Goal: Information Seeking & Learning: Compare options

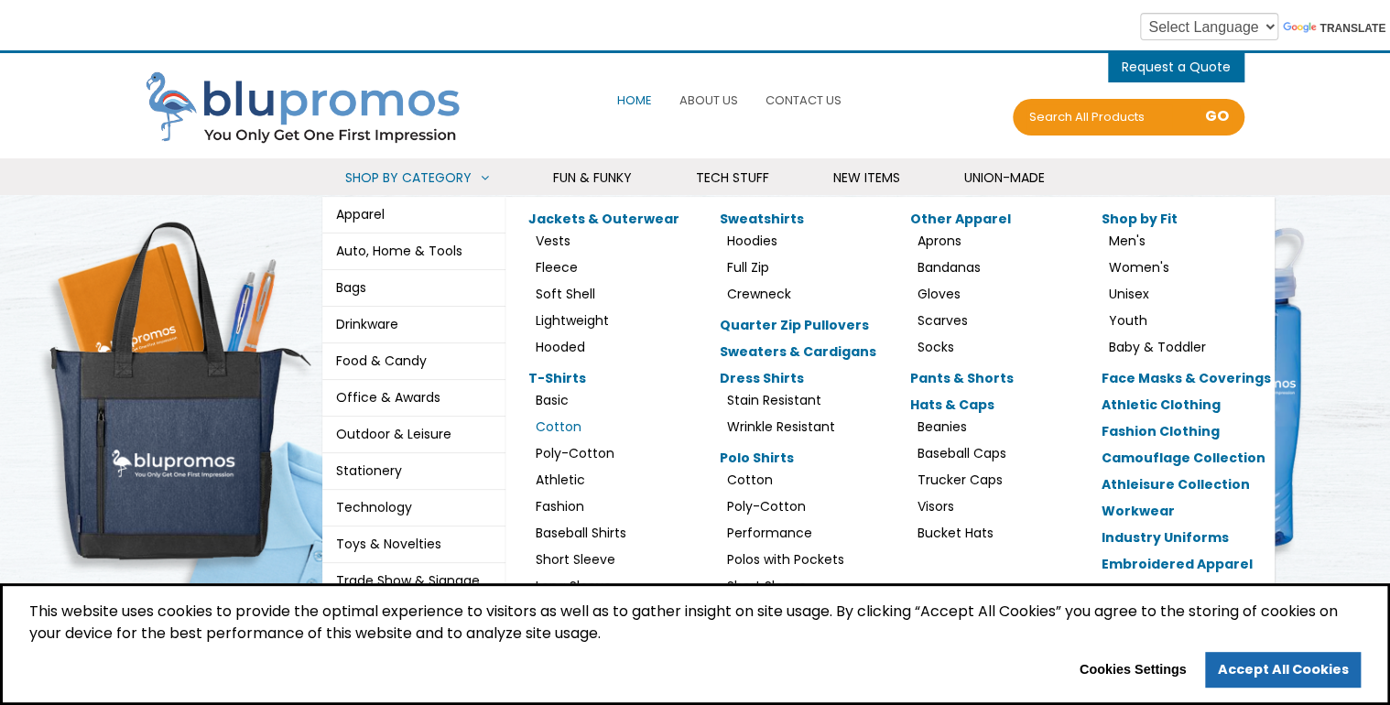
click at [555, 423] on link "Cotton" at bounding box center [559, 427] width 46 height 18
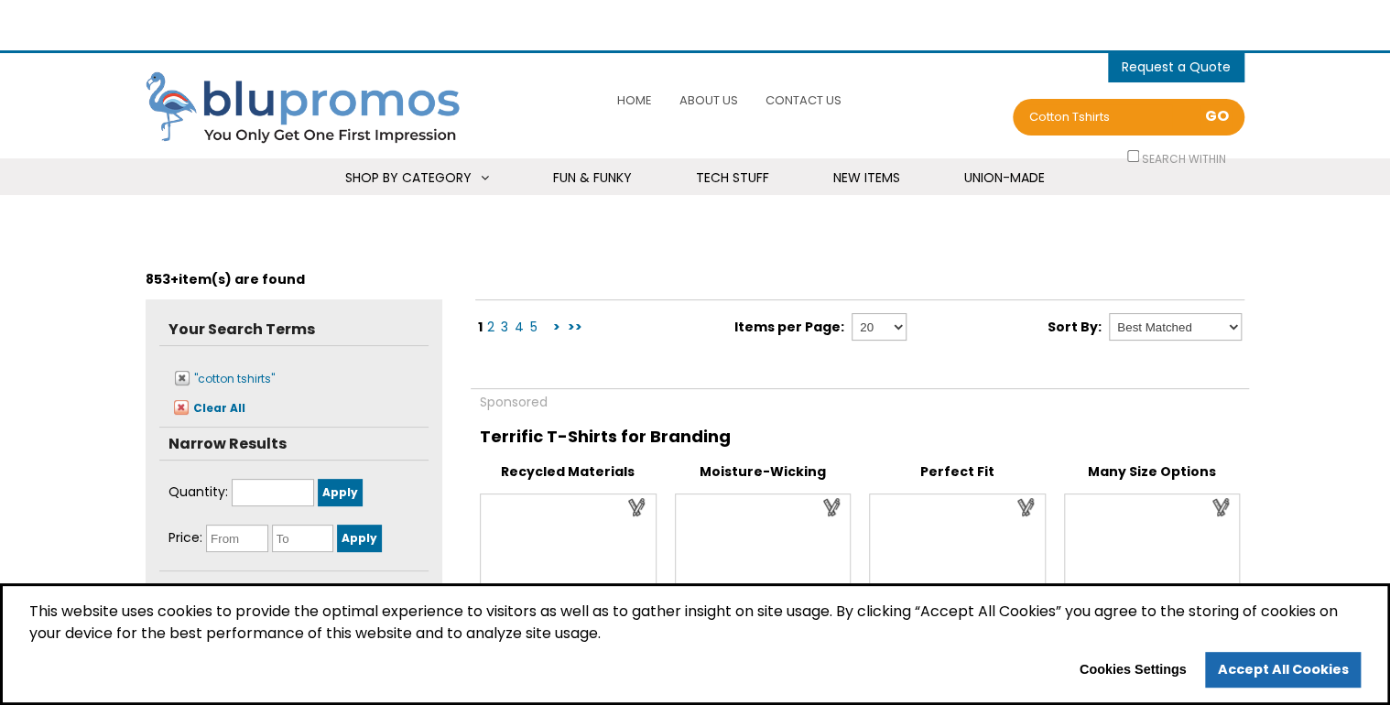
select select "Language Translate Widget"
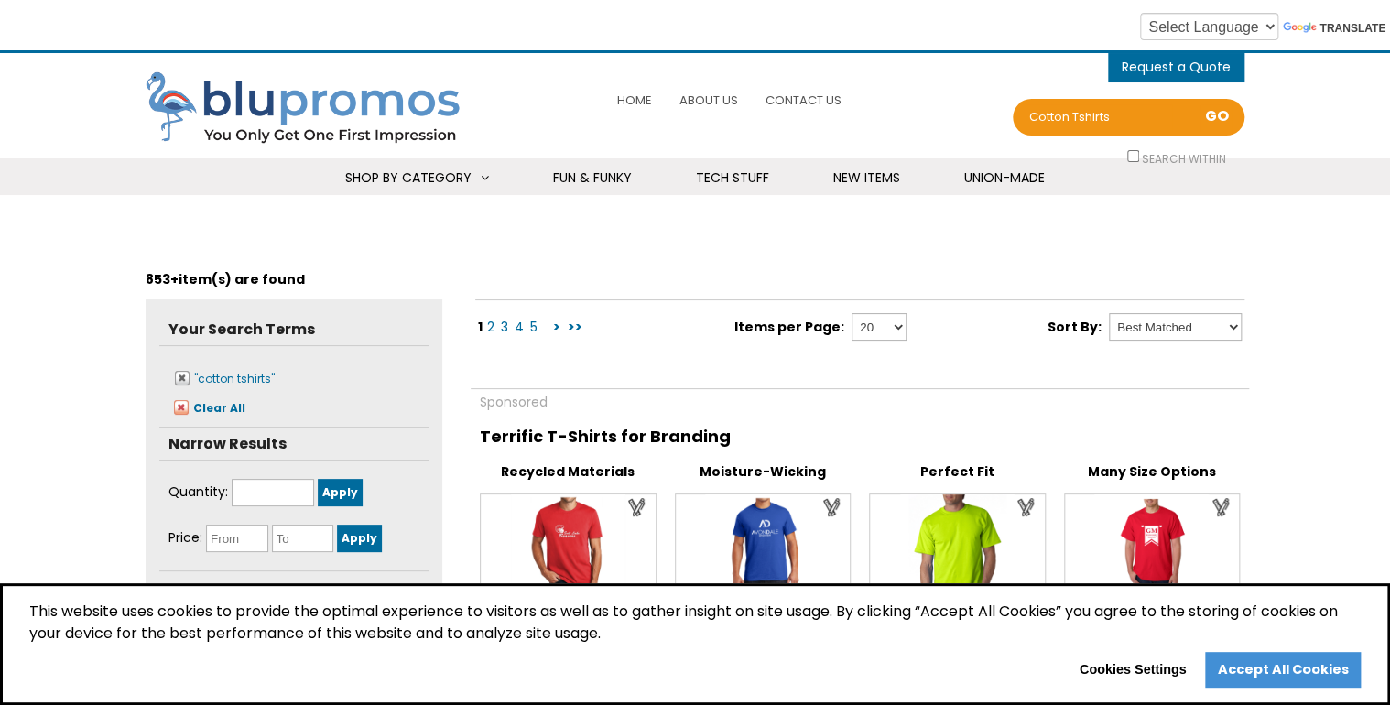
click at [1268, 666] on link "Accept All Cookies" at bounding box center [1283, 670] width 156 height 37
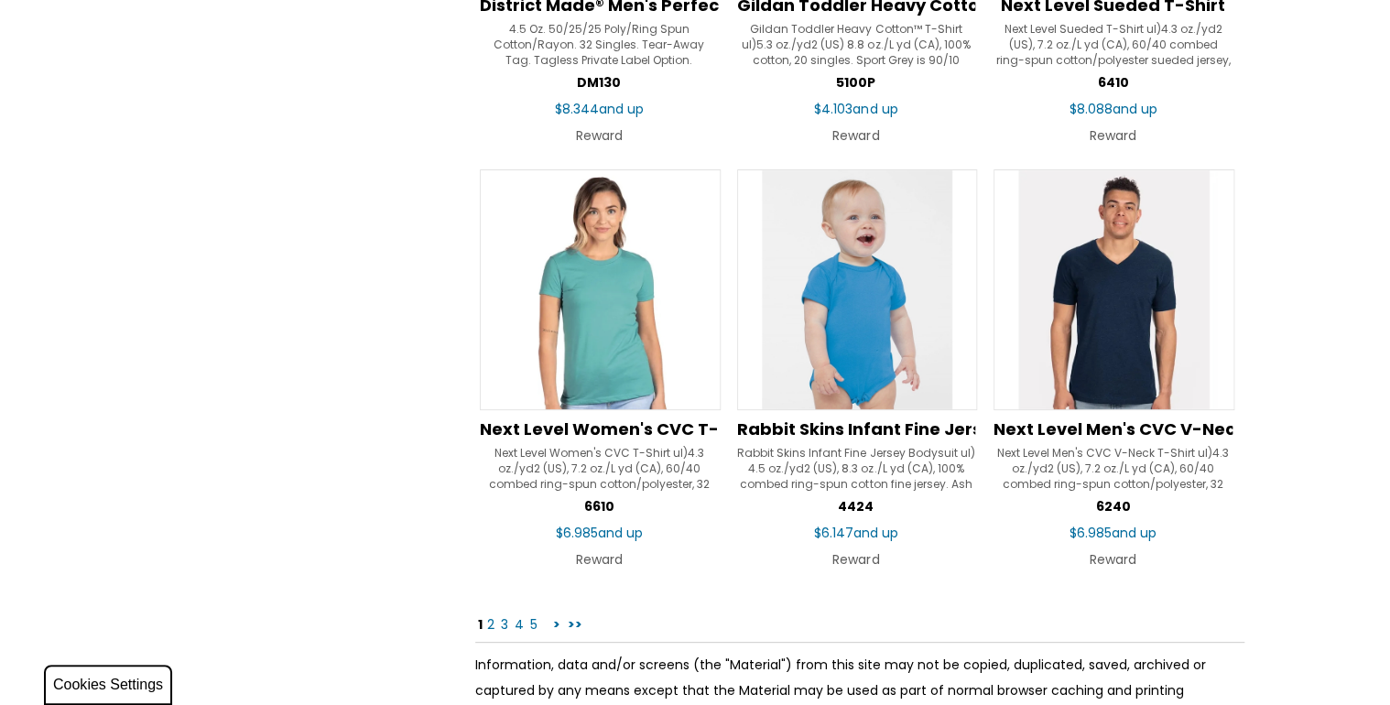
scroll to position [3086, 0]
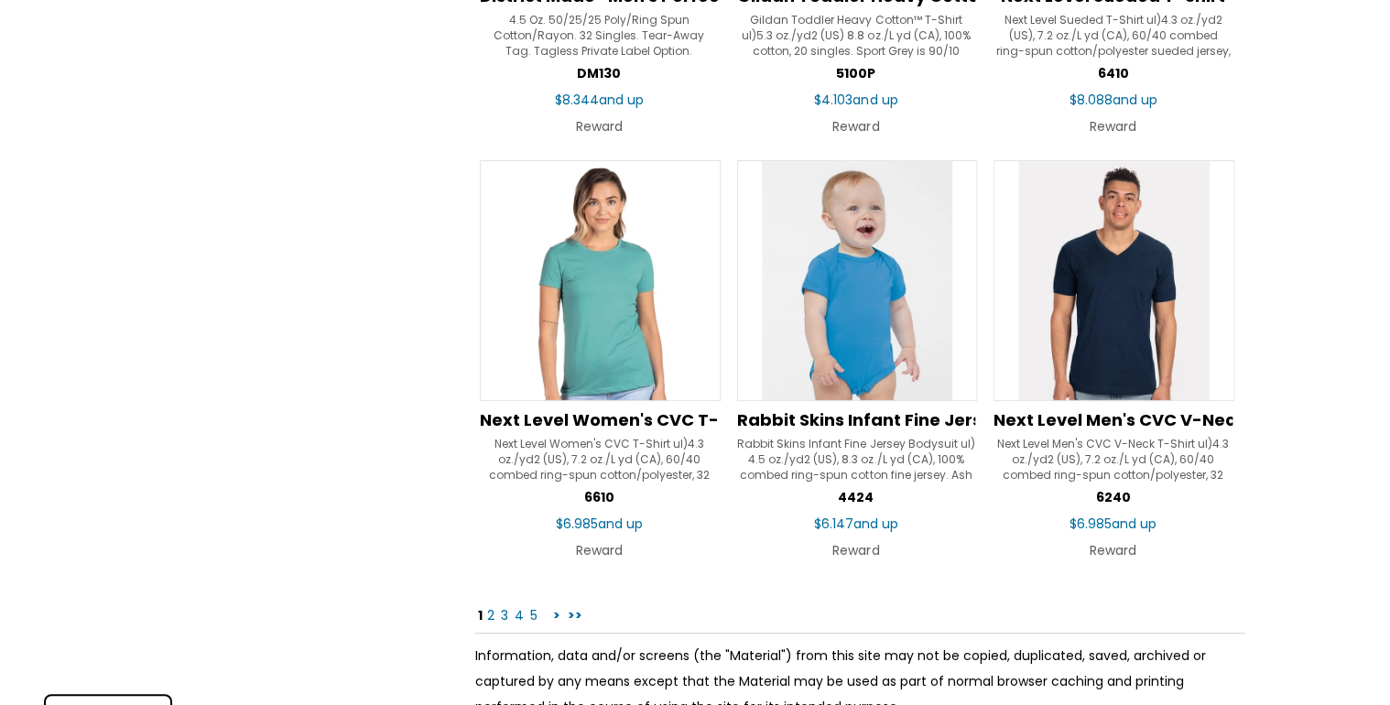
click at [489, 610] on link "2" at bounding box center [490, 615] width 11 height 18
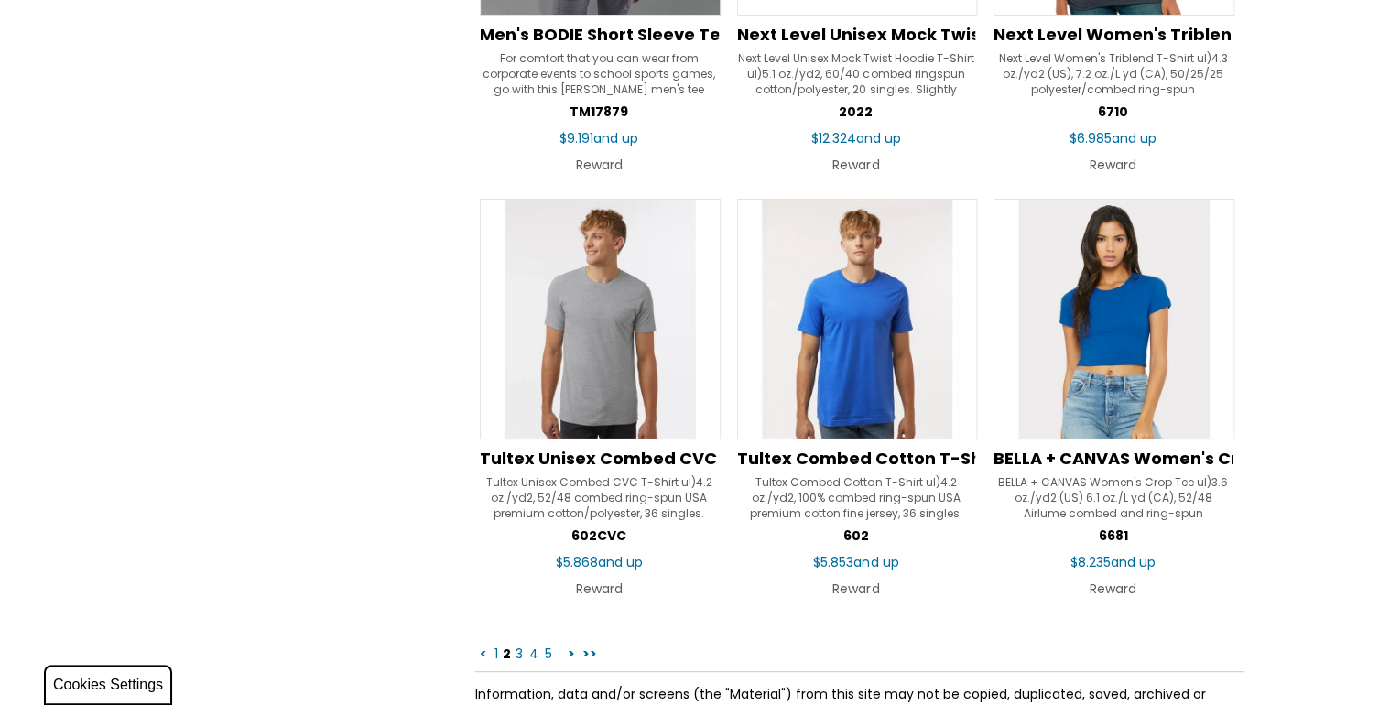
scroll to position [3066, 0]
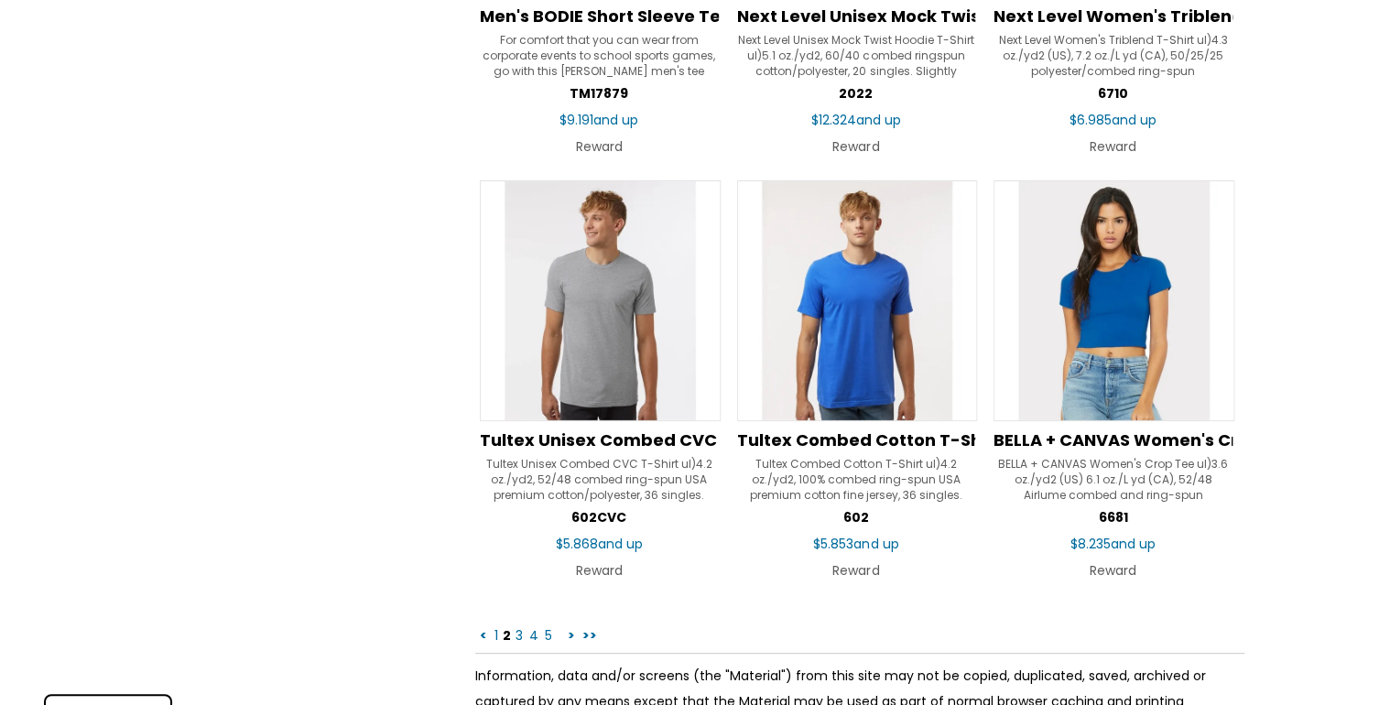
click at [516, 626] on link "3" at bounding box center [519, 635] width 11 height 18
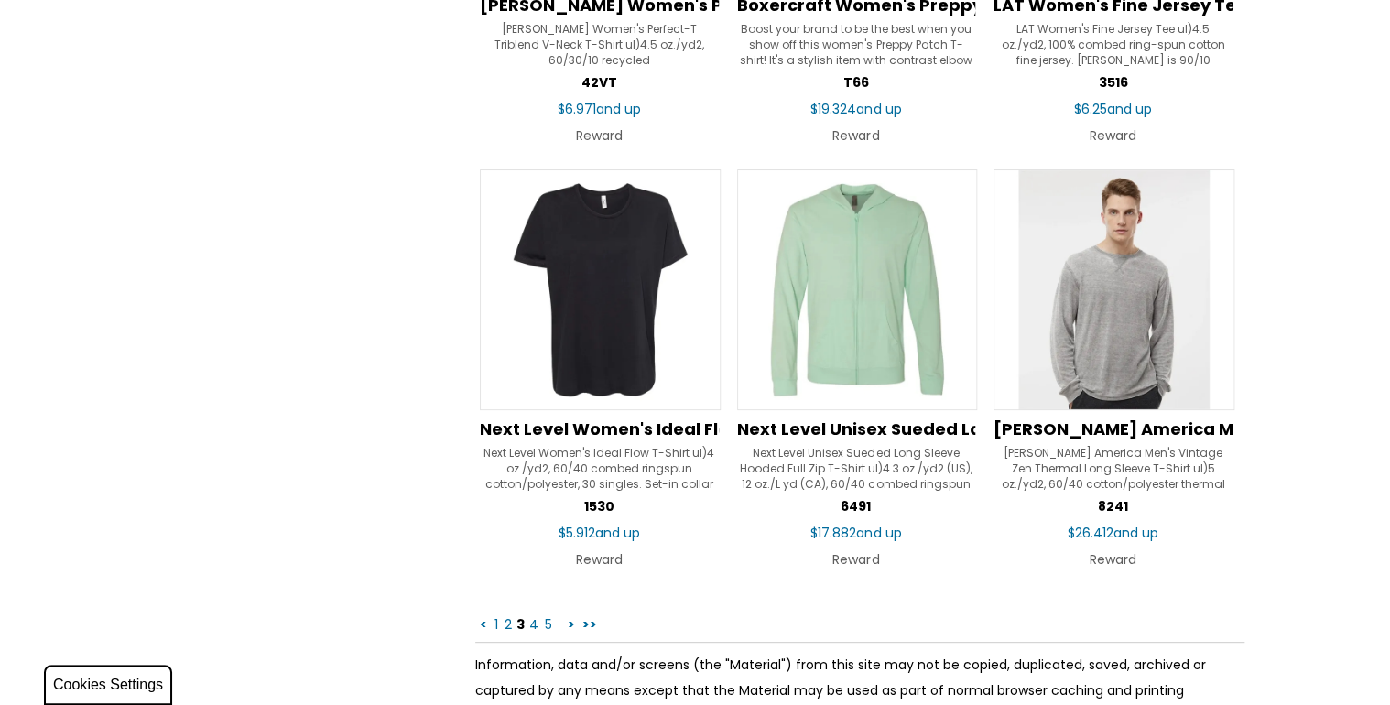
scroll to position [2764, 0]
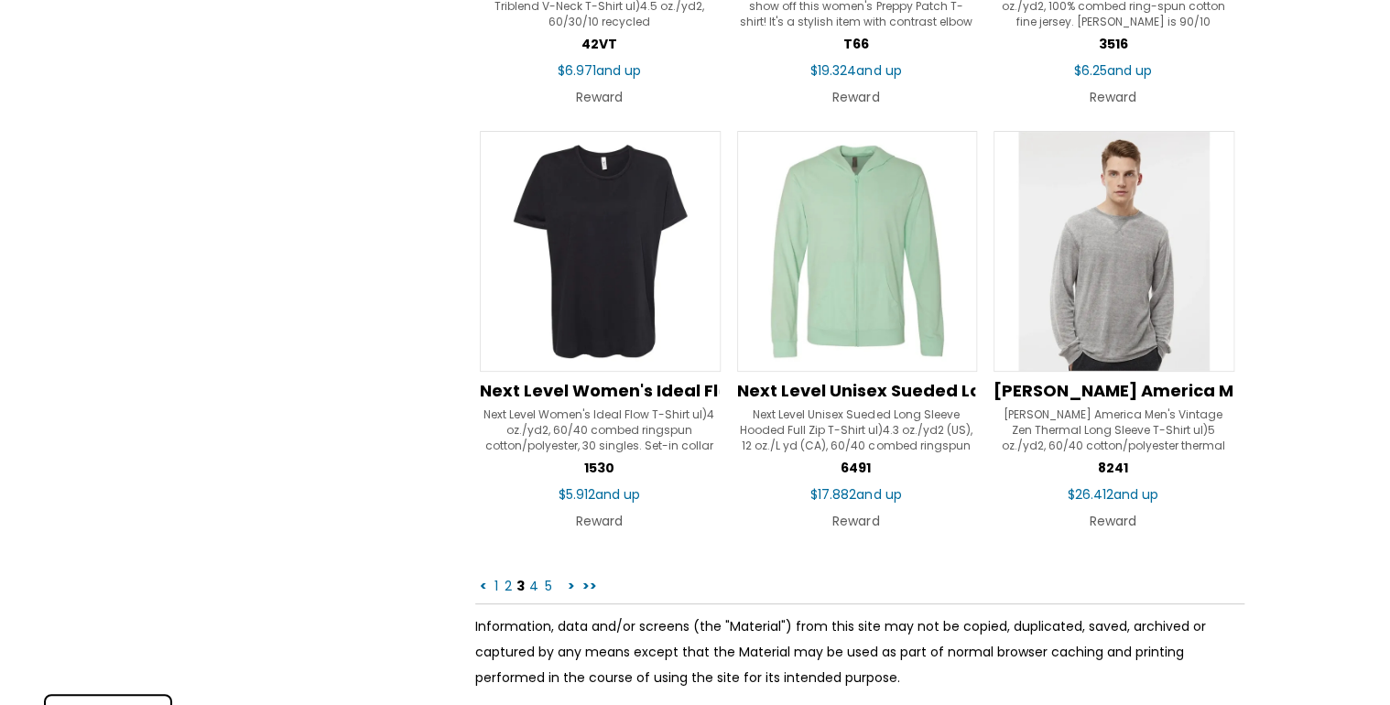
click at [534, 583] on link "4" at bounding box center [533, 586] width 13 height 18
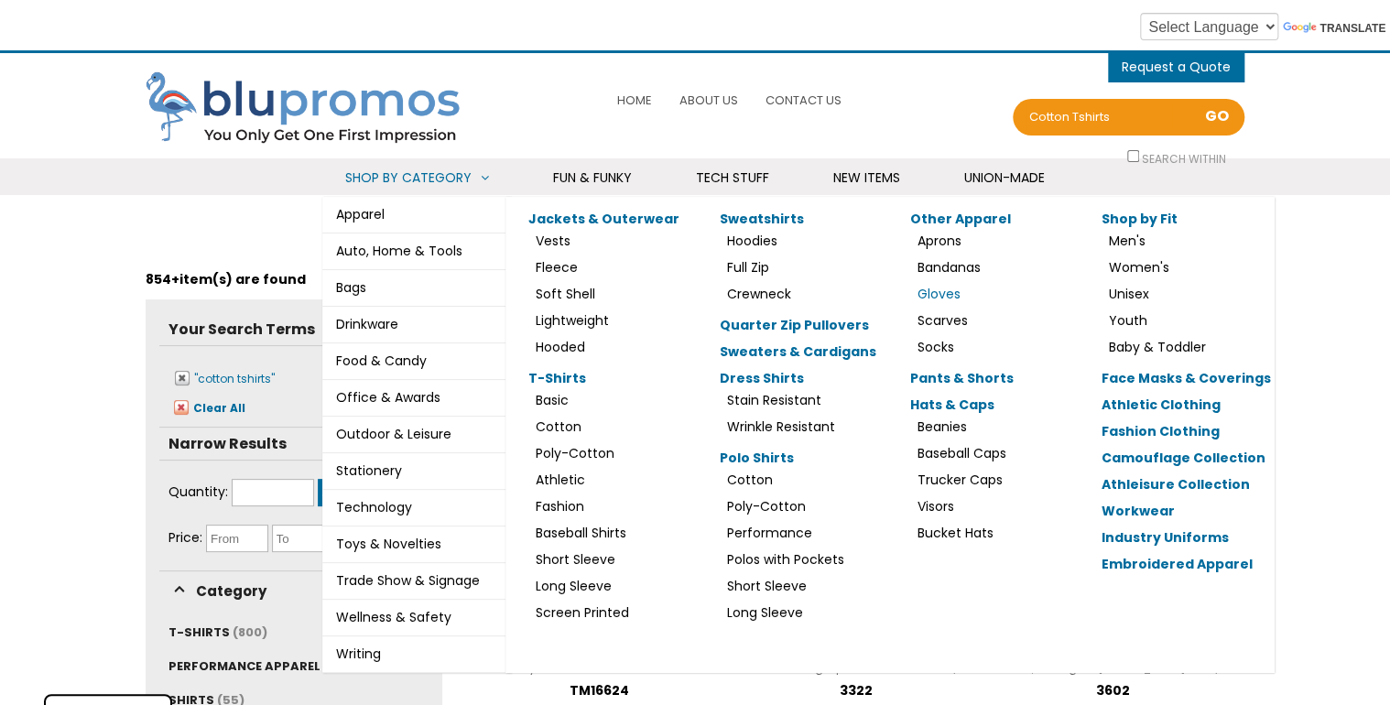
click at [945, 289] on link "Gloves" at bounding box center [939, 294] width 43 height 18
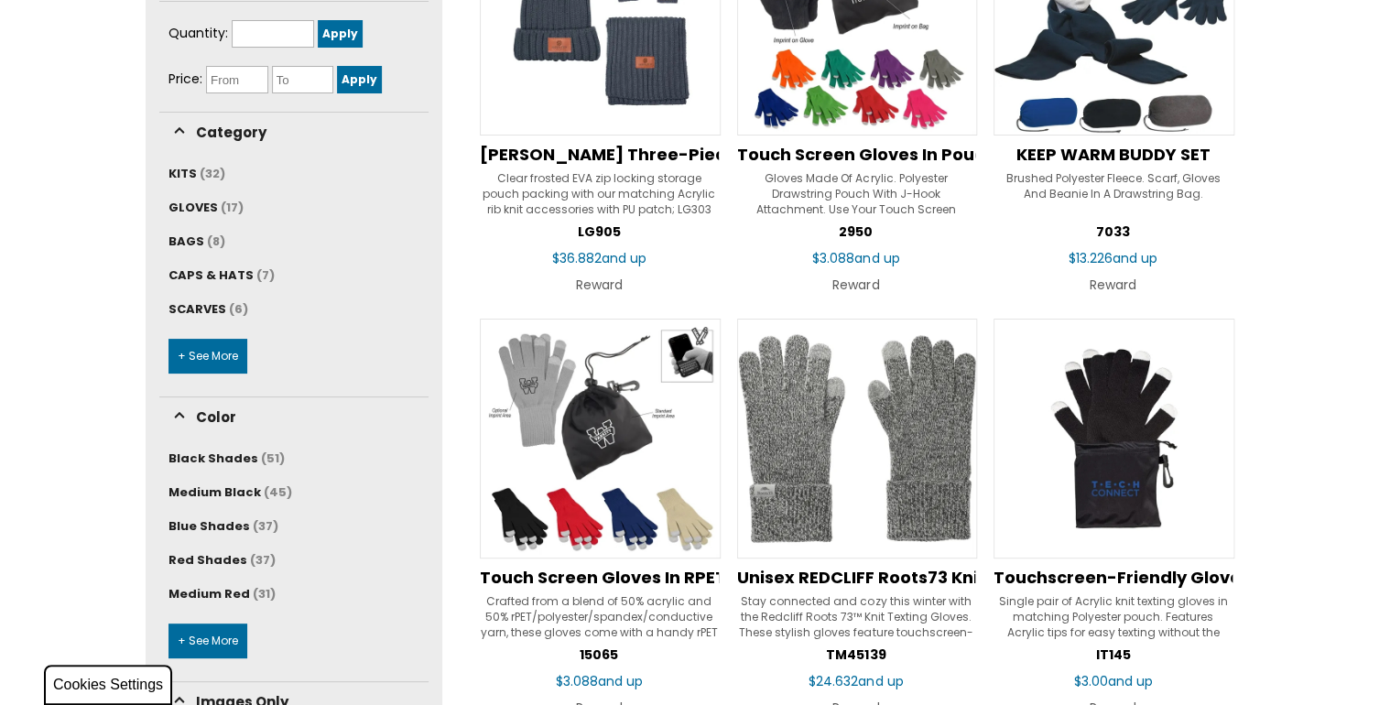
scroll to position [469, 0]
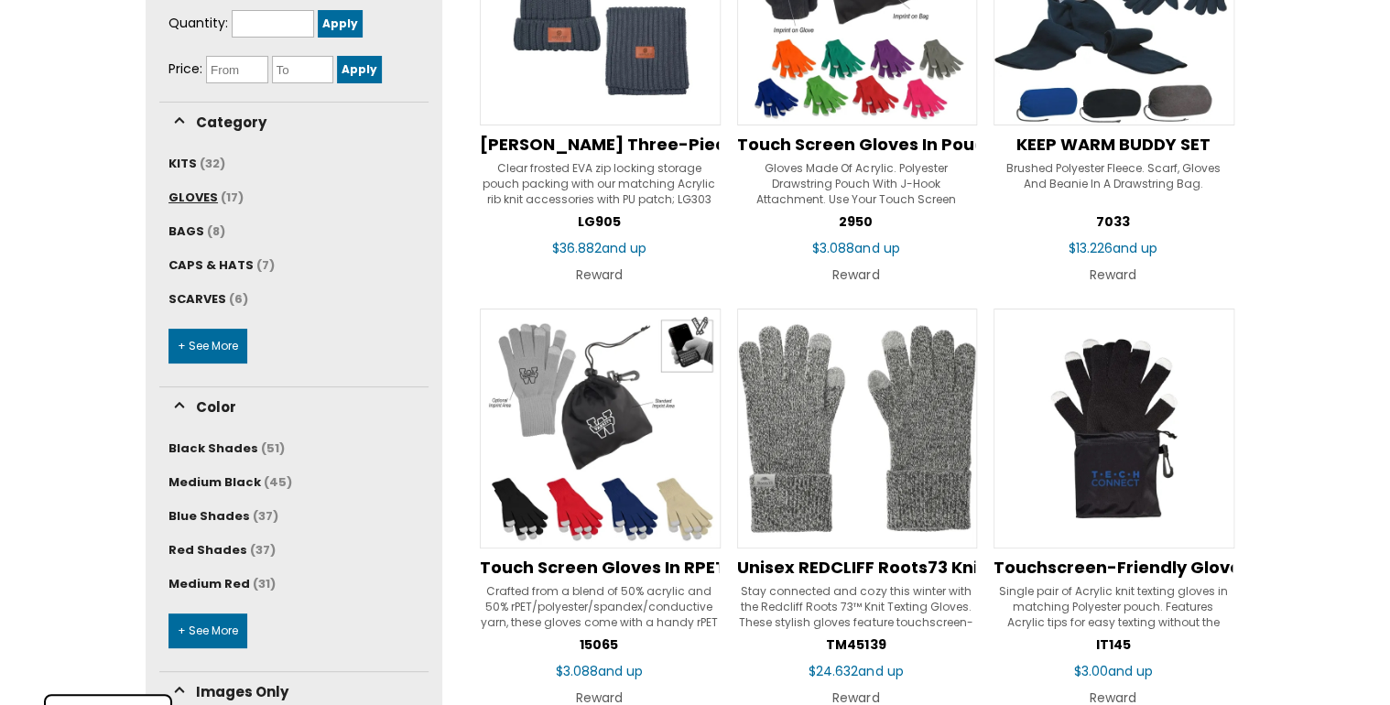
click at [196, 199] on span "GLOVES" at bounding box center [192, 197] width 49 height 17
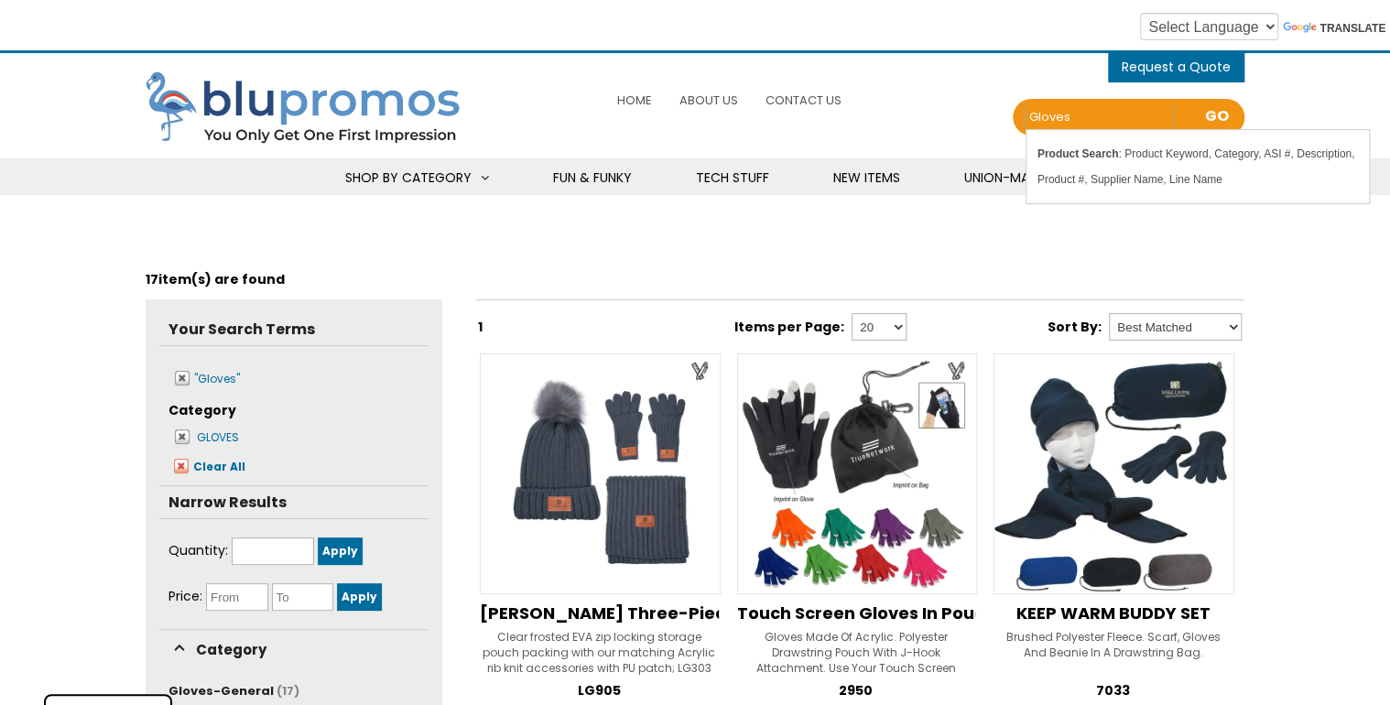
click at [1080, 117] on input "Gloves" at bounding box center [1099, 117] width 147 height 26
type input "G"
type input "leather gloves"
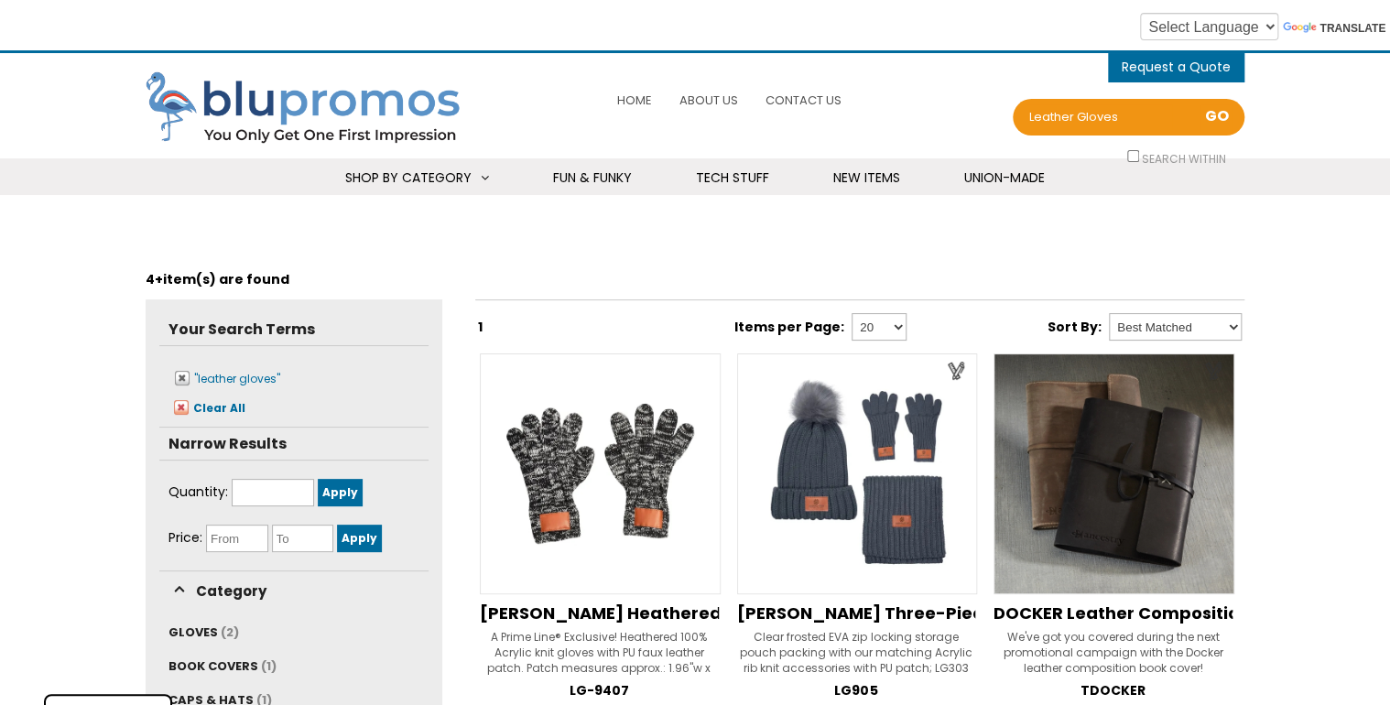
click at [345, 106] on img at bounding box center [311, 108] width 330 height 75
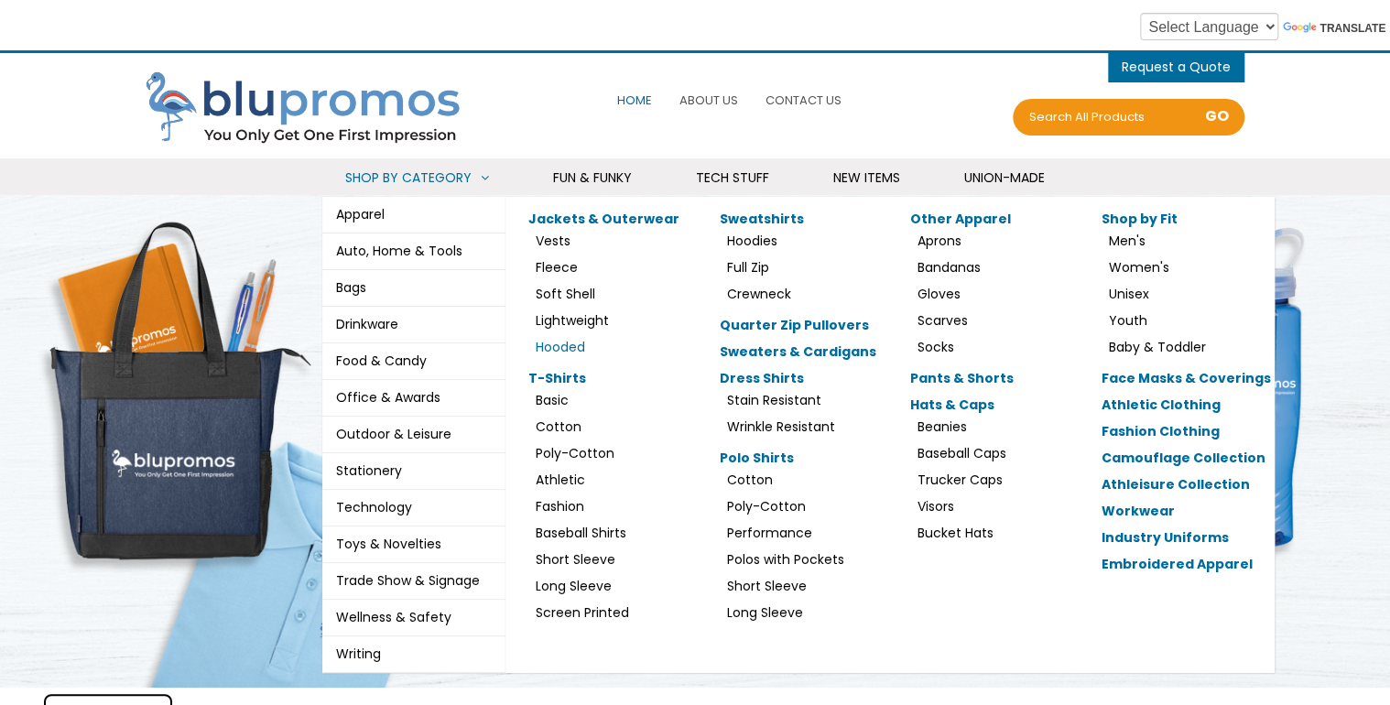
click at [561, 344] on link "Hooded" at bounding box center [560, 347] width 49 height 18
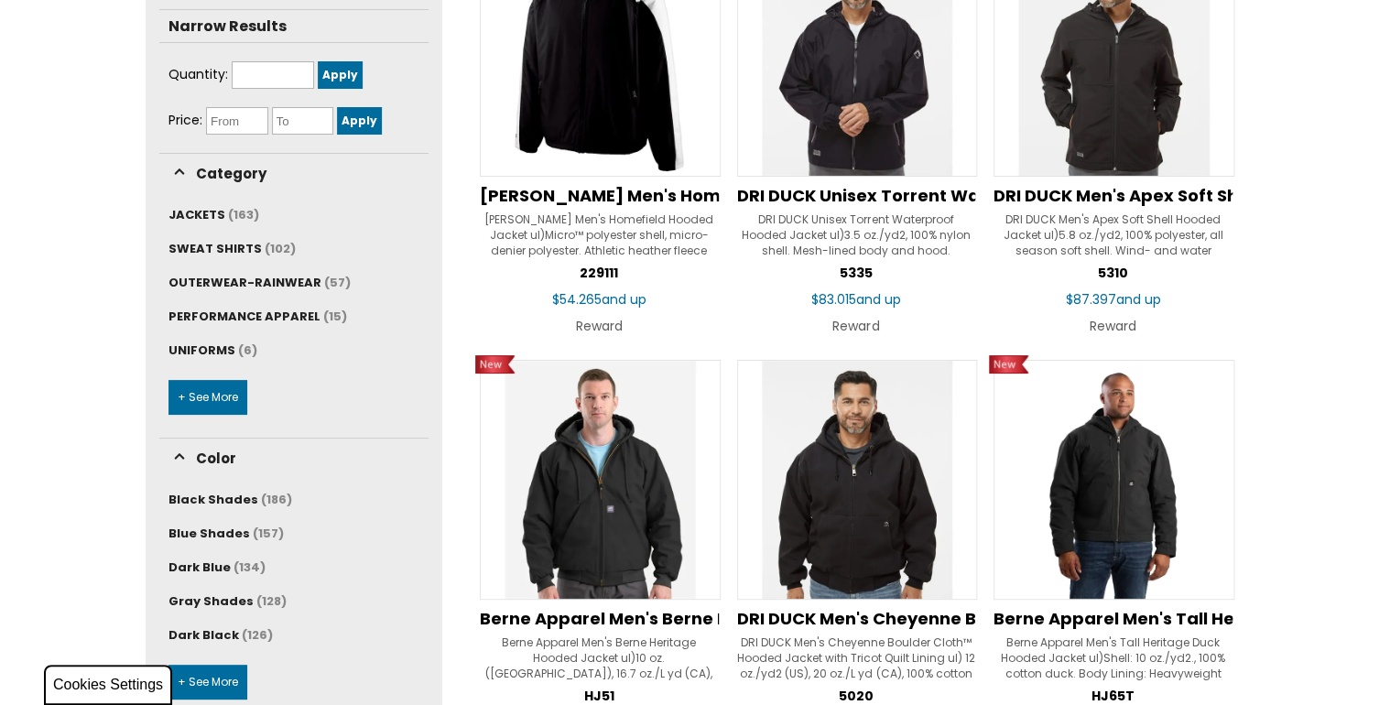
scroll to position [440, 0]
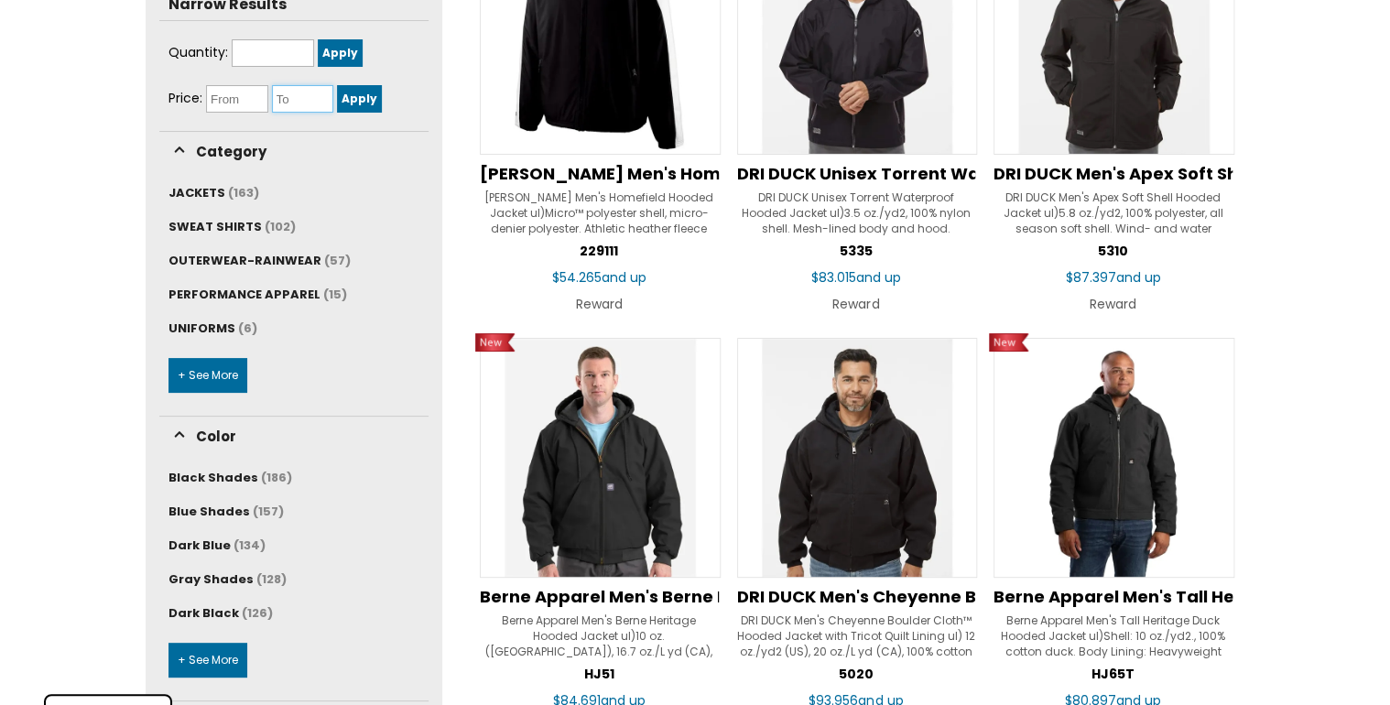
click at [310, 98] on input "text" at bounding box center [303, 98] width 62 height 27
type input "75.00"
click at [365, 99] on input "Apply" at bounding box center [359, 98] width 45 height 27
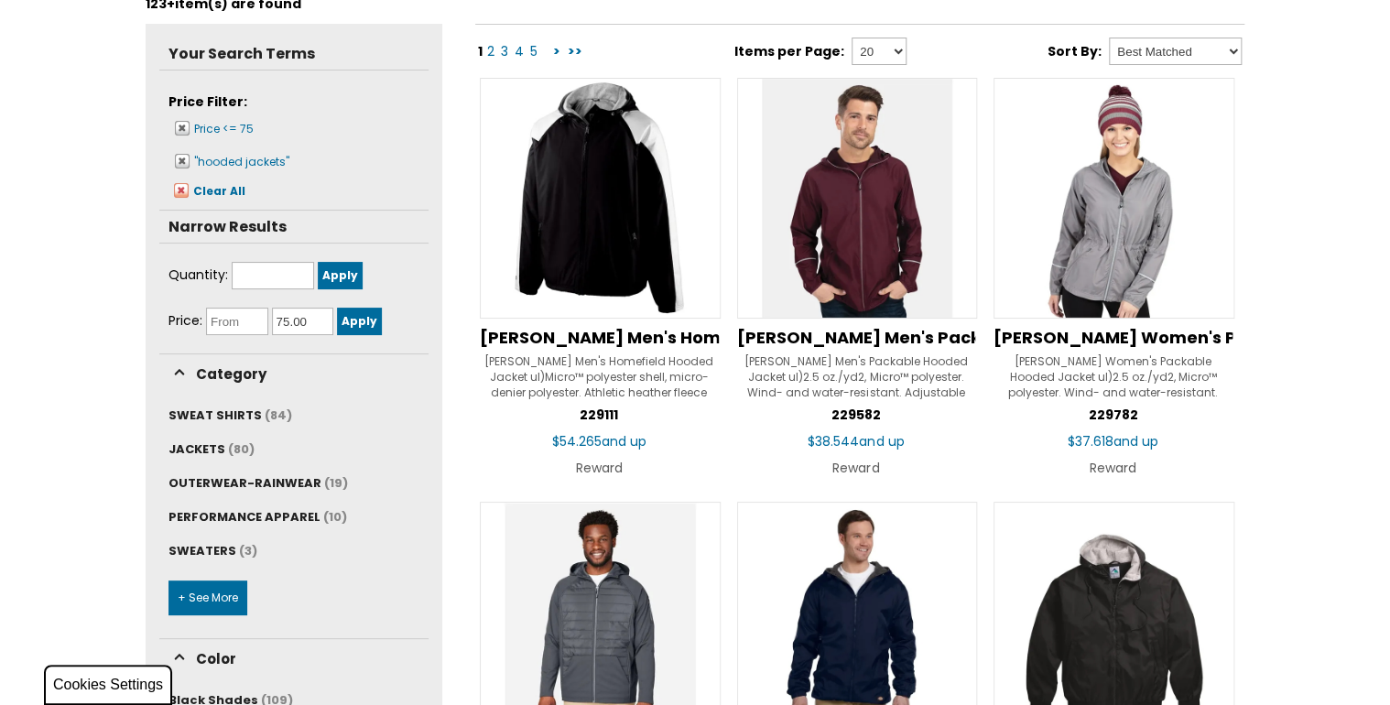
scroll to position [295, 0]
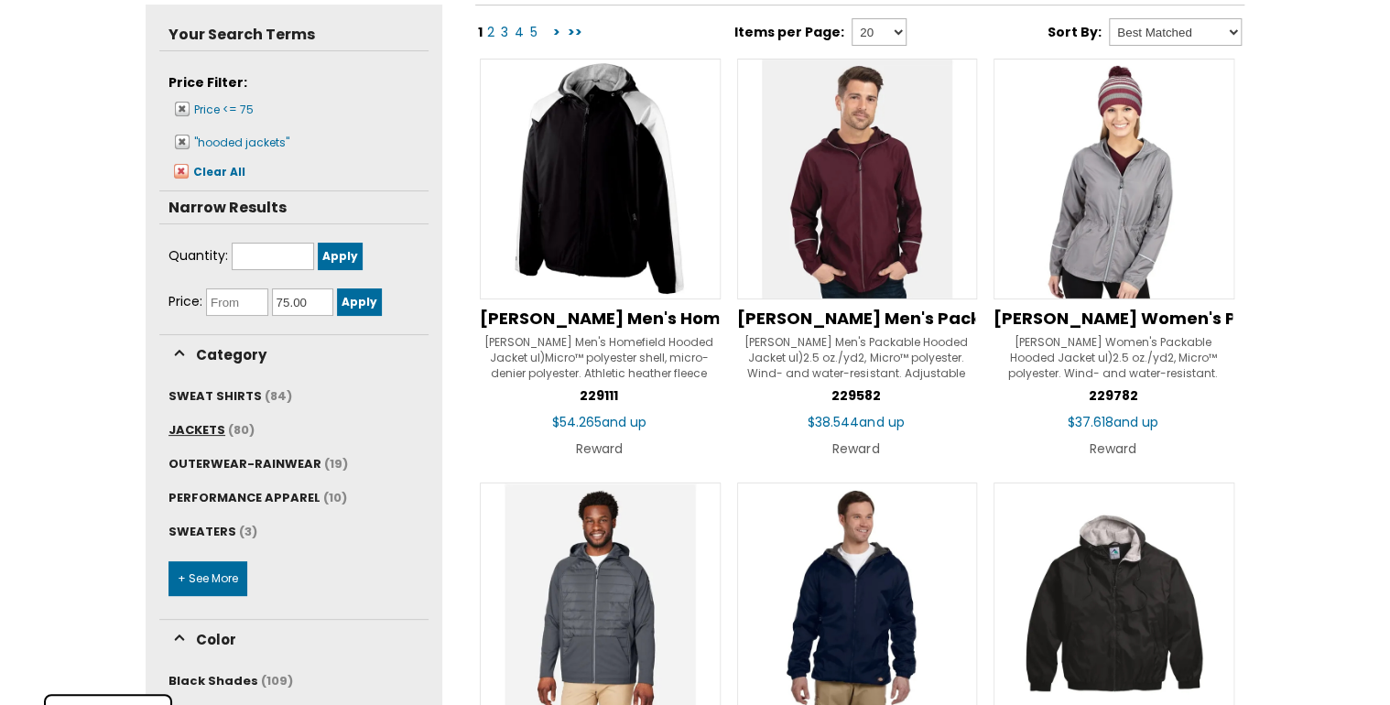
click at [199, 428] on span "JACKETS" at bounding box center [196, 429] width 57 height 17
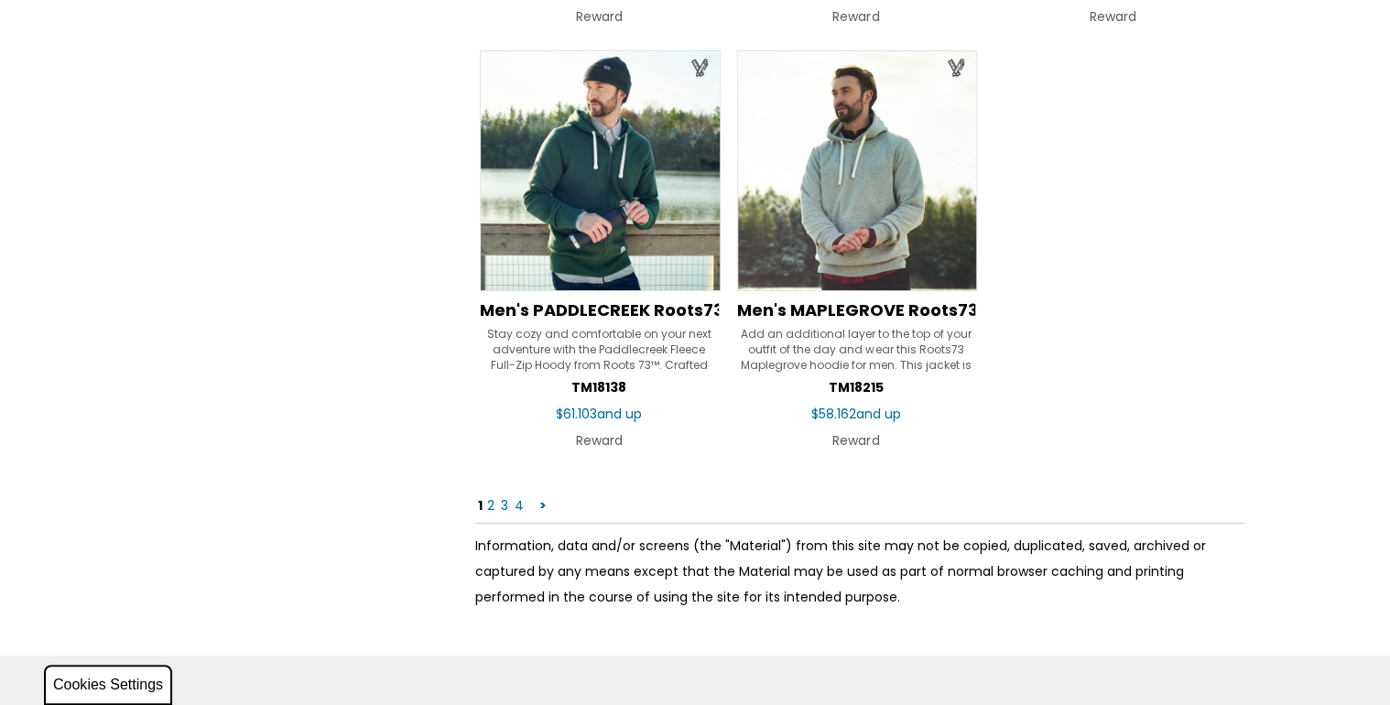
scroll to position [2872, 0]
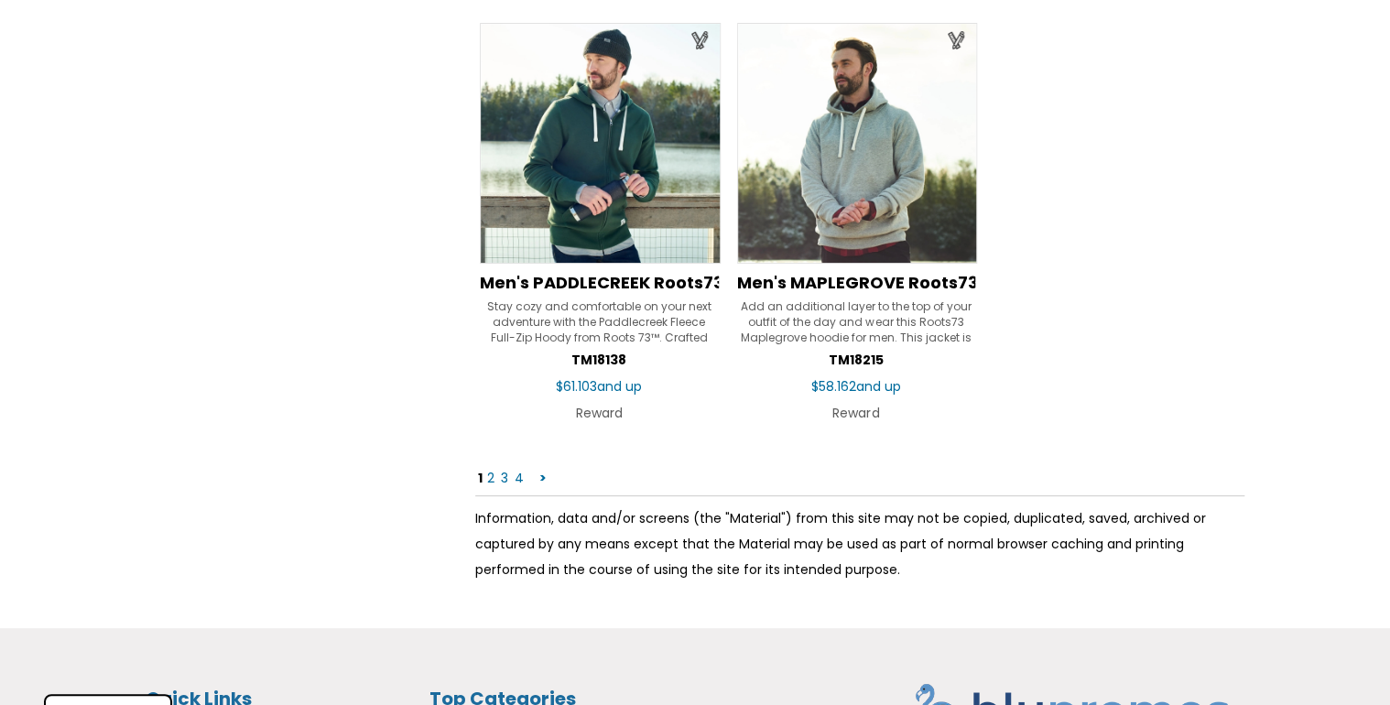
click at [492, 471] on link "2" at bounding box center [490, 478] width 11 height 18
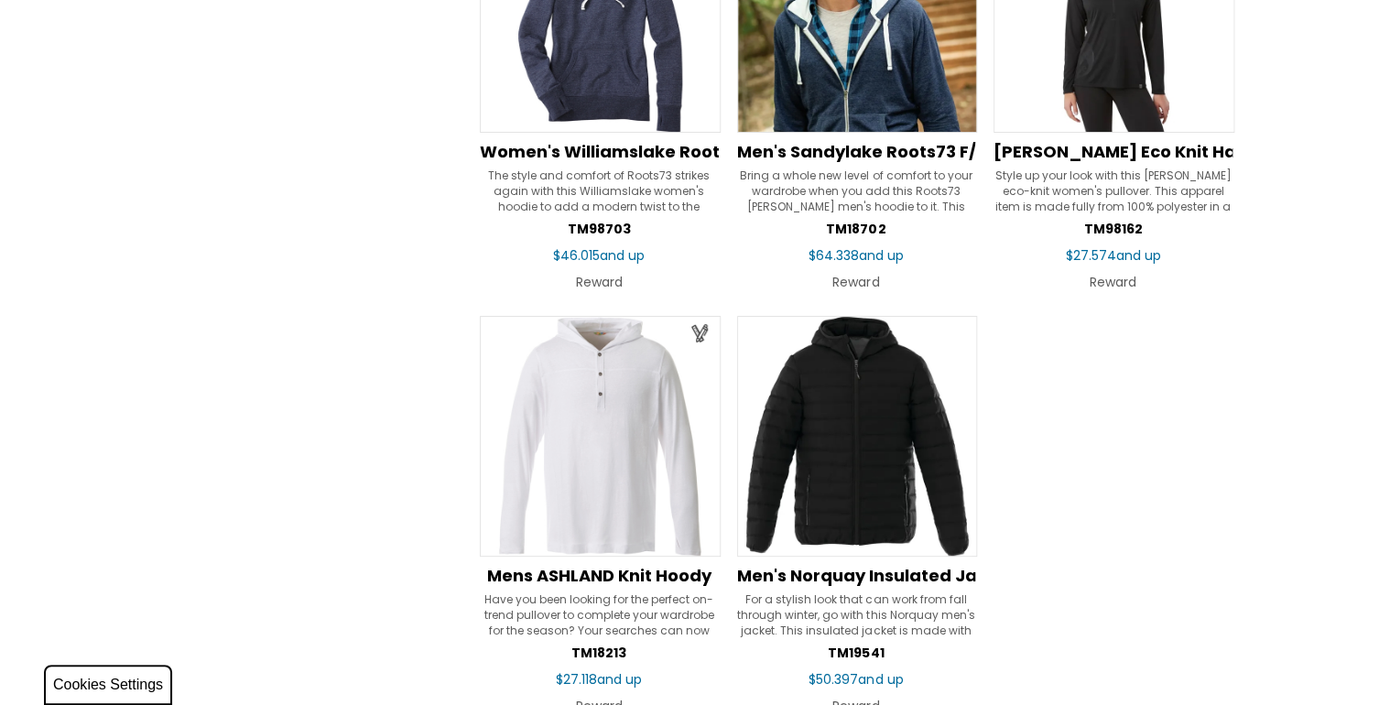
scroll to position [2676, 0]
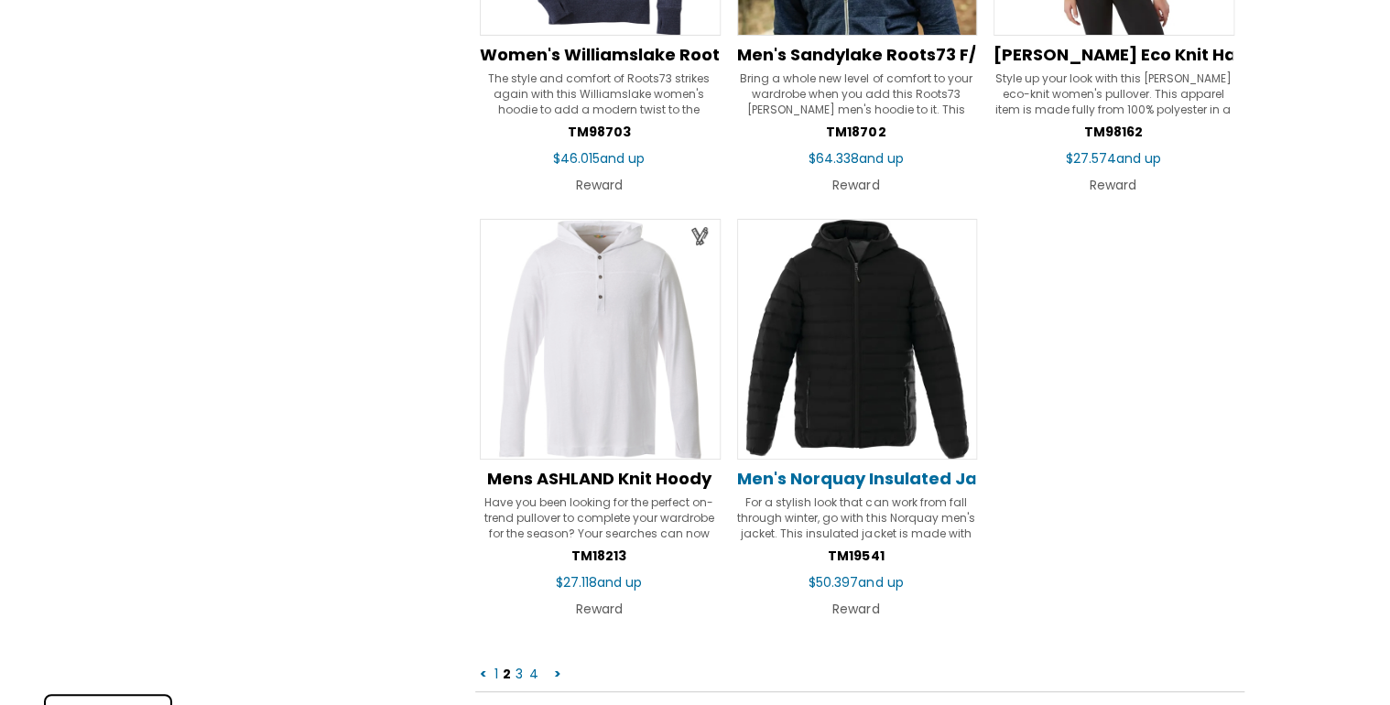
click at [842, 474] on span "Men's Norquay Insulated Jacket" at bounding box center [876, 478] width 278 height 23
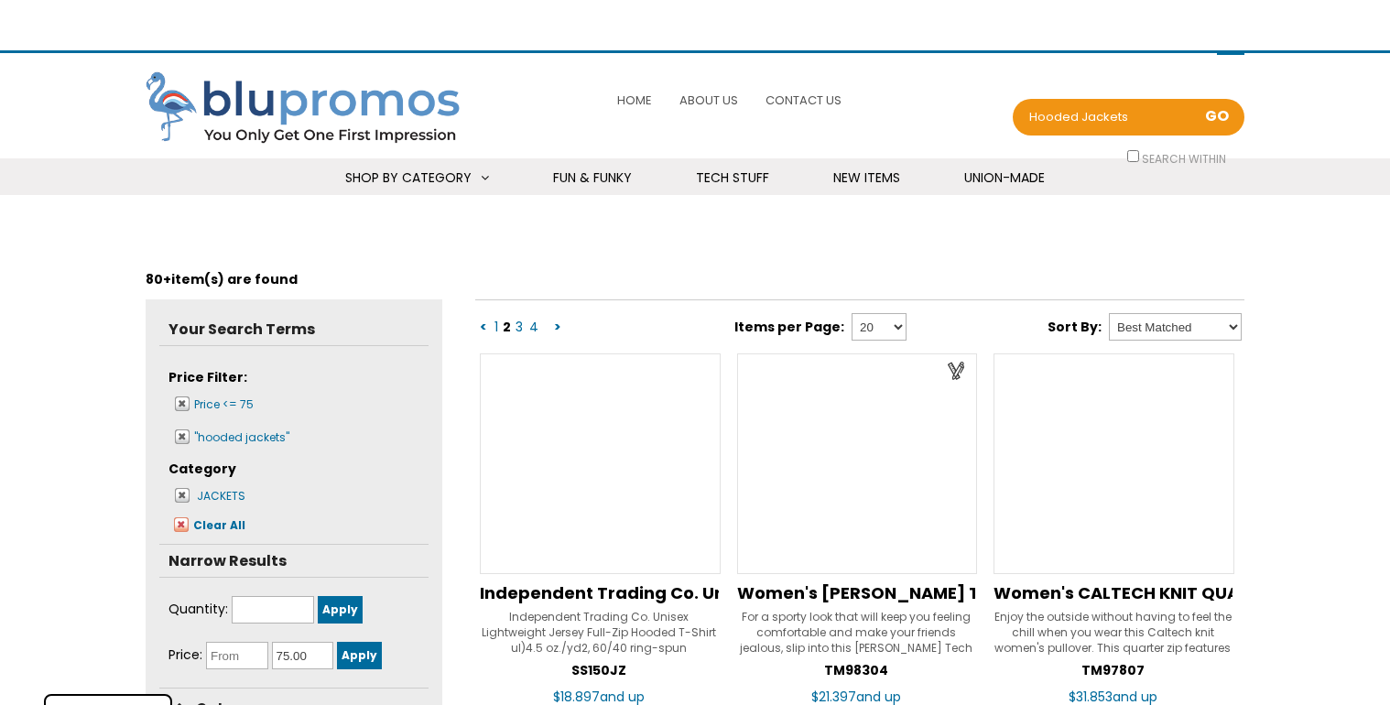
scroll to position [2676, 0]
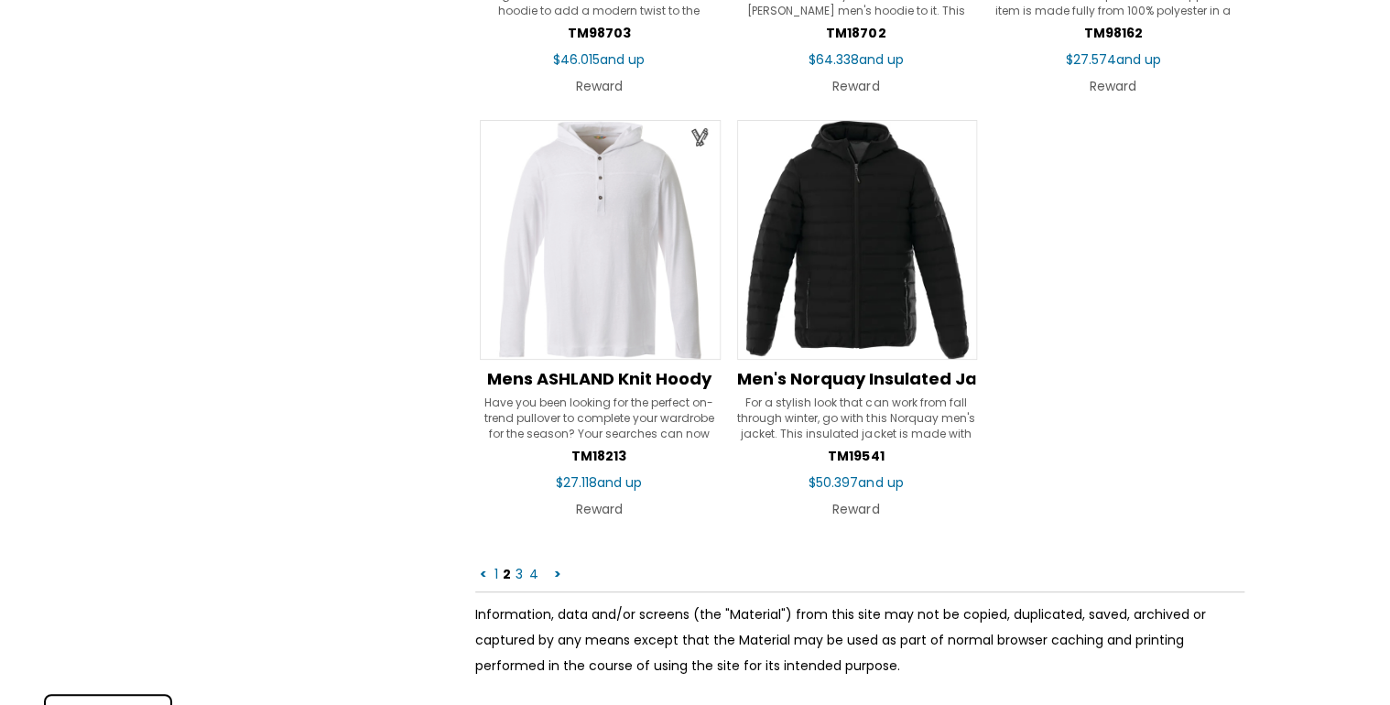
click at [518, 568] on link "3" at bounding box center [519, 574] width 11 height 18
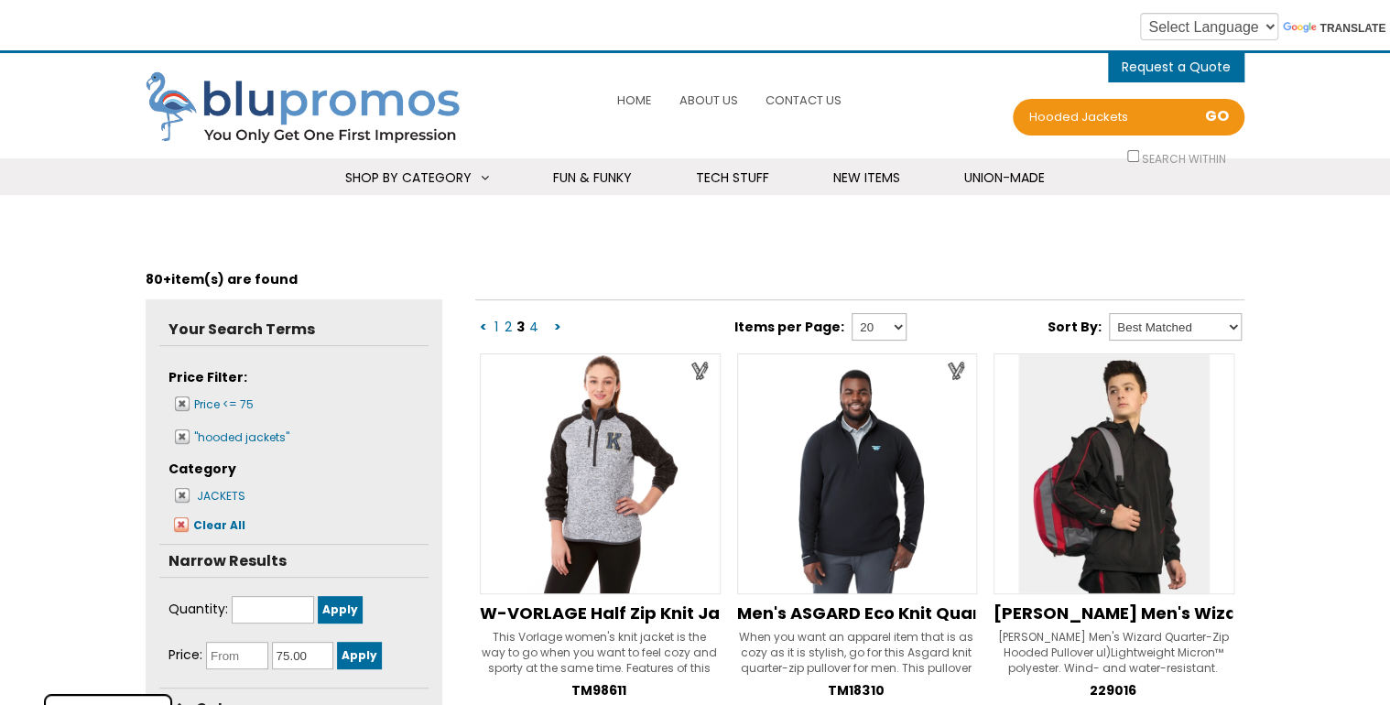
click at [496, 323] on link "1" at bounding box center [496, 327] width 7 height 18
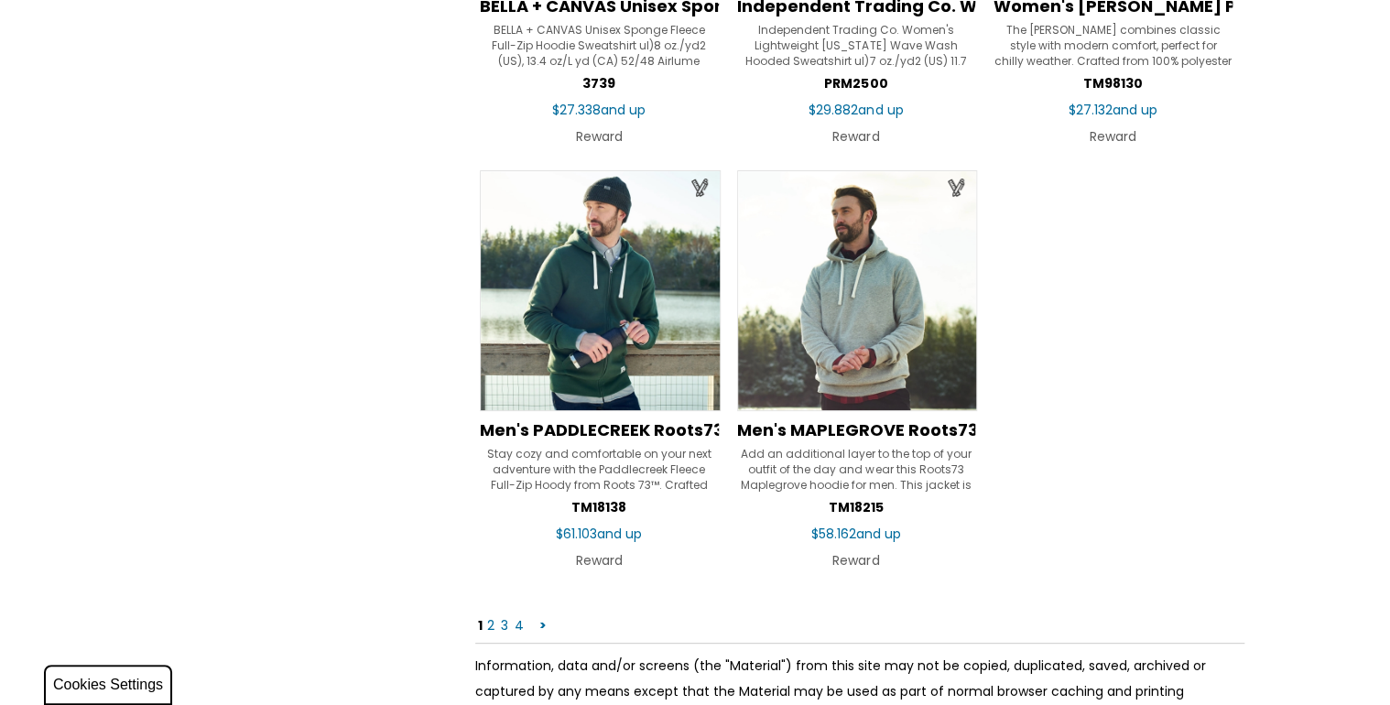
scroll to position [2725, 0]
click at [487, 618] on link "2" at bounding box center [490, 624] width 11 height 18
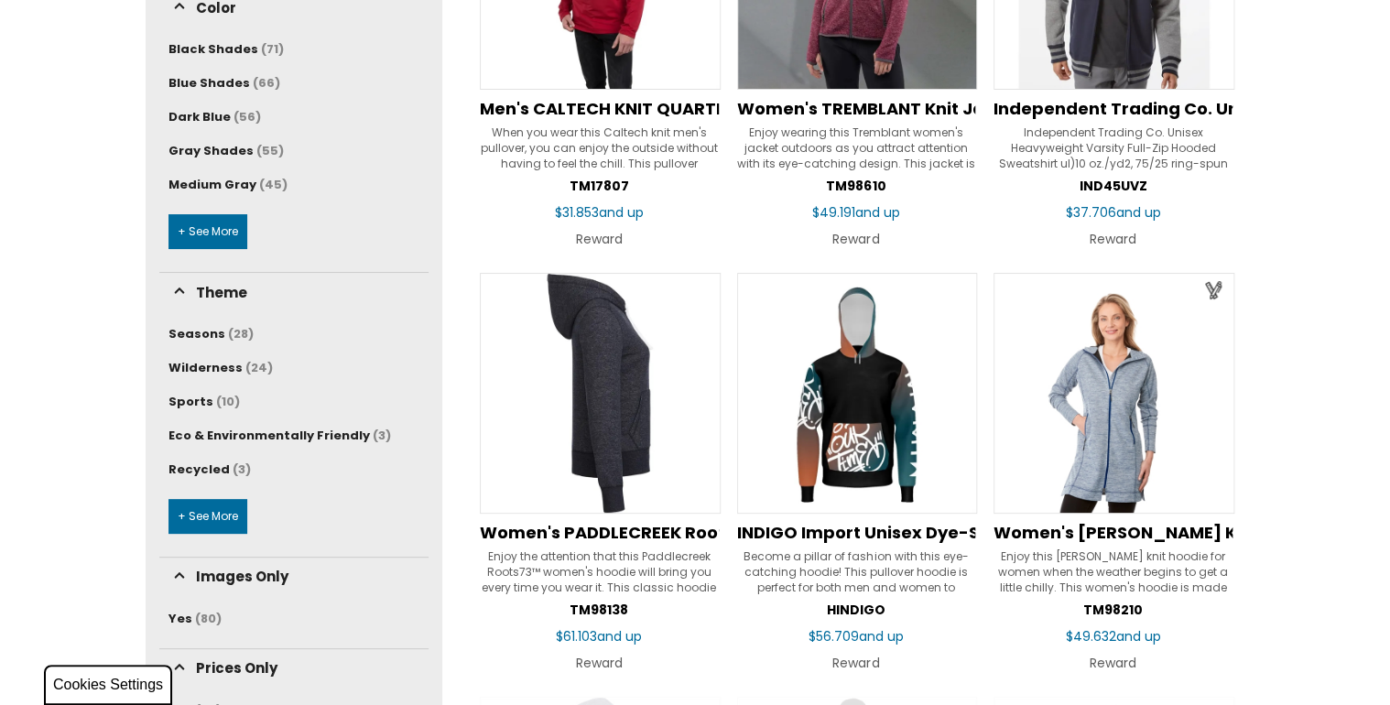
scroll to position [986, 0]
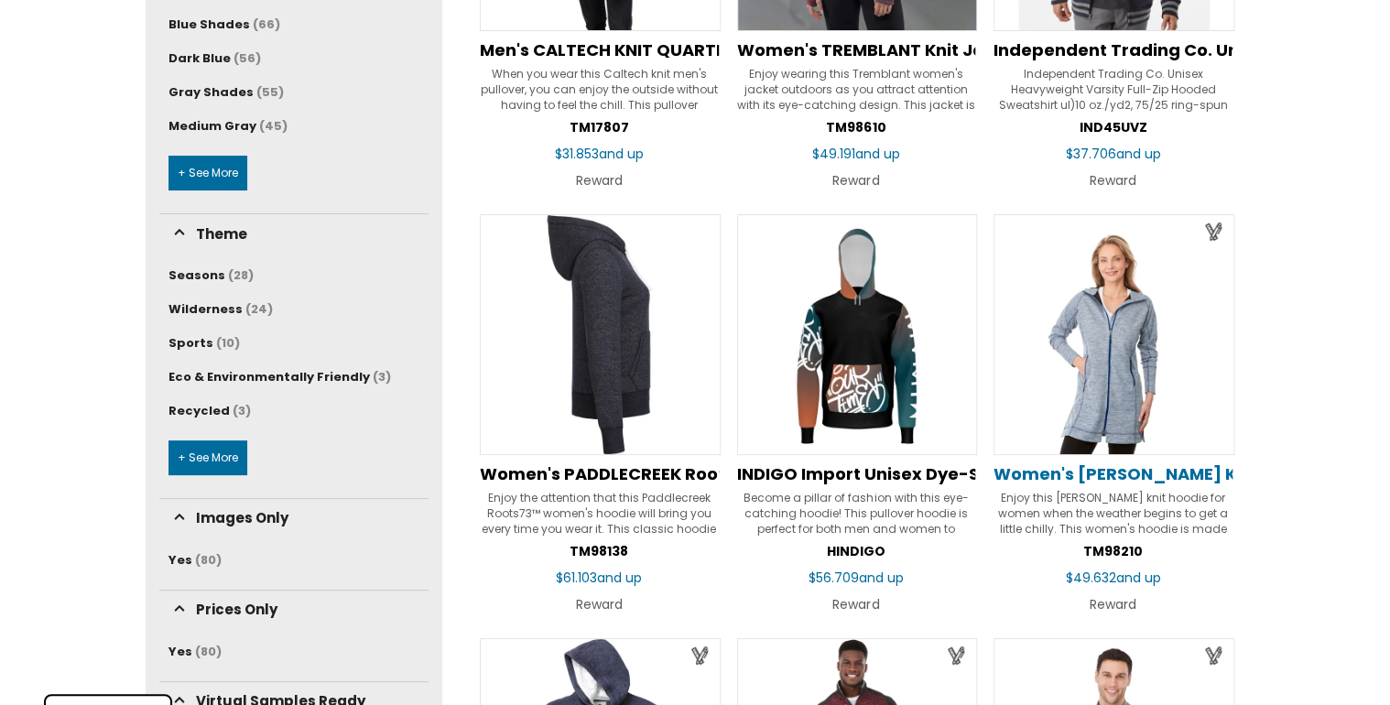
click at [1105, 470] on span "Women's [PERSON_NAME] Knit Zip Hoody" at bounding box center [1171, 473] width 355 height 23
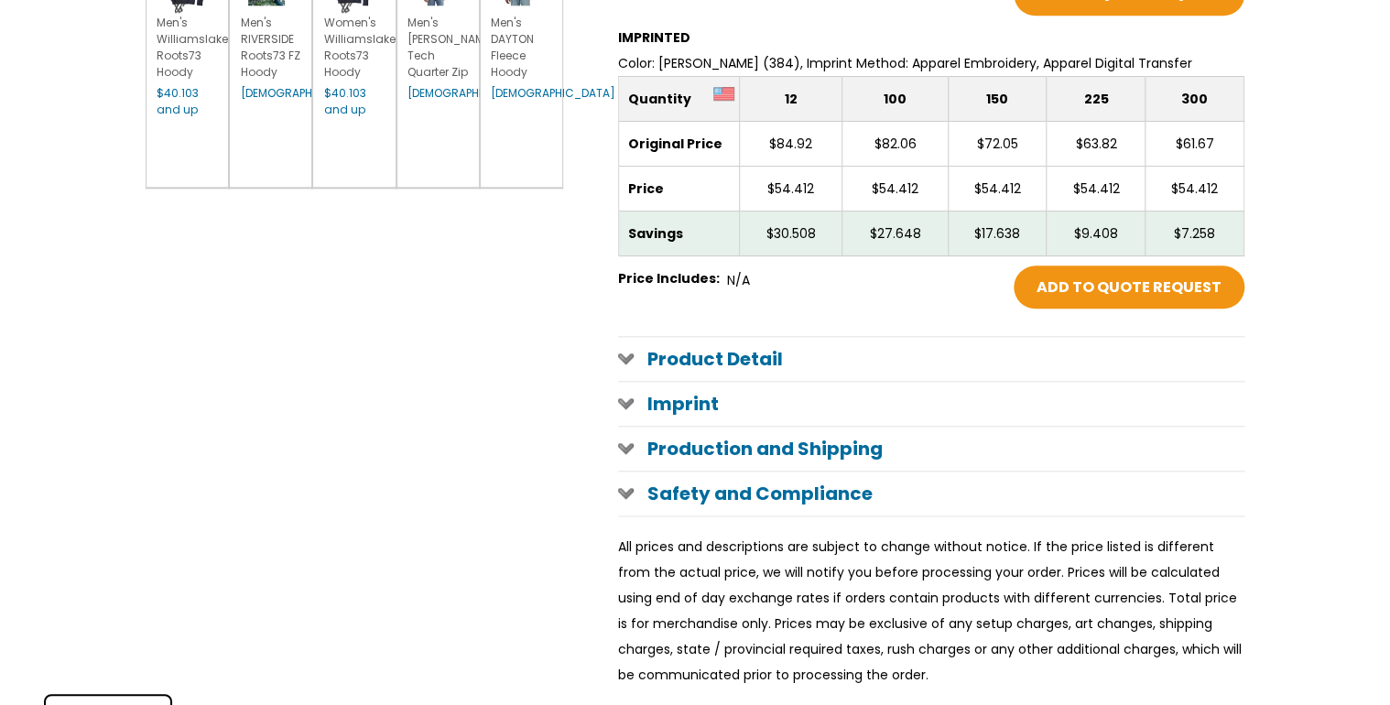
scroll to position [888, 0]
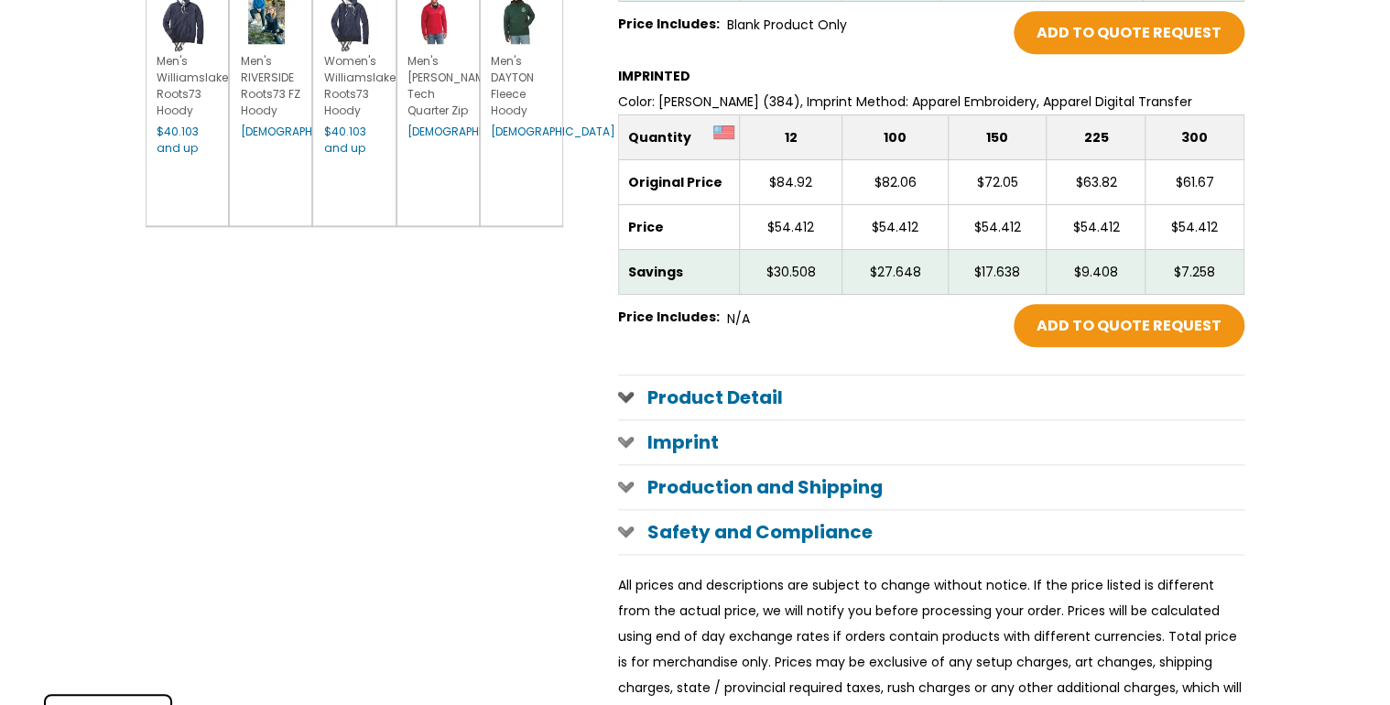
click at [628, 389] on span at bounding box center [626, 396] width 16 height 15
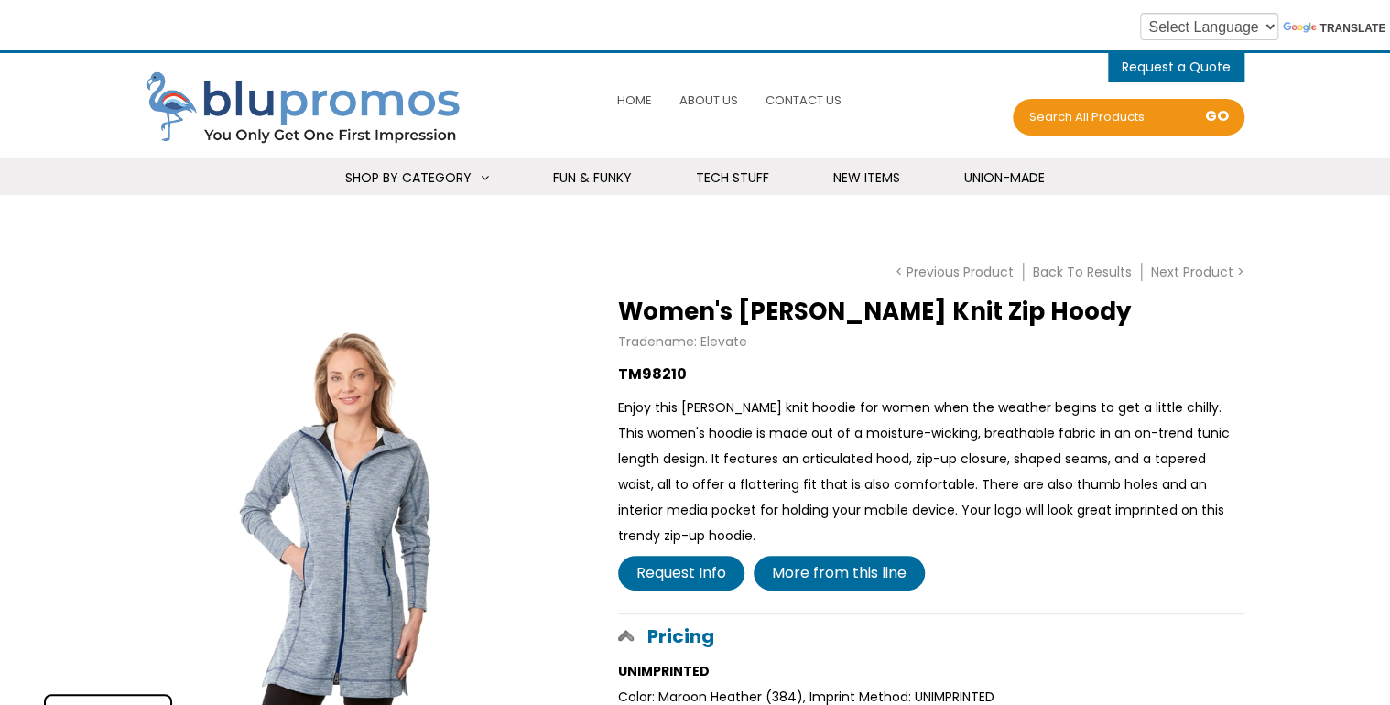
scroll to position [0, 0]
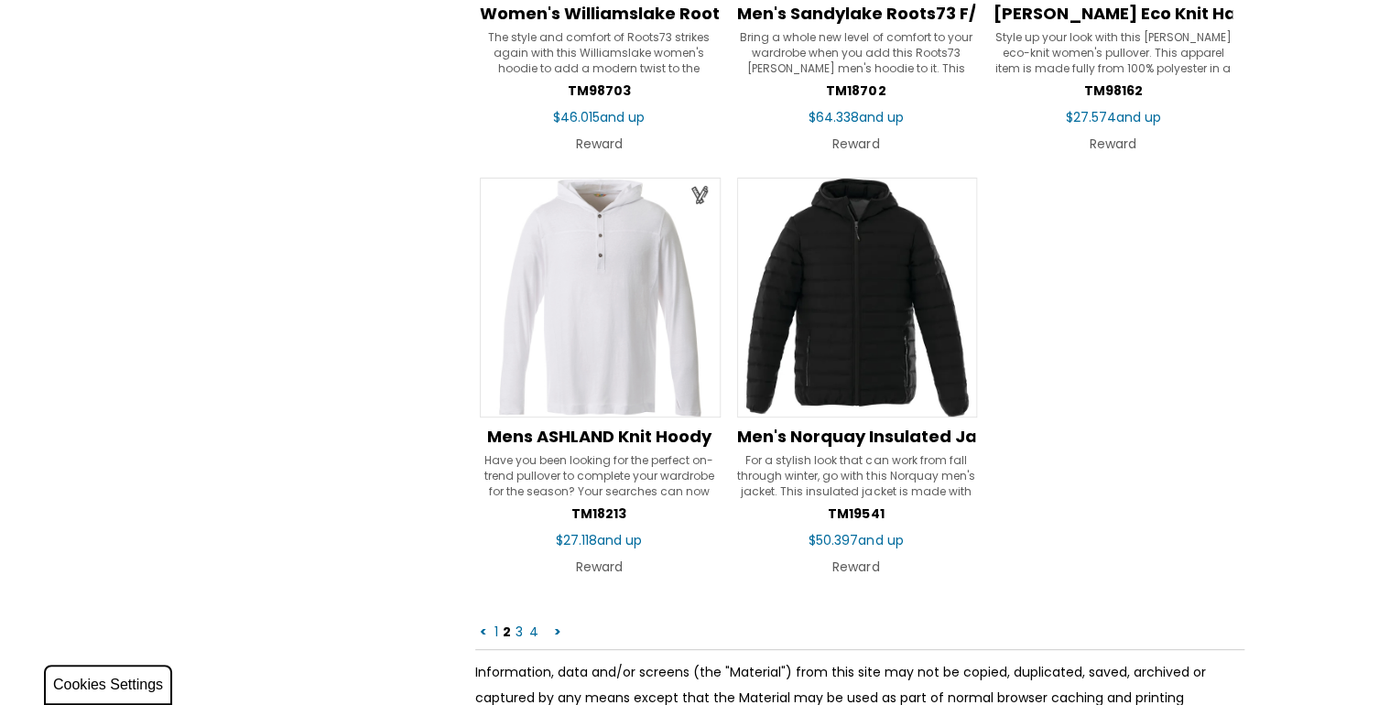
scroll to position [2784, 0]
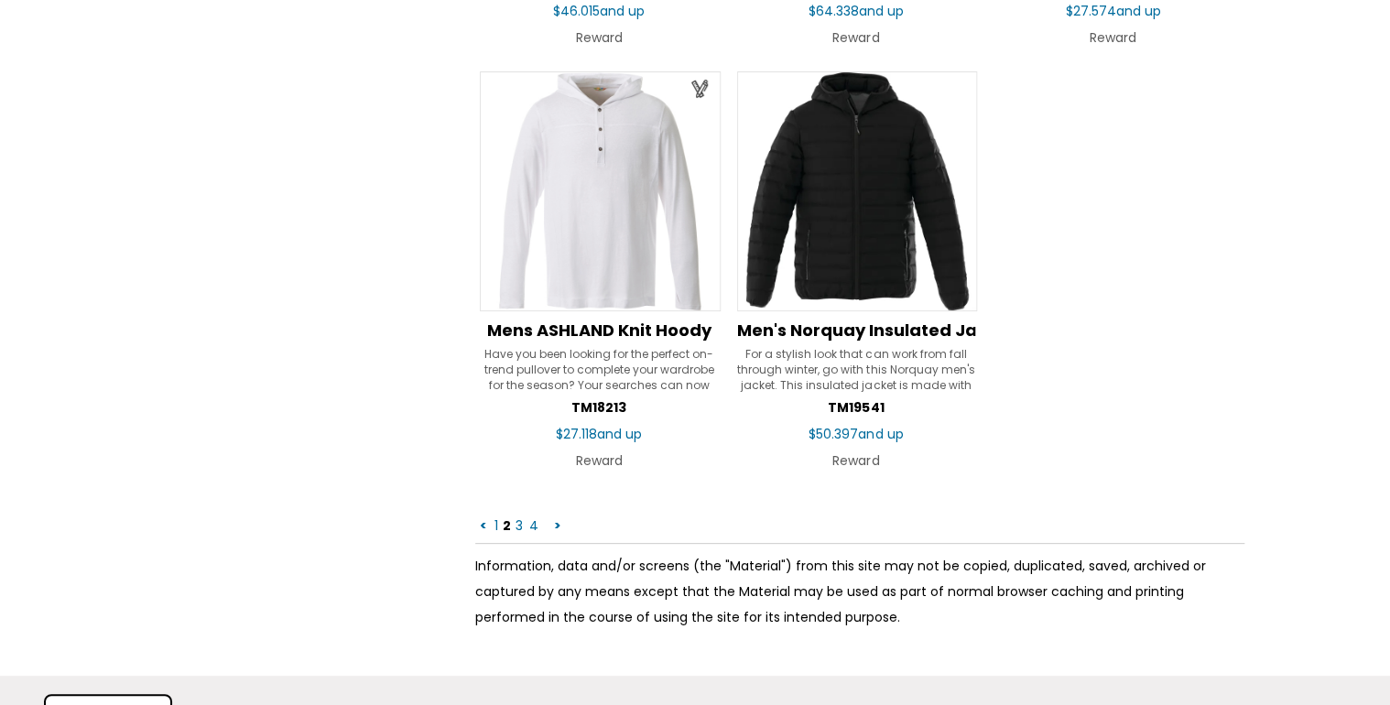
click at [518, 520] on link "3" at bounding box center [519, 525] width 11 height 18
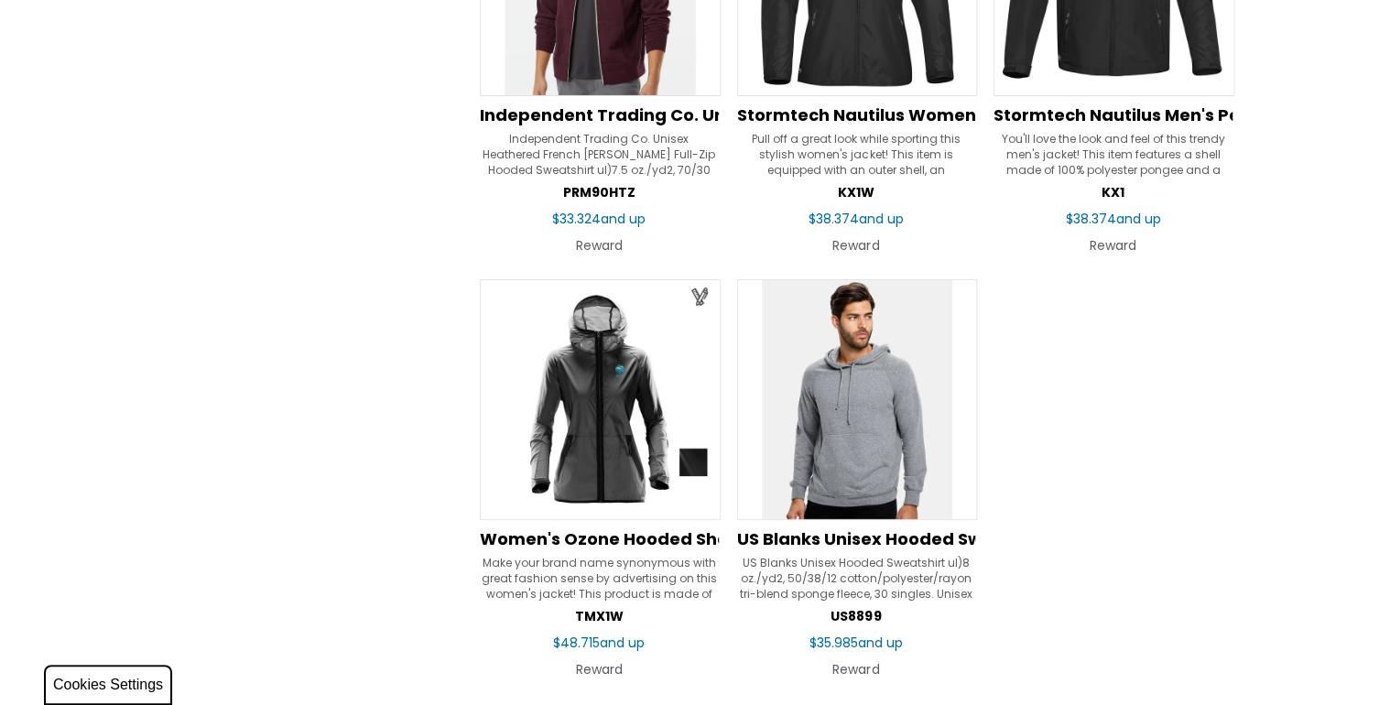
scroll to position [2733, 0]
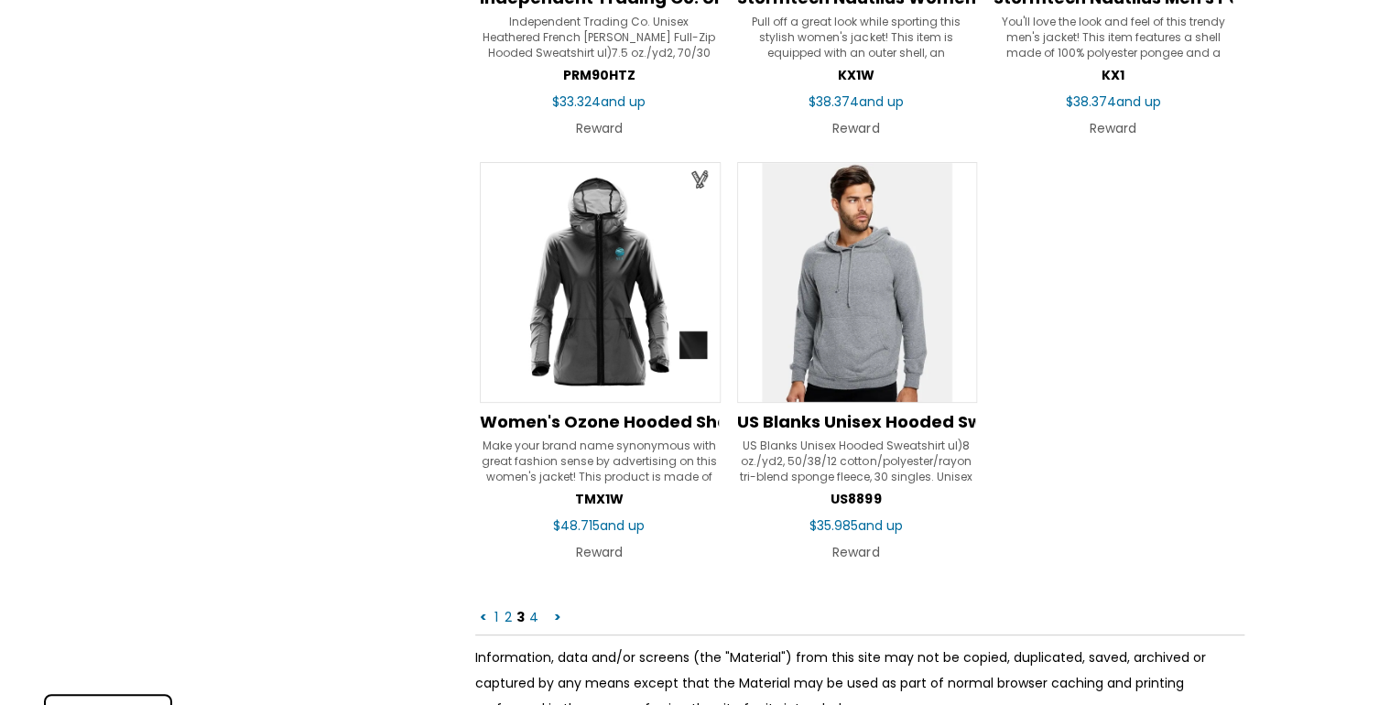
click at [530, 608] on link "4" at bounding box center [533, 617] width 13 height 18
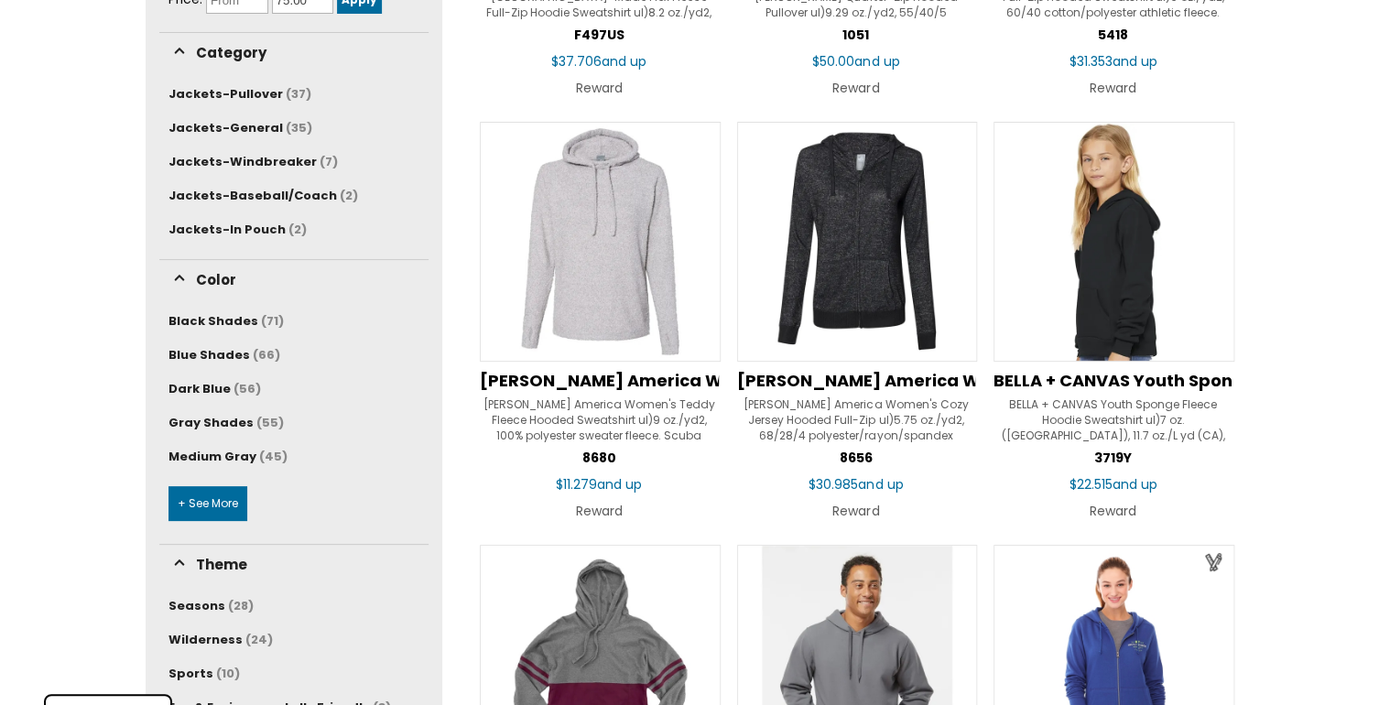
scroll to position [38, 0]
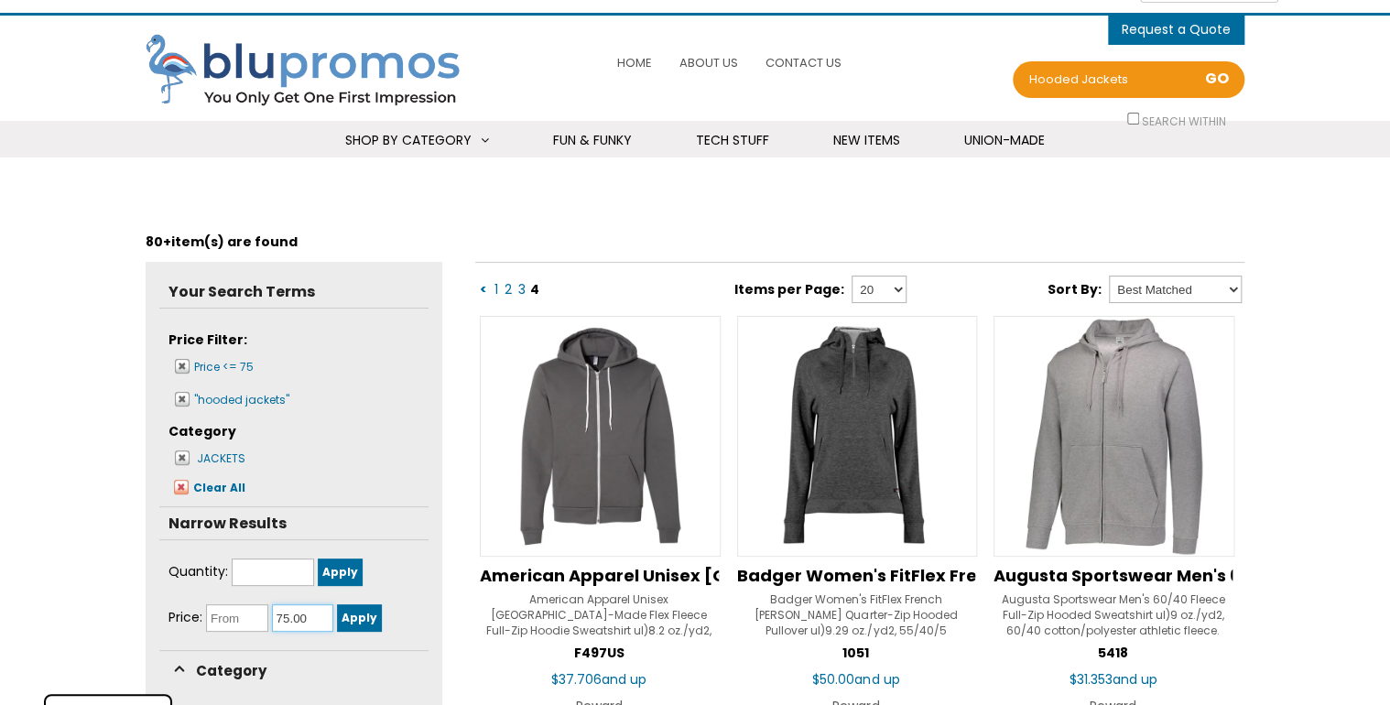
click at [309, 616] on input "75.00" at bounding box center [303, 617] width 62 height 27
type input "7"
type input "100.00"
click at [357, 615] on input "Apply" at bounding box center [359, 617] width 45 height 27
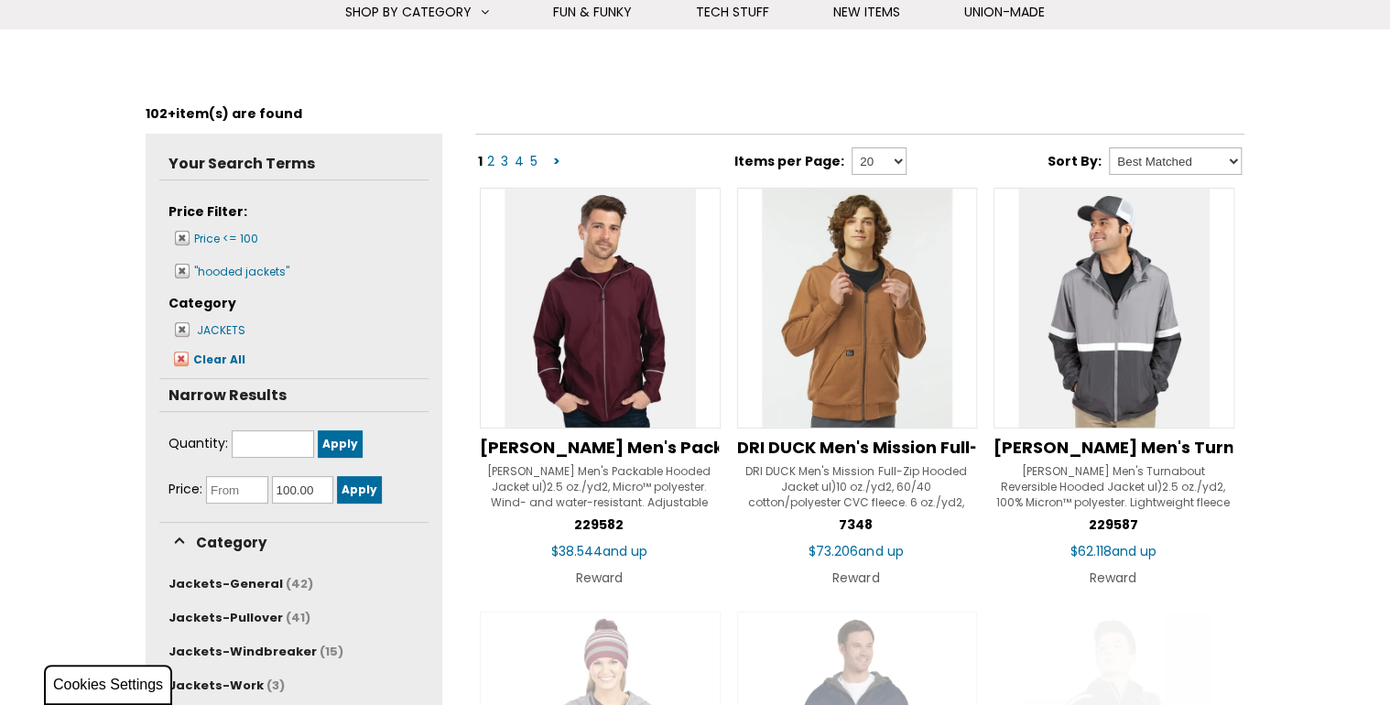
scroll to position [185, 0]
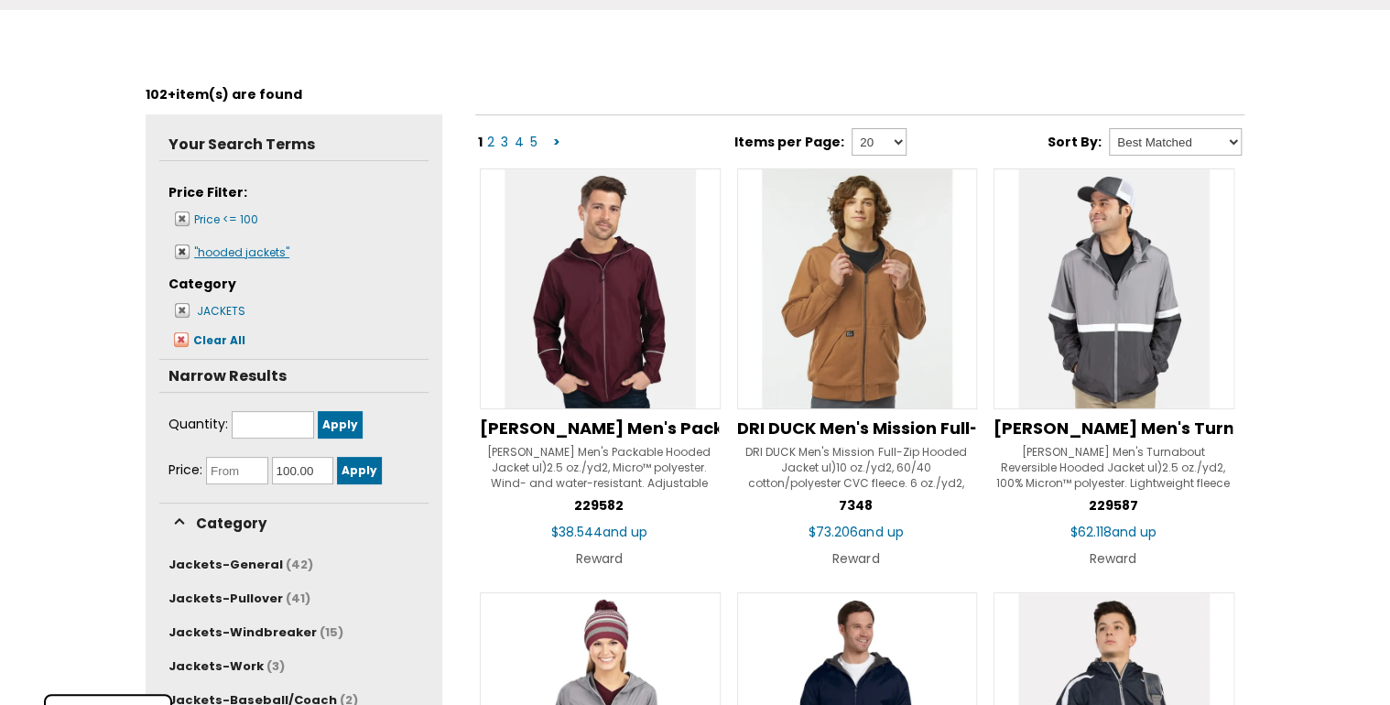
click at [179, 249] on span at bounding box center [183, 252] width 16 height 16
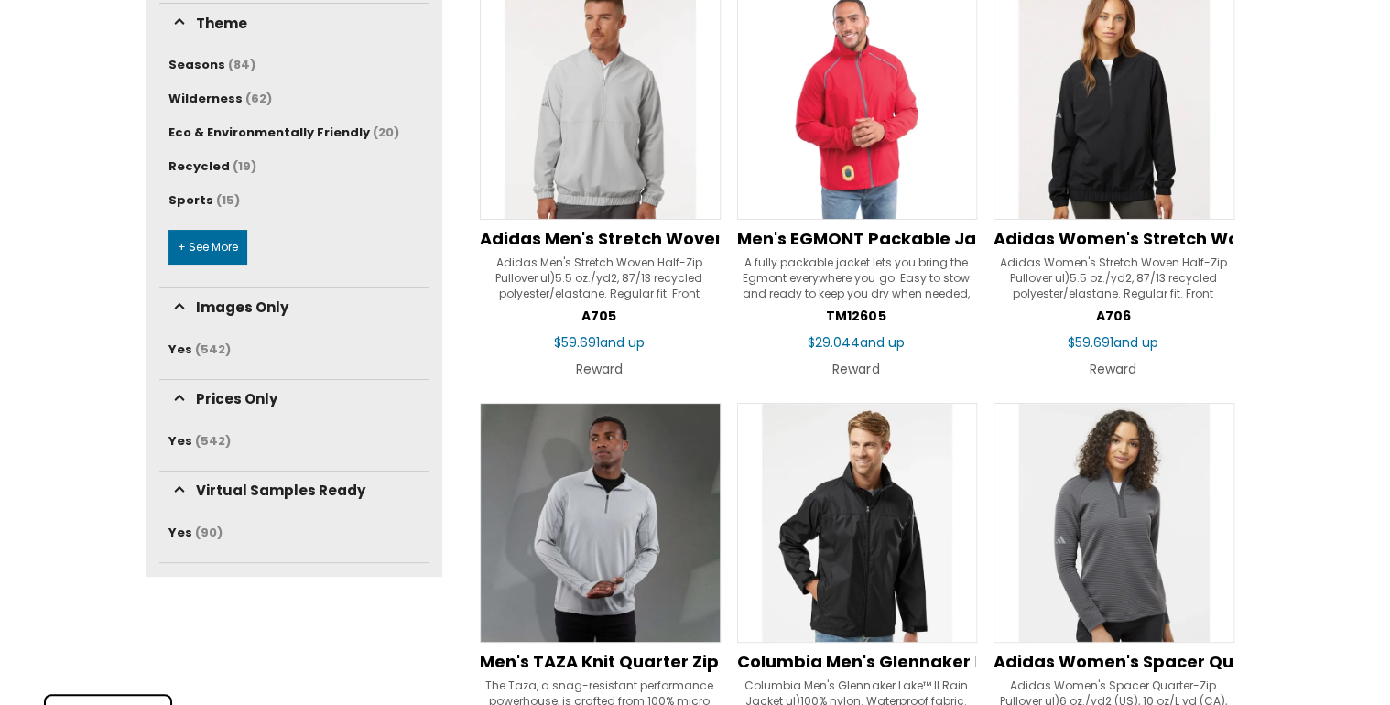
scroll to position [605, 0]
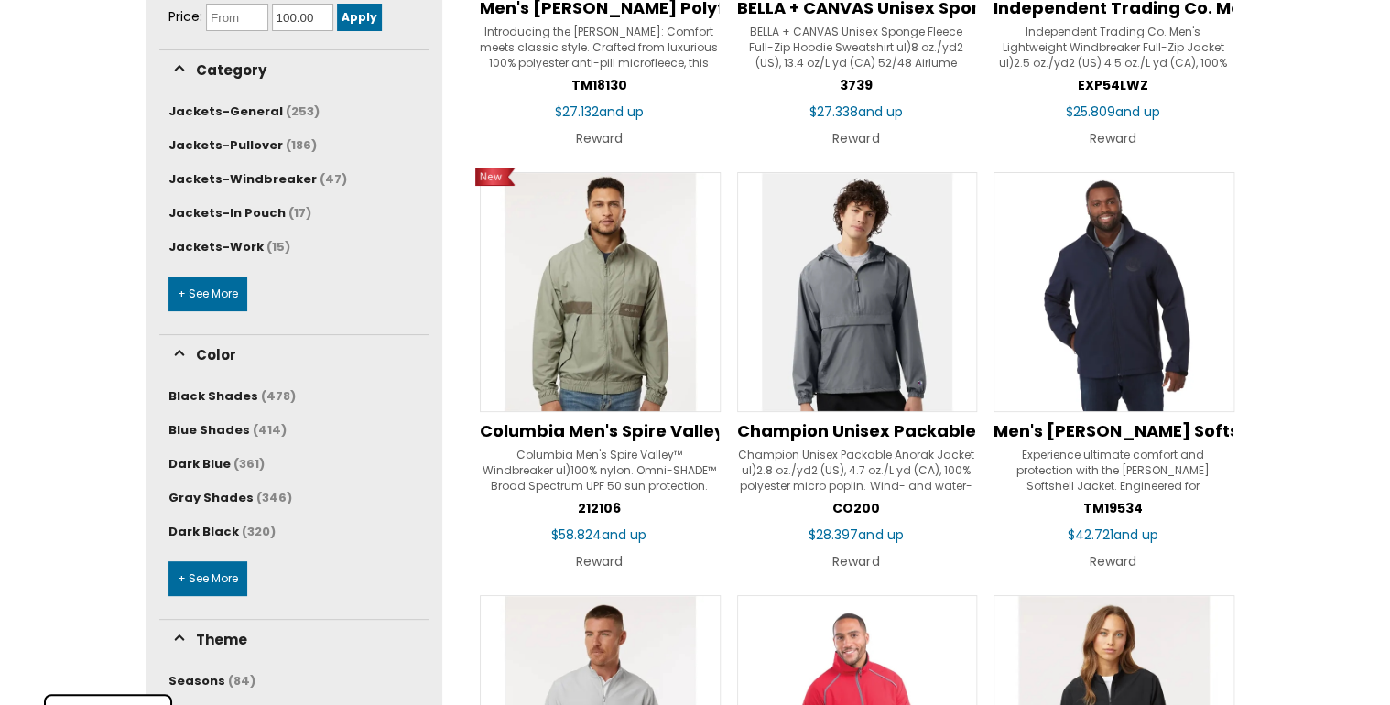
click at [223, 281] on link "+ See More" at bounding box center [207, 294] width 79 height 35
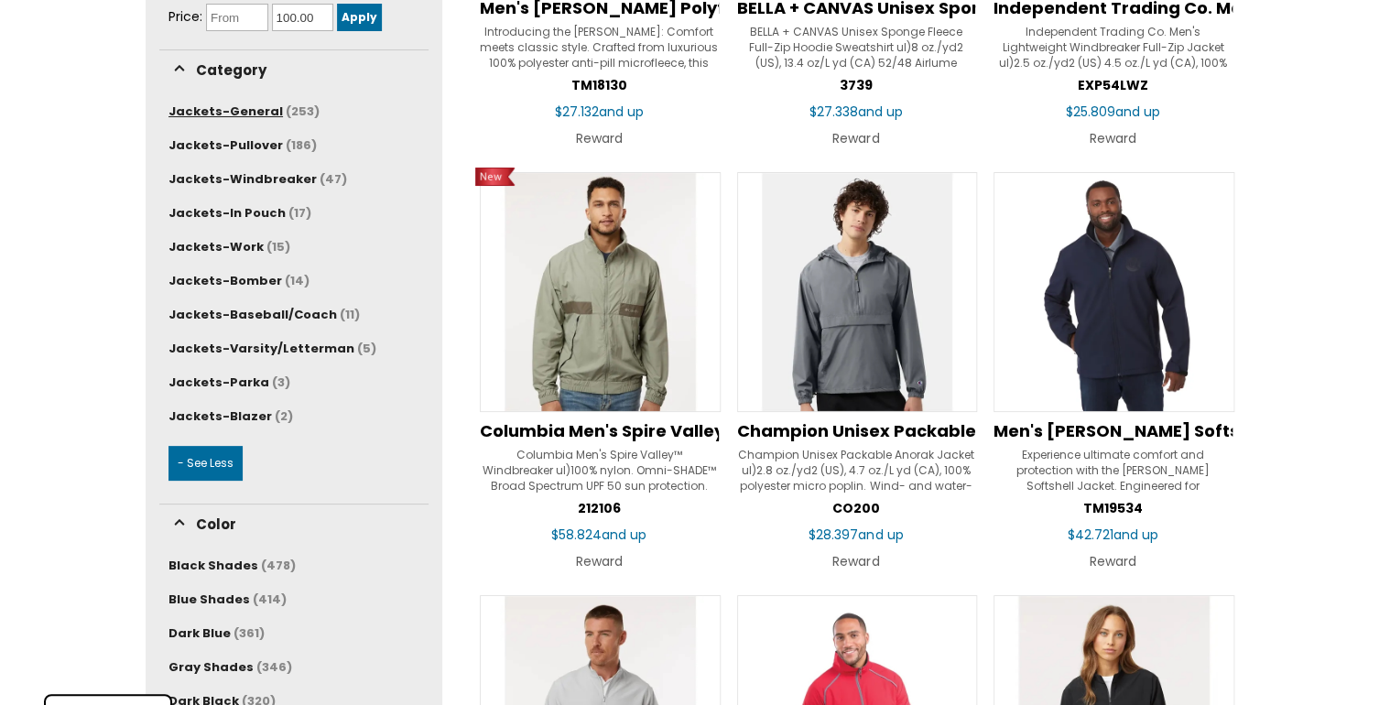
click at [231, 110] on span "Jackets-General" at bounding box center [225, 111] width 114 height 17
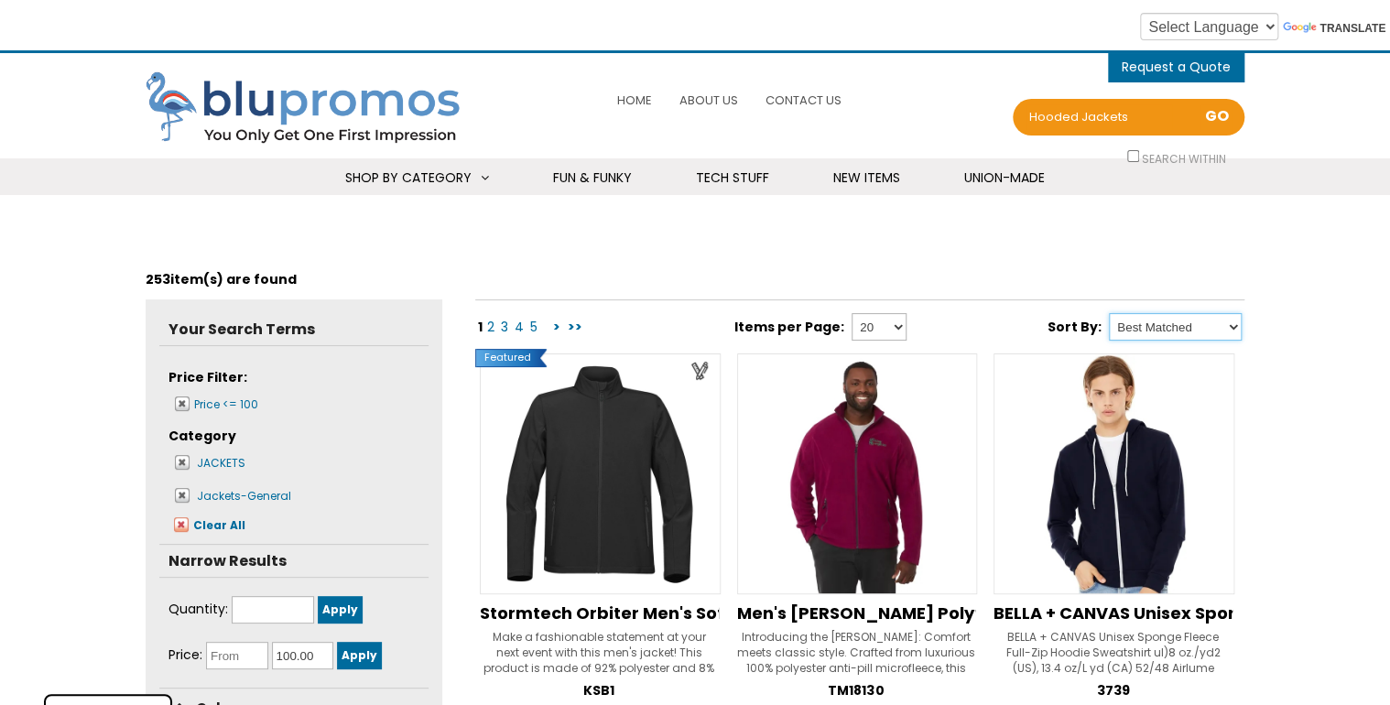
click at [1232, 326] on select "Best Matched Price: Low to High Price: High to Low New Product" at bounding box center [1175, 326] width 133 height 27
select select "LPHL"
click at [1109, 313] on select "Best Matched Price: Low to High Price: High to Low New Product" at bounding box center [1175, 326] width 133 height 27
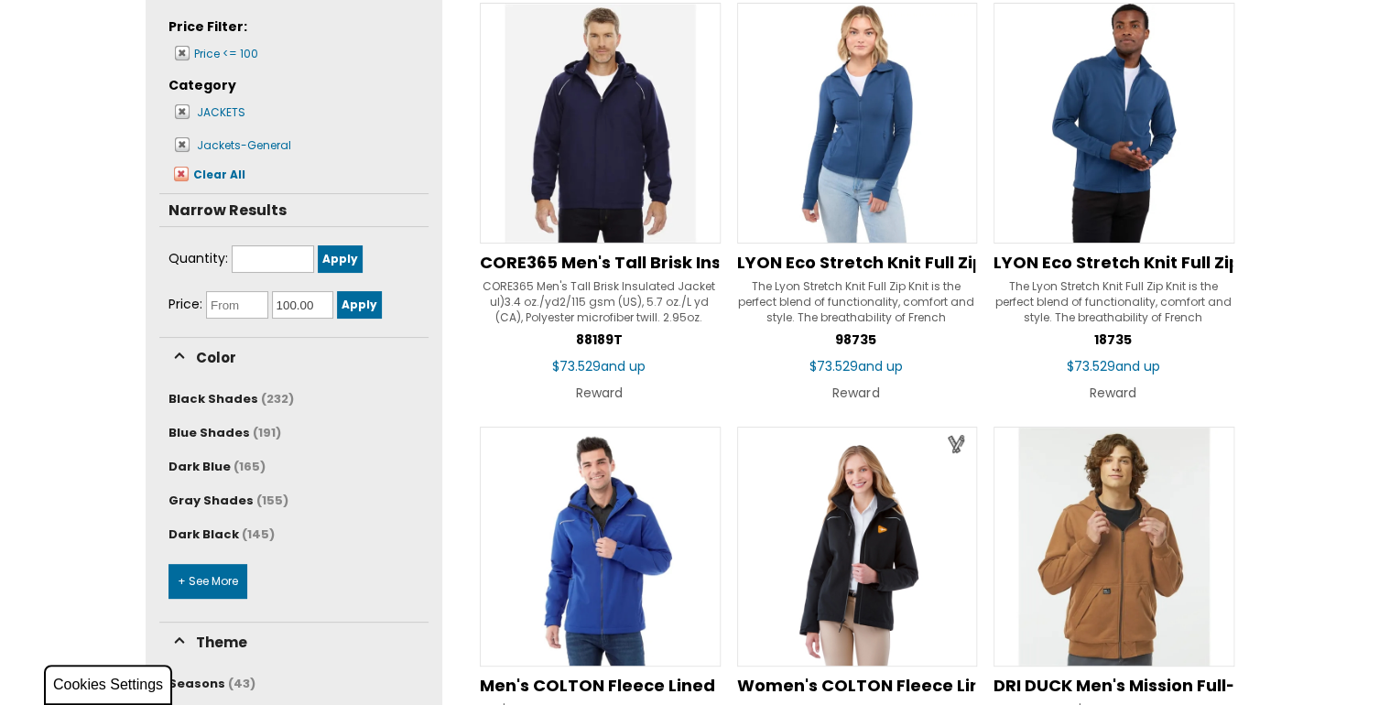
scroll to position [487, 0]
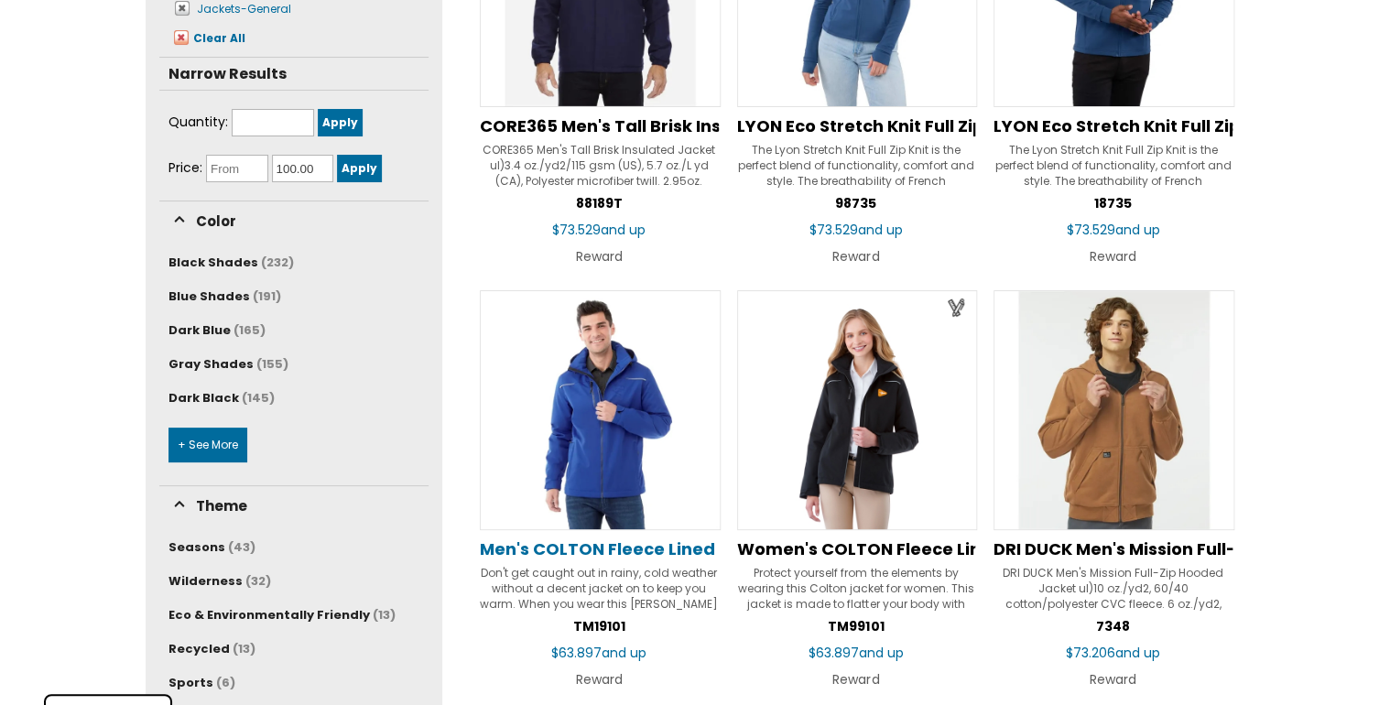
click at [603, 546] on span "Men's COLTON Fleece Lined Jacket" at bounding box center [629, 549] width 299 height 23
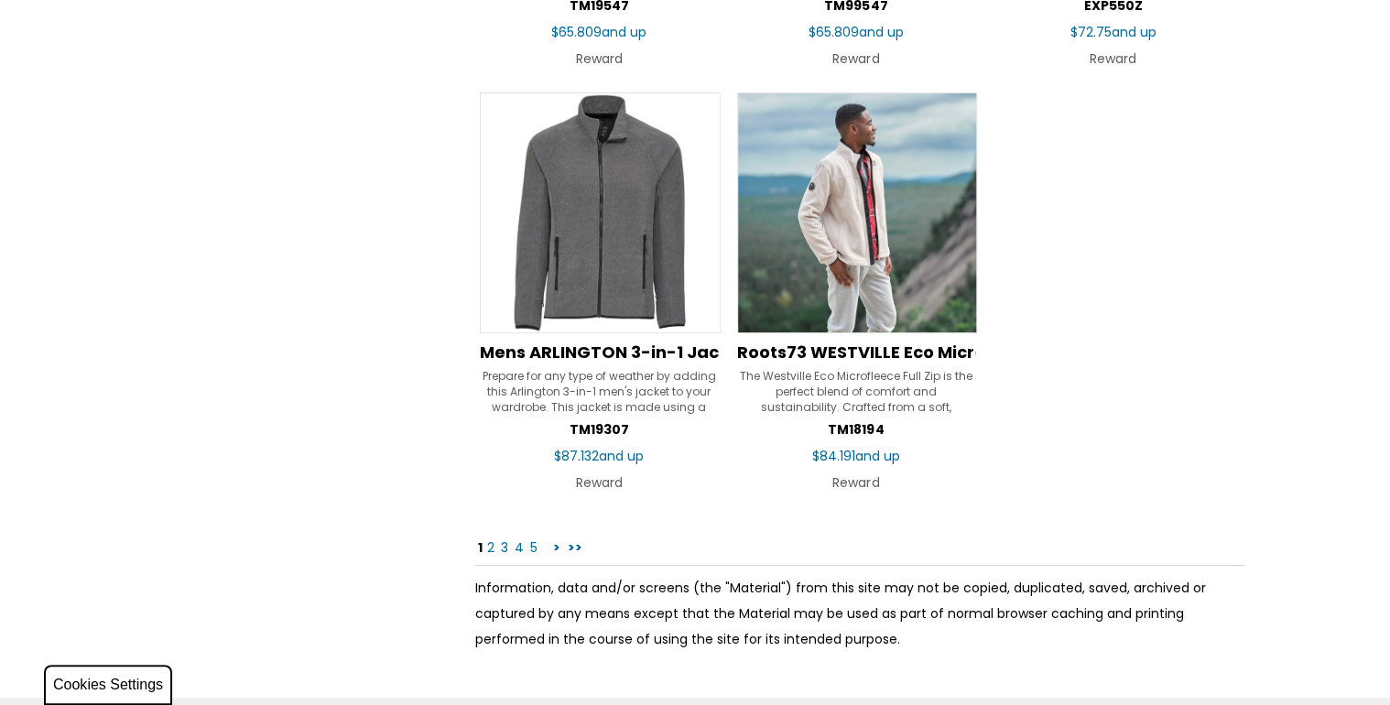
scroll to position [2900, 0]
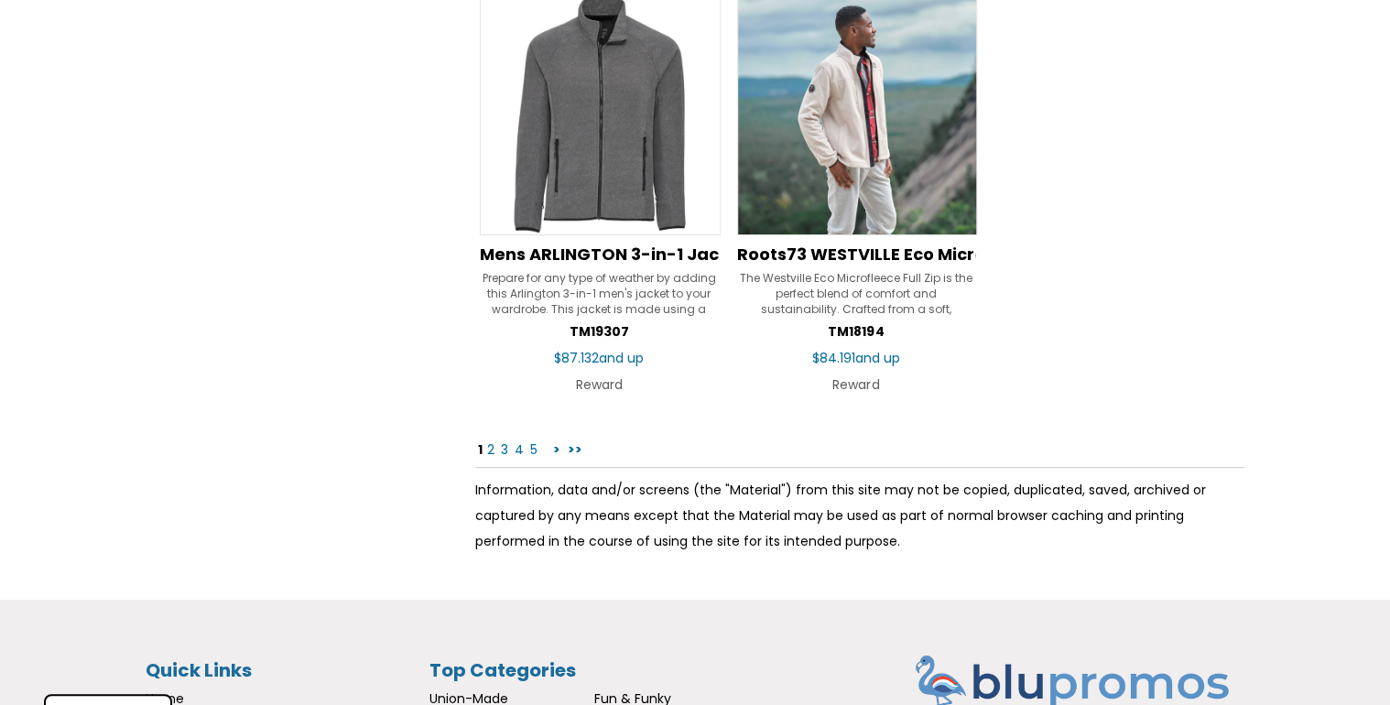
click at [491, 446] on link "2" at bounding box center [490, 449] width 11 height 18
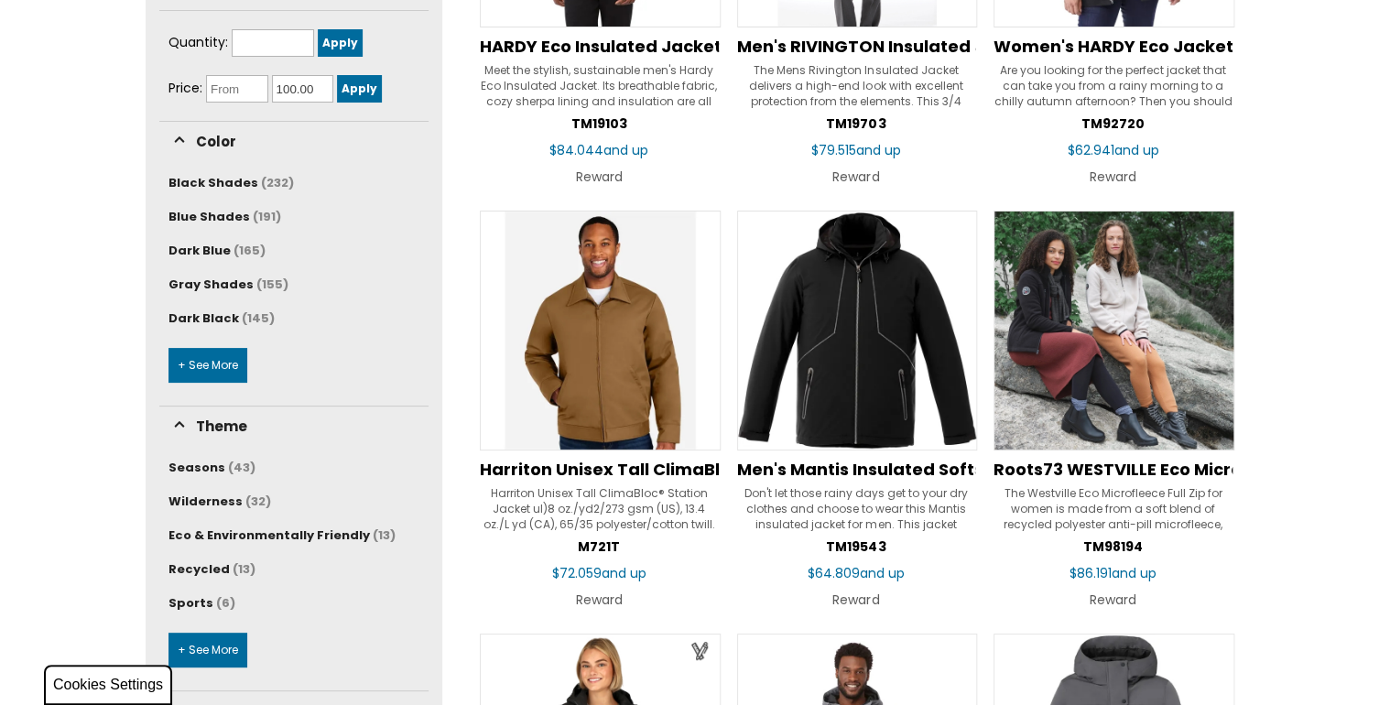
scroll to position [575, 0]
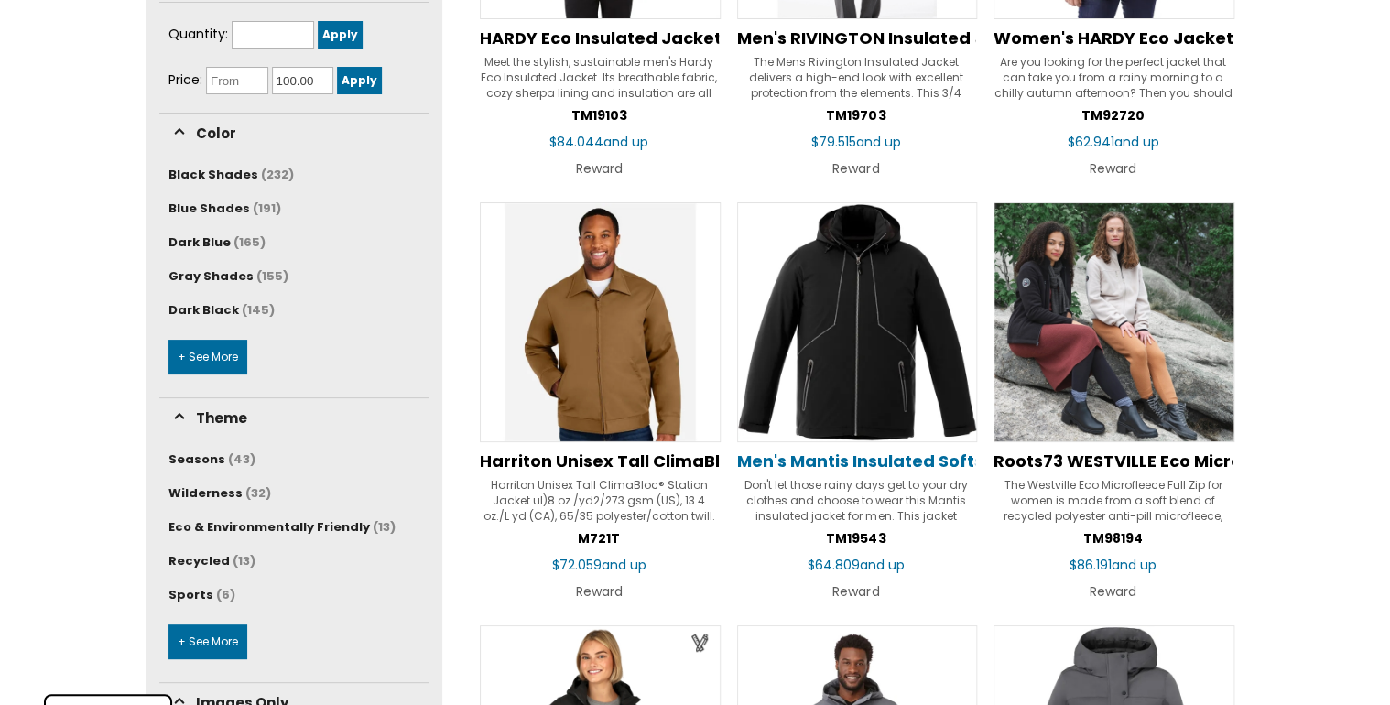
click at [827, 454] on span "Men's Mantis Insulated Softshell" at bounding box center [875, 461] width 277 height 23
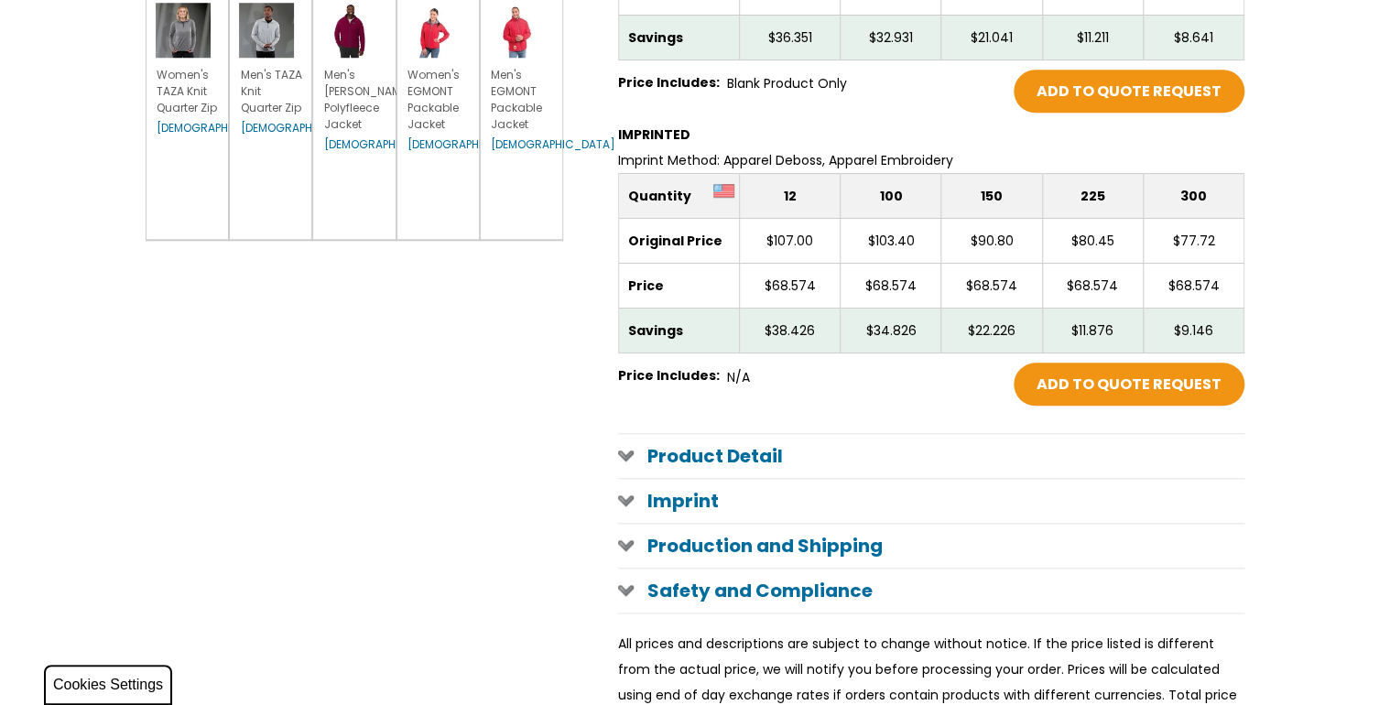
scroll to position [879, 0]
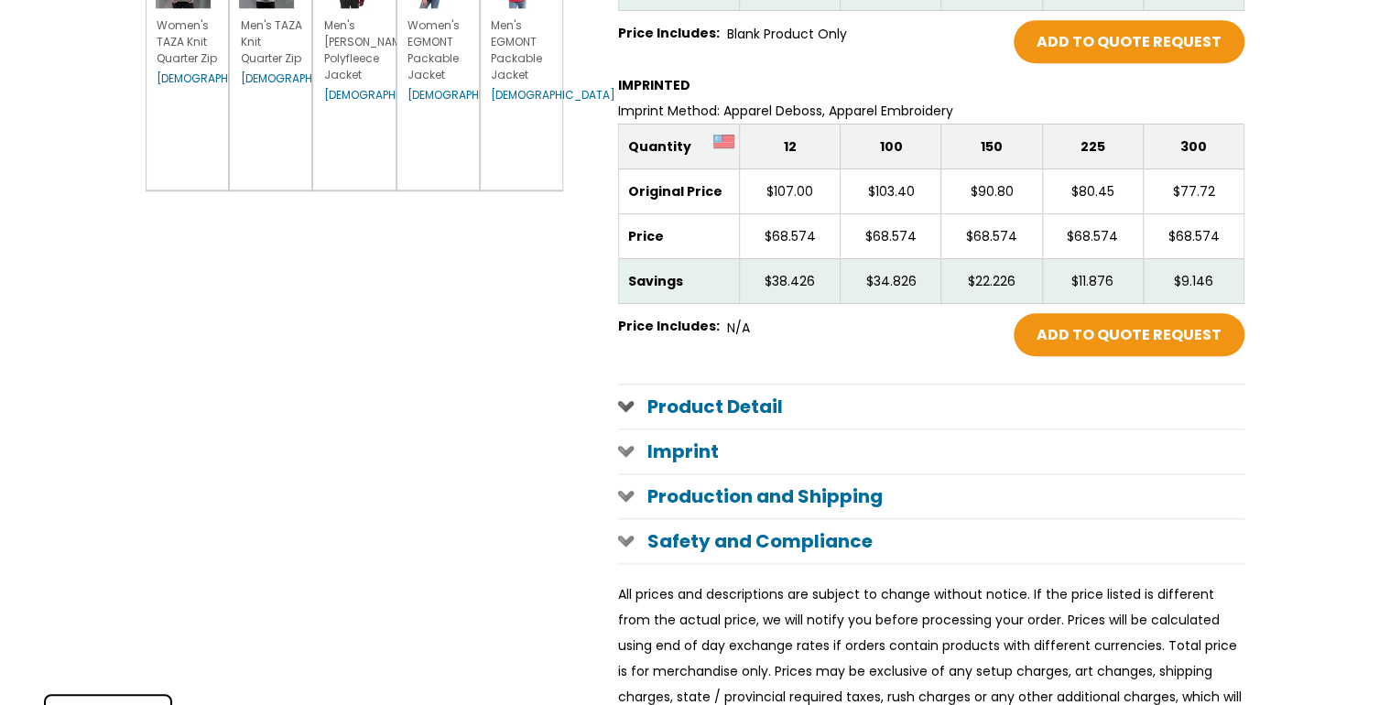
click at [624, 403] on span at bounding box center [626, 405] width 16 height 15
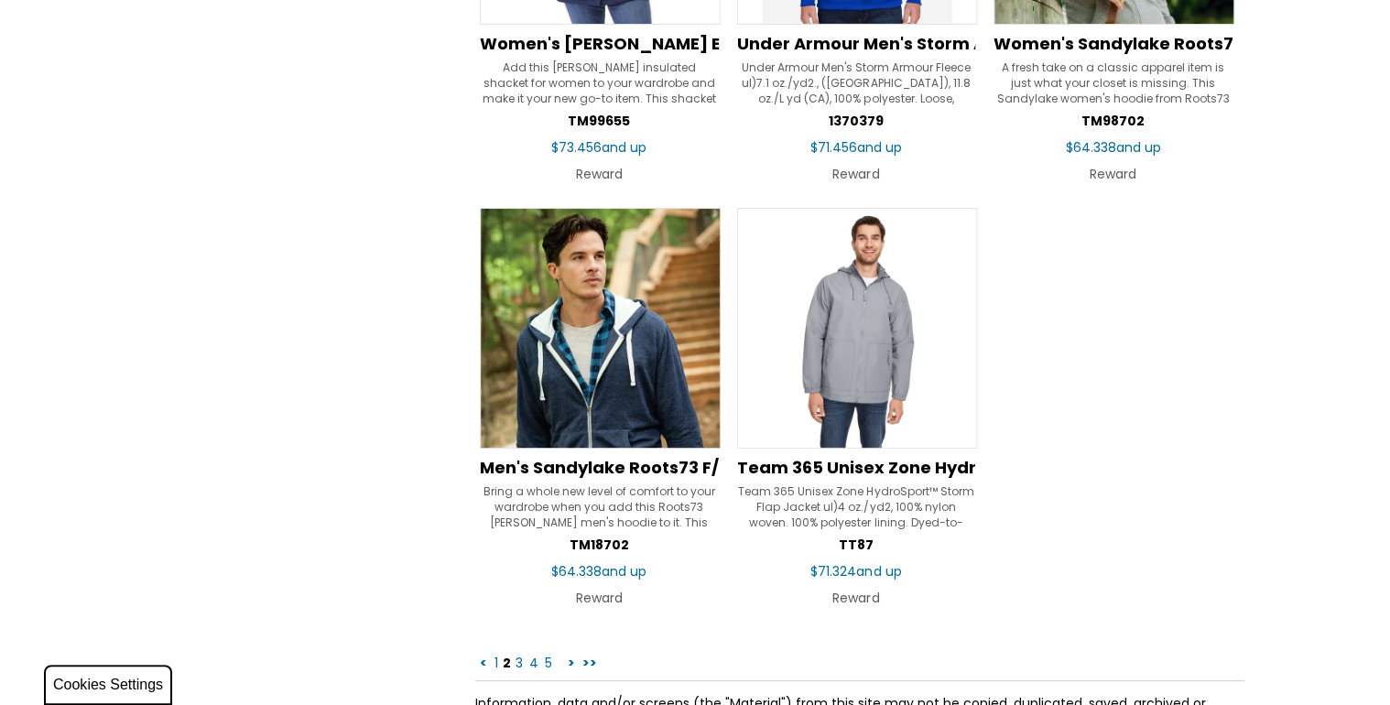
scroll to position [2685, 0]
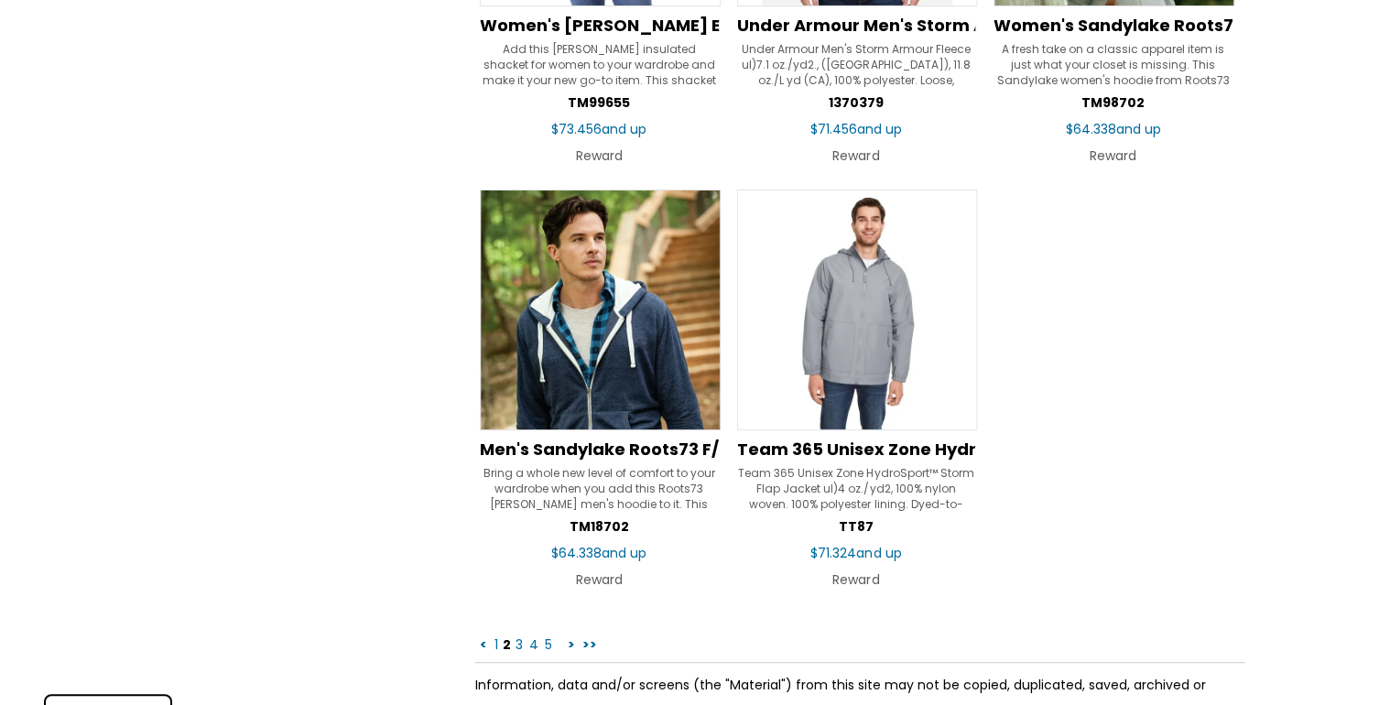
click at [518, 637] on link "3" at bounding box center [519, 645] width 11 height 18
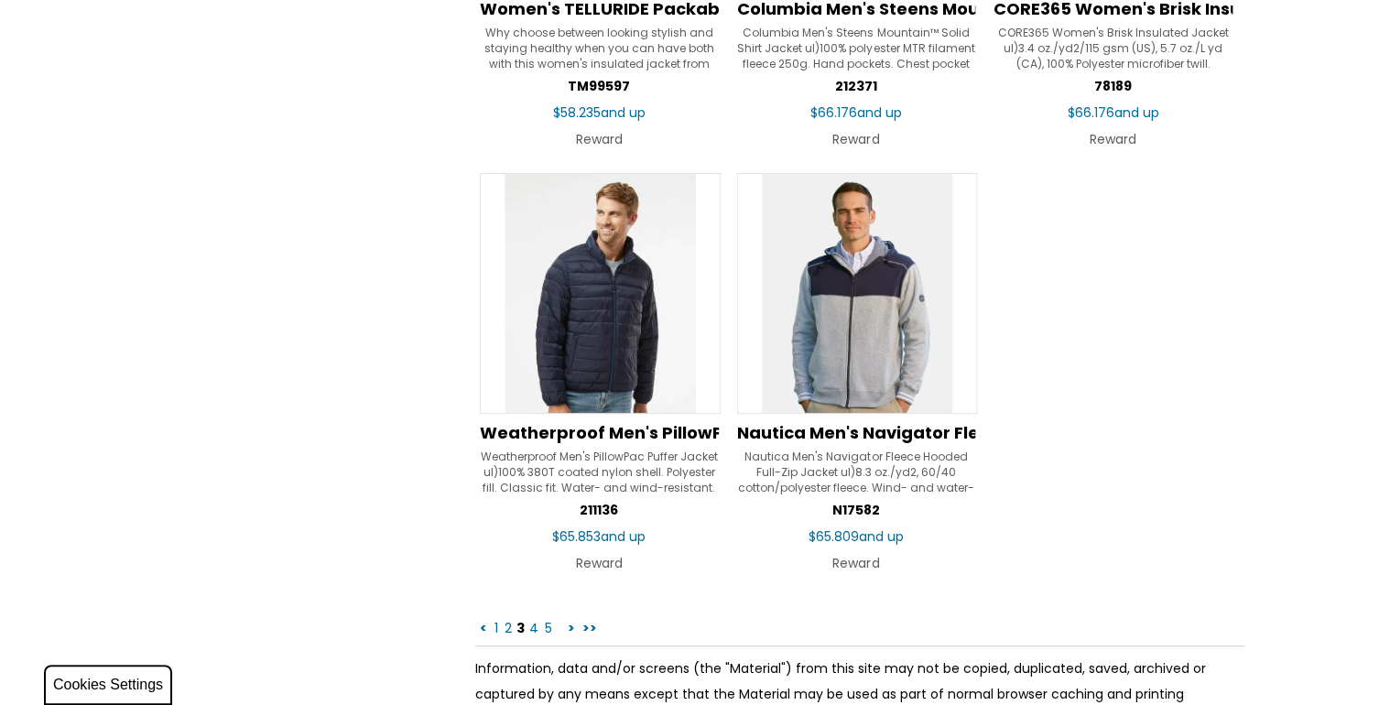
scroll to position [2743, 0]
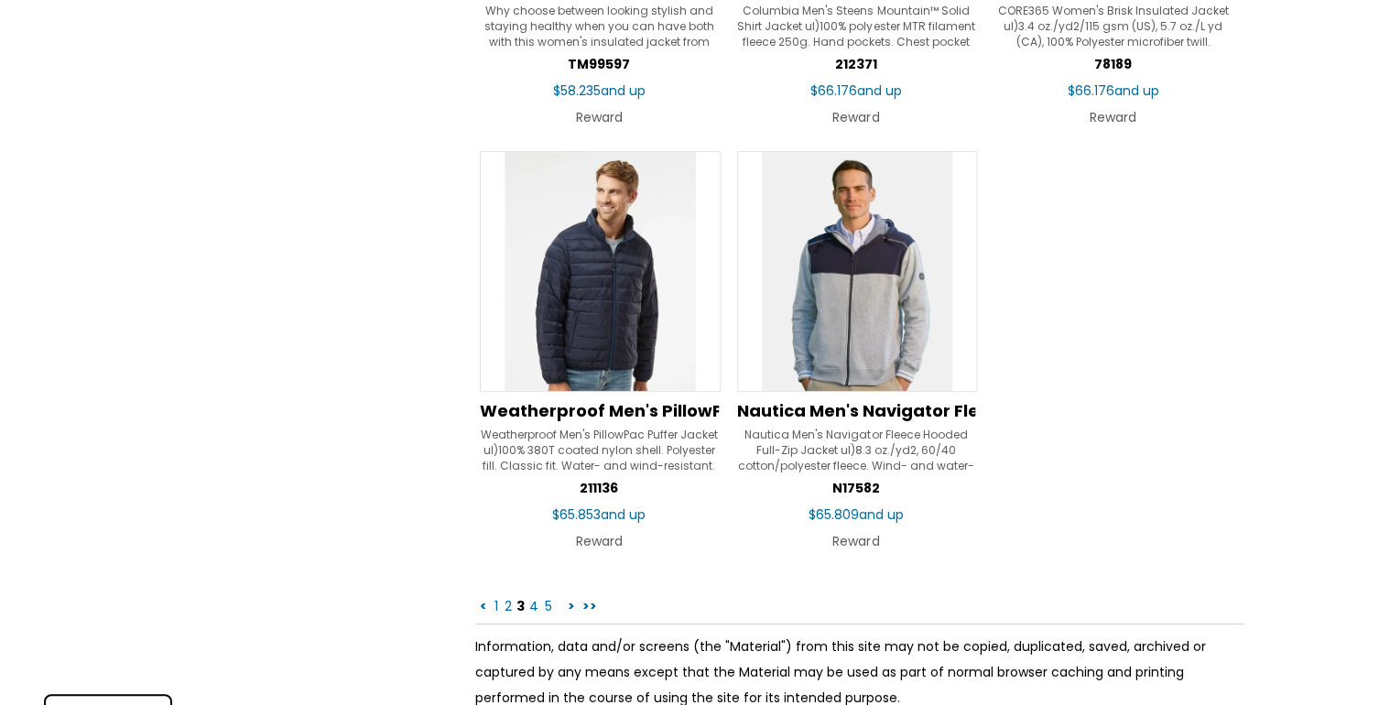
click at [533, 598] on link "4" at bounding box center [533, 606] width 13 height 18
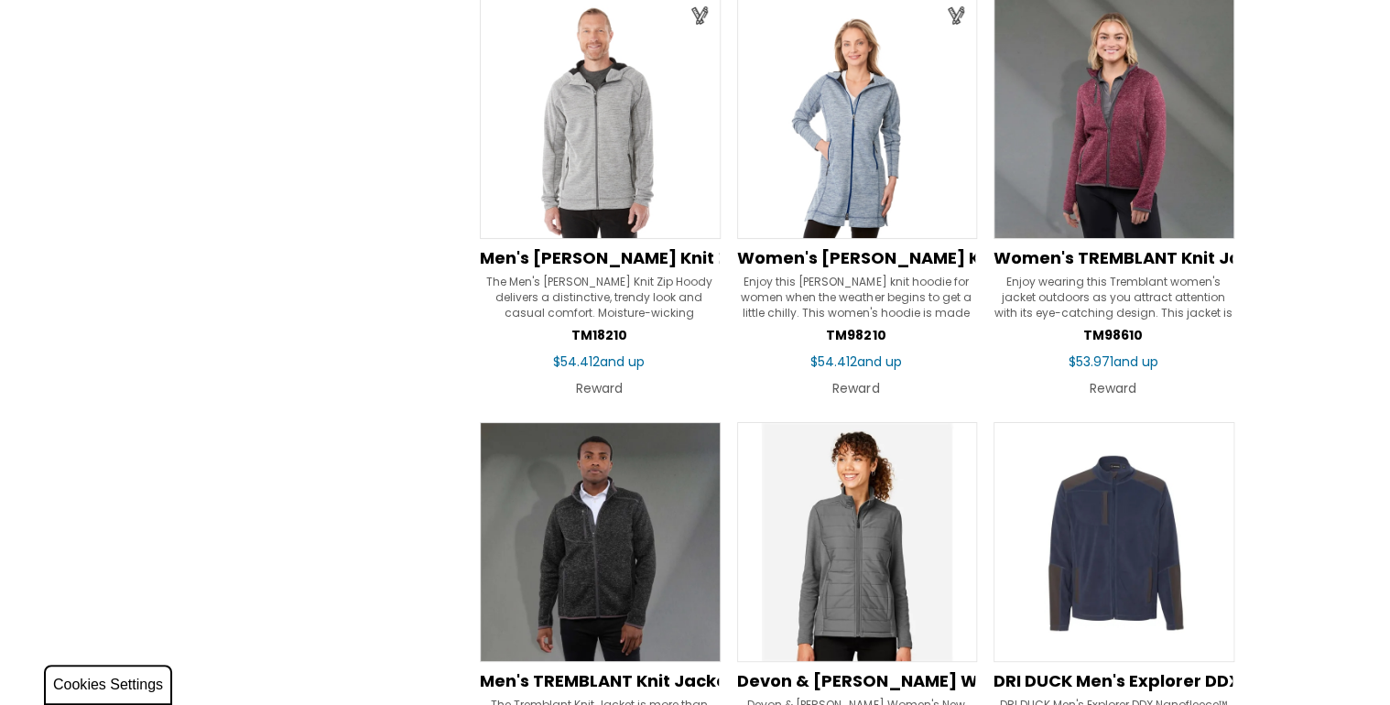
scroll to position [2070, 0]
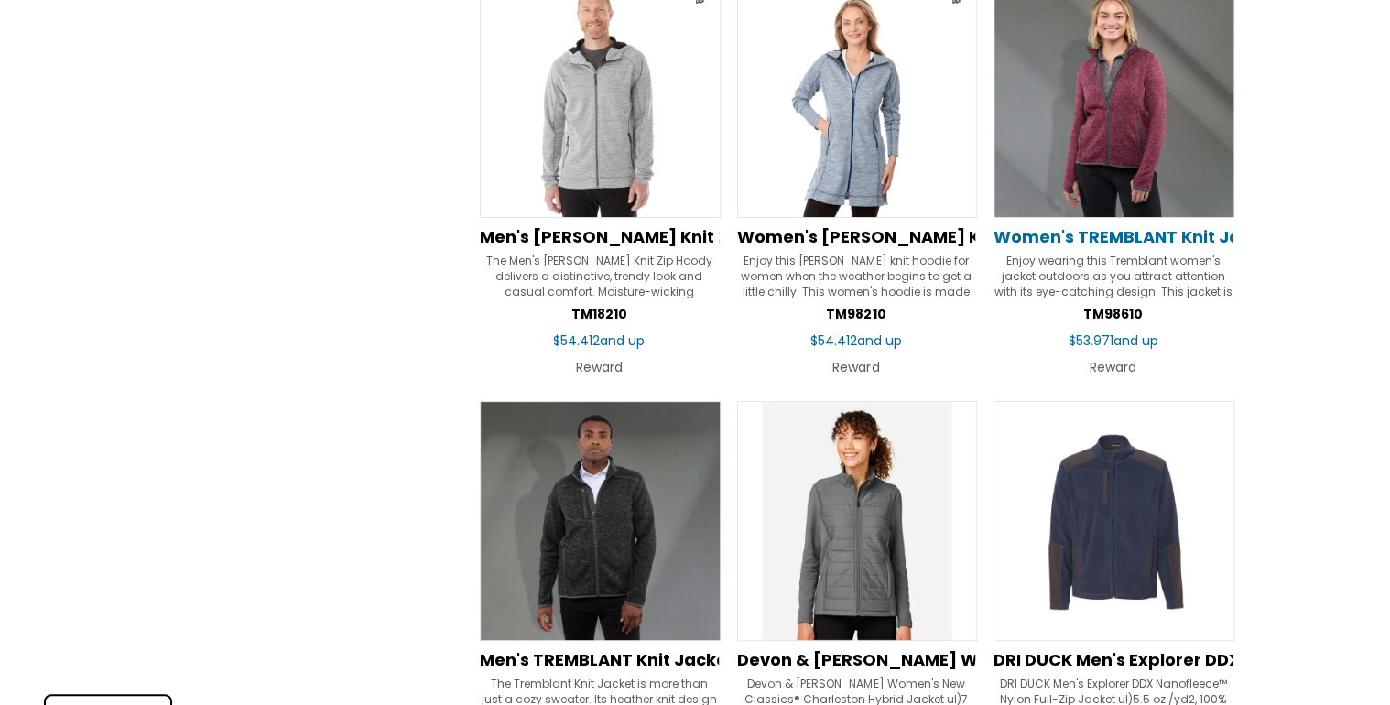
click at [1129, 232] on span "Women's TREMBLANT Knit Jacket" at bounding box center [1137, 236] width 286 height 23
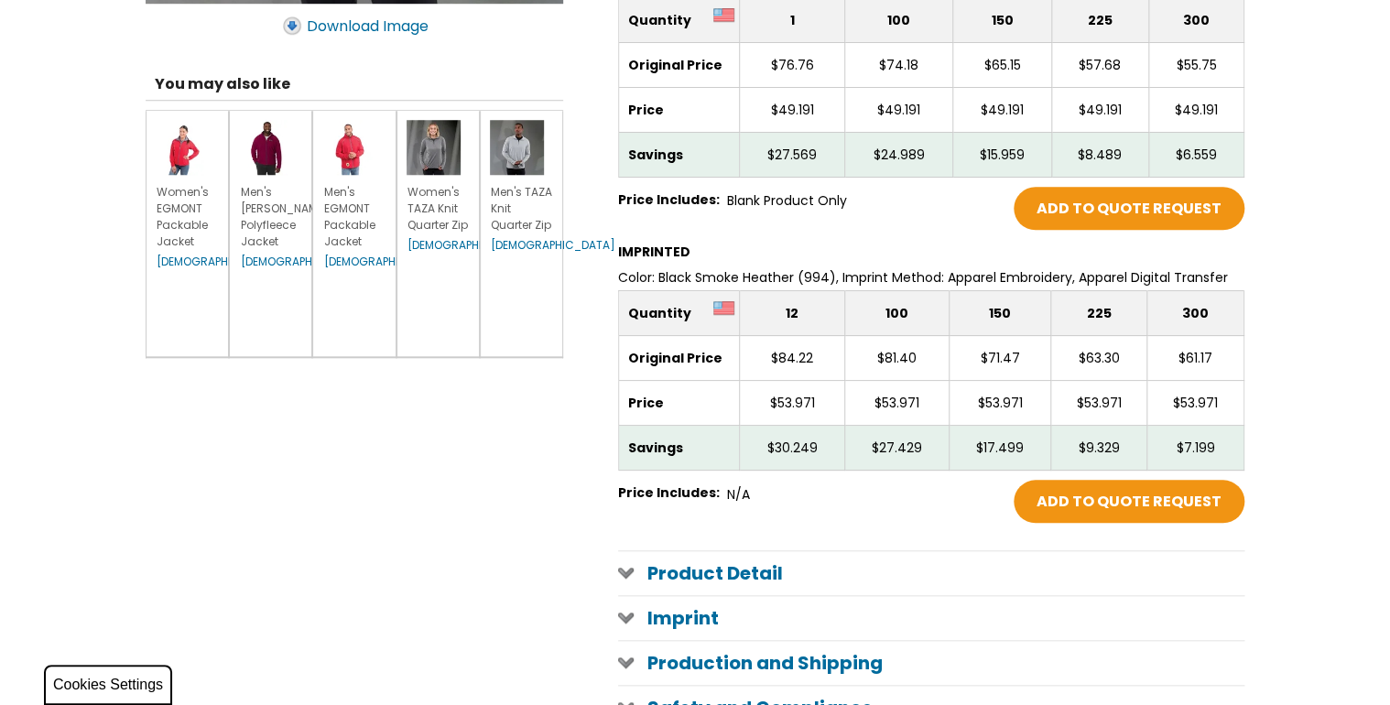
scroll to position [751, 0]
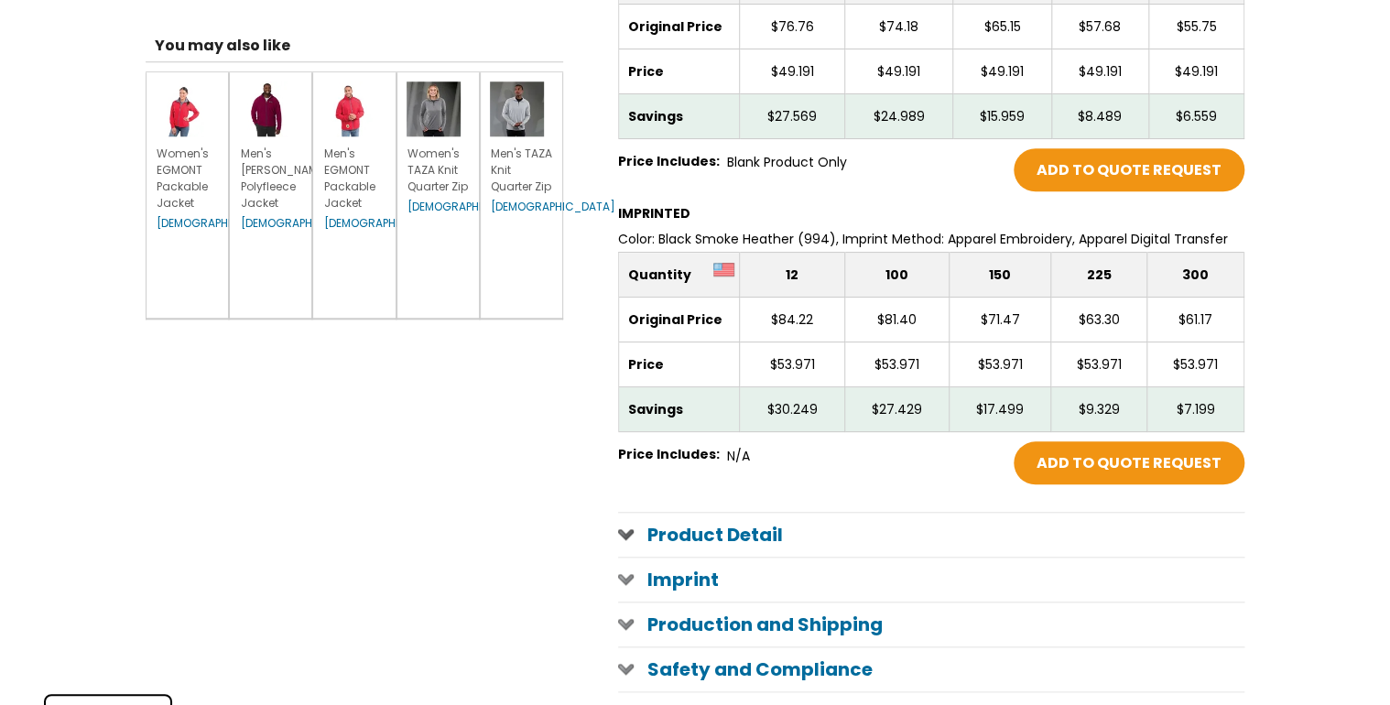
click at [632, 527] on span at bounding box center [626, 534] width 16 height 15
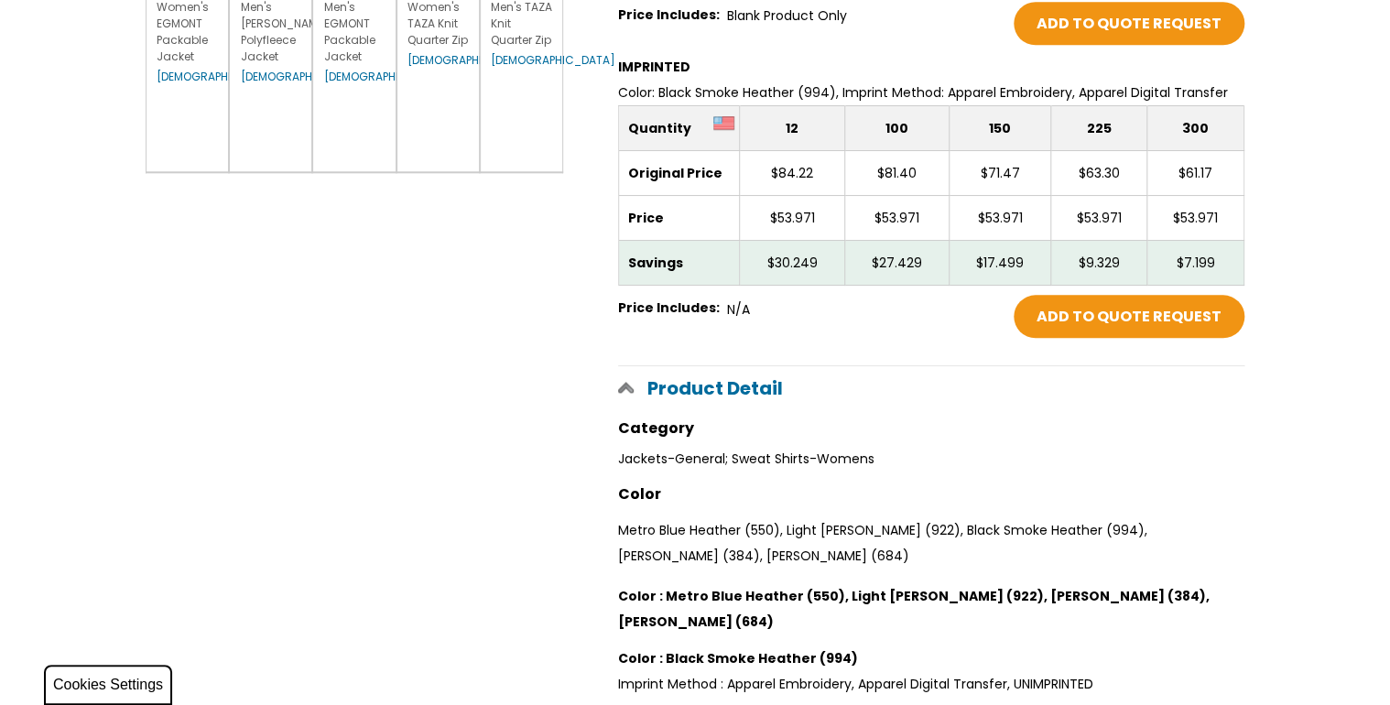
scroll to position [937, 0]
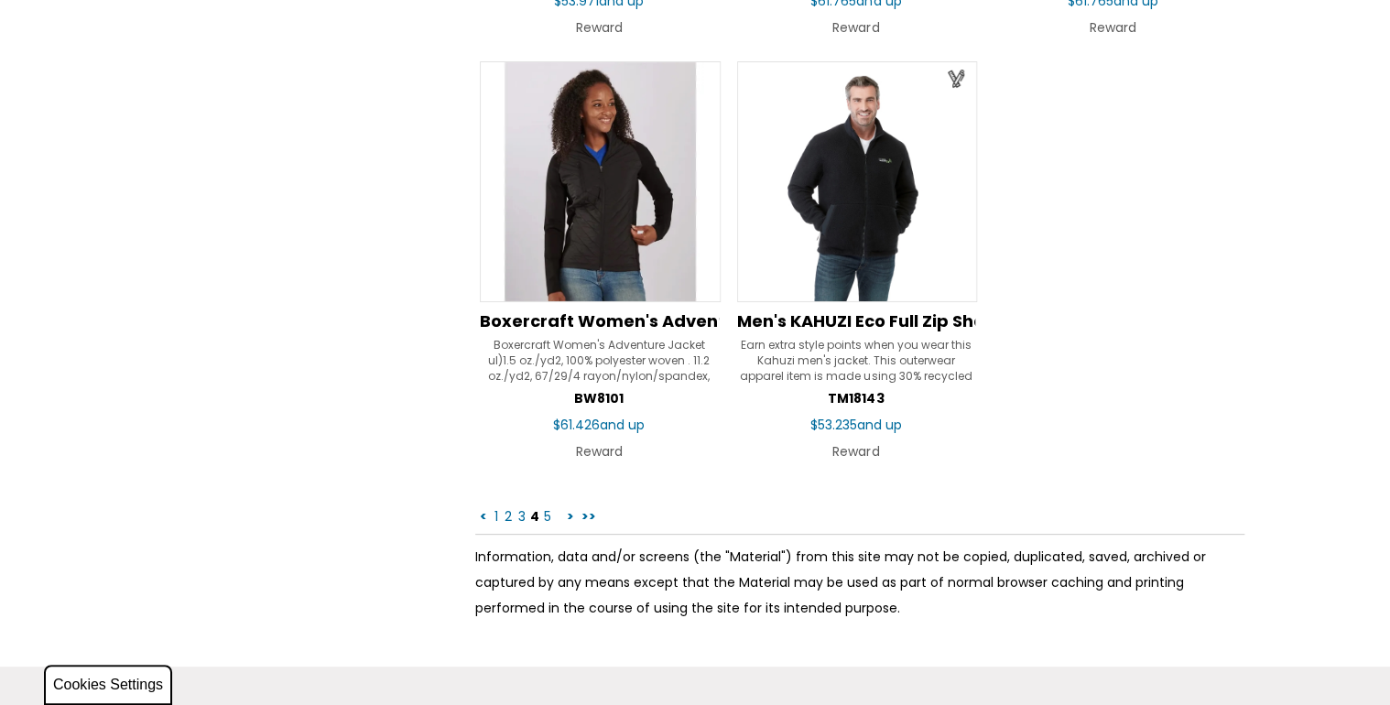
scroll to position [2821, 0]
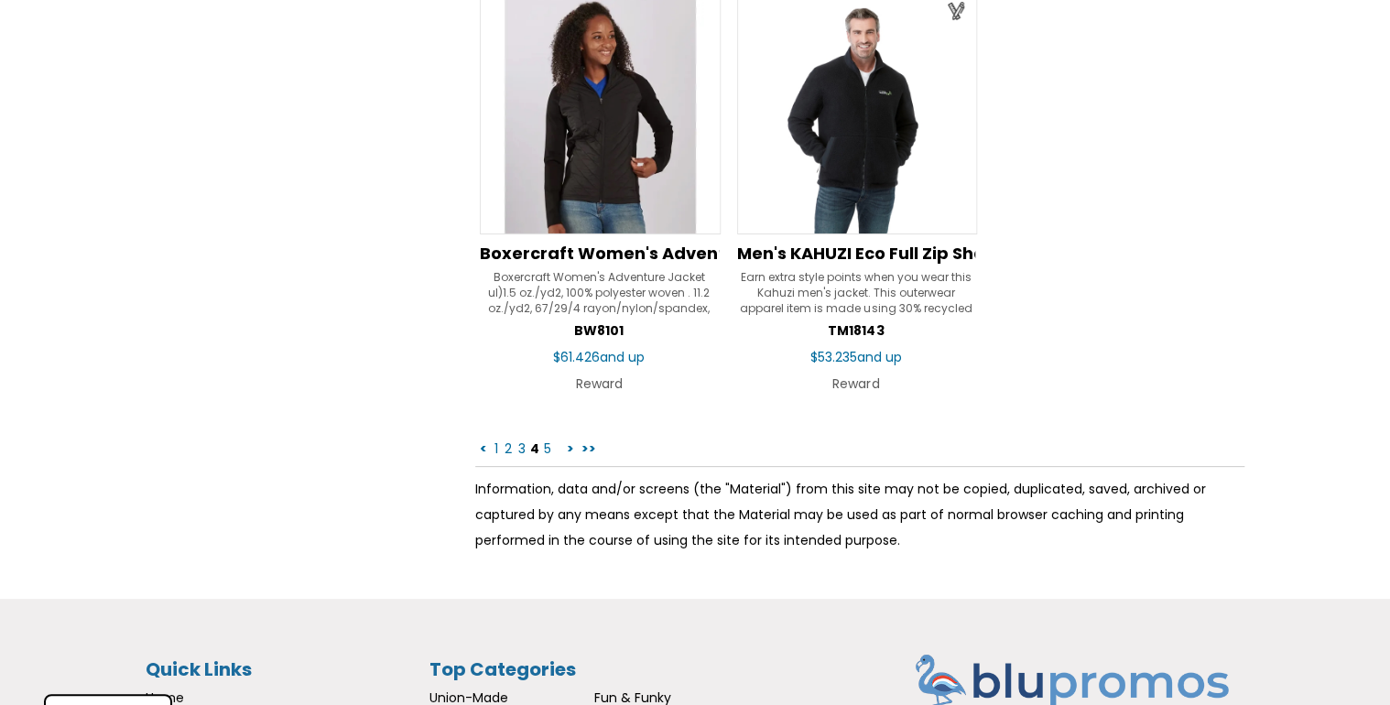
click at [545, 443] on link "5" at bounding box center [547, 449] width 11 height 18
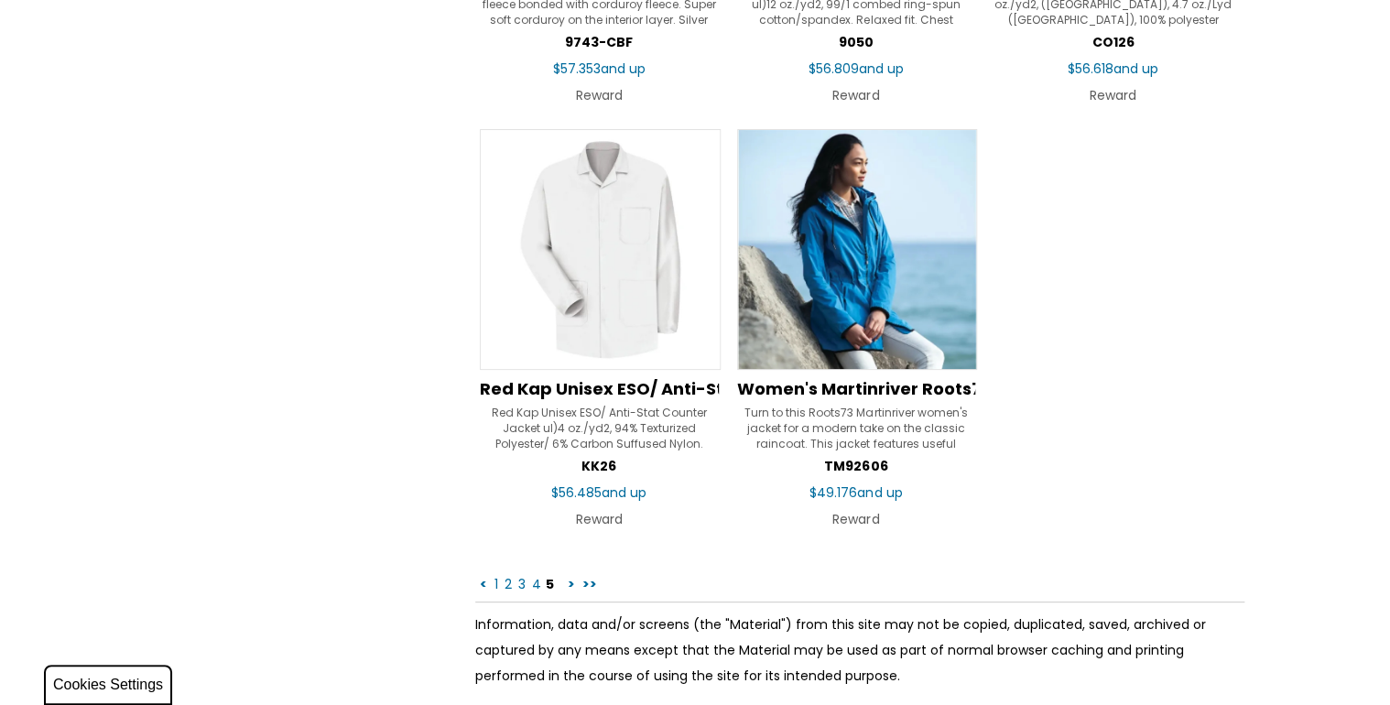
scroll to position [2804, 0]
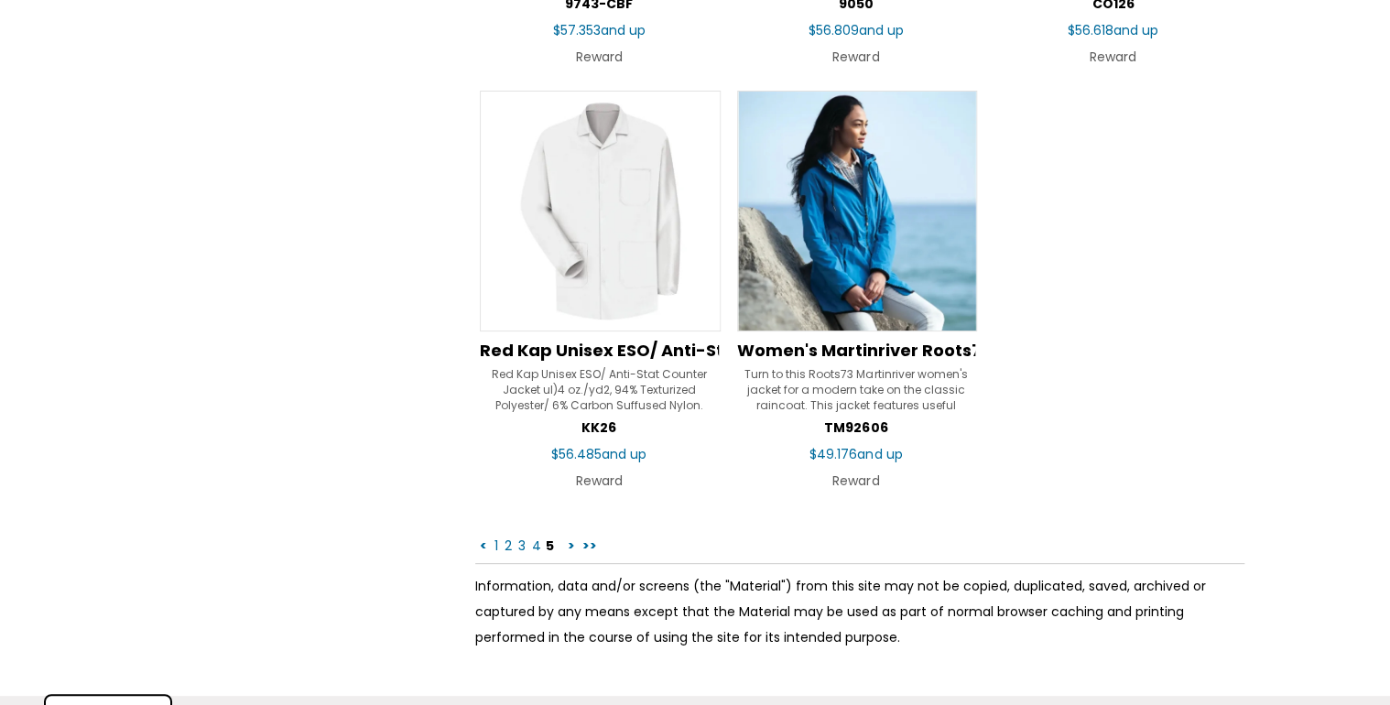
click at [567, 541] on link ">" at bounding box center [571, 546] width 11 height 18
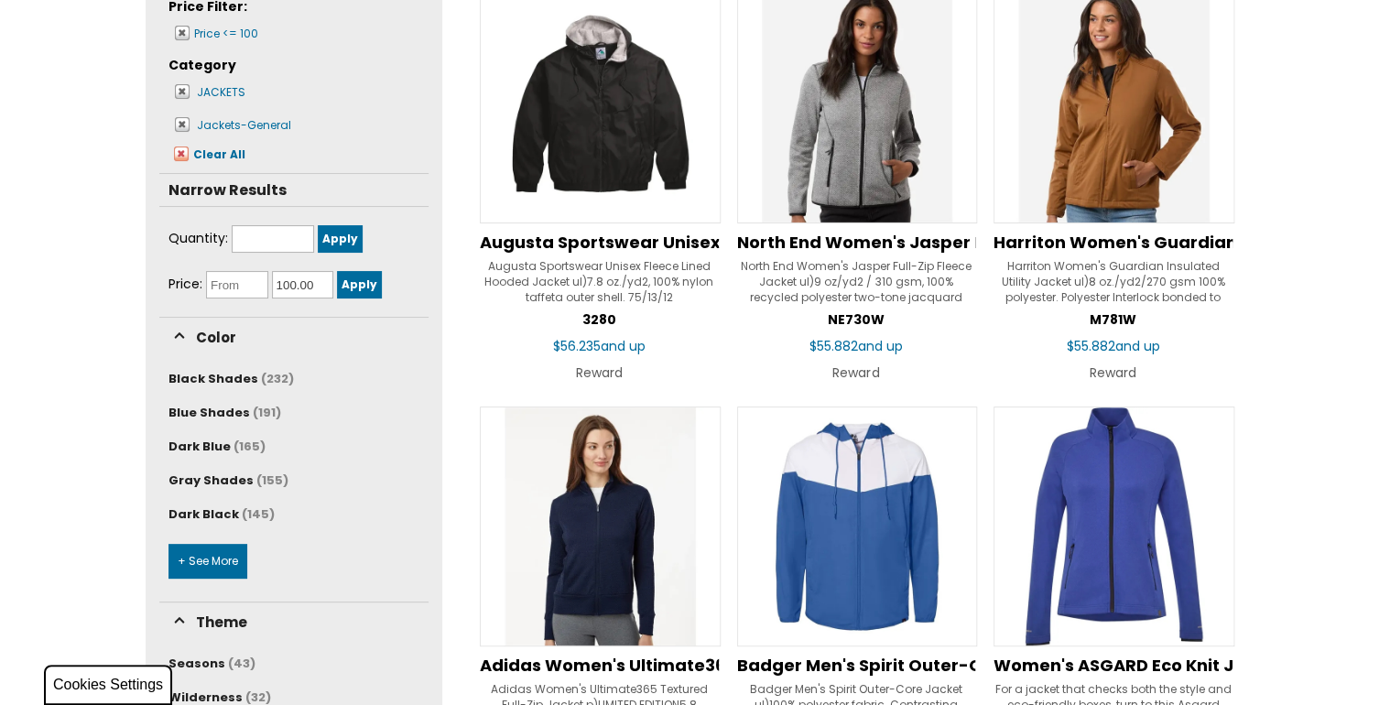
scroll to position [381, 0]
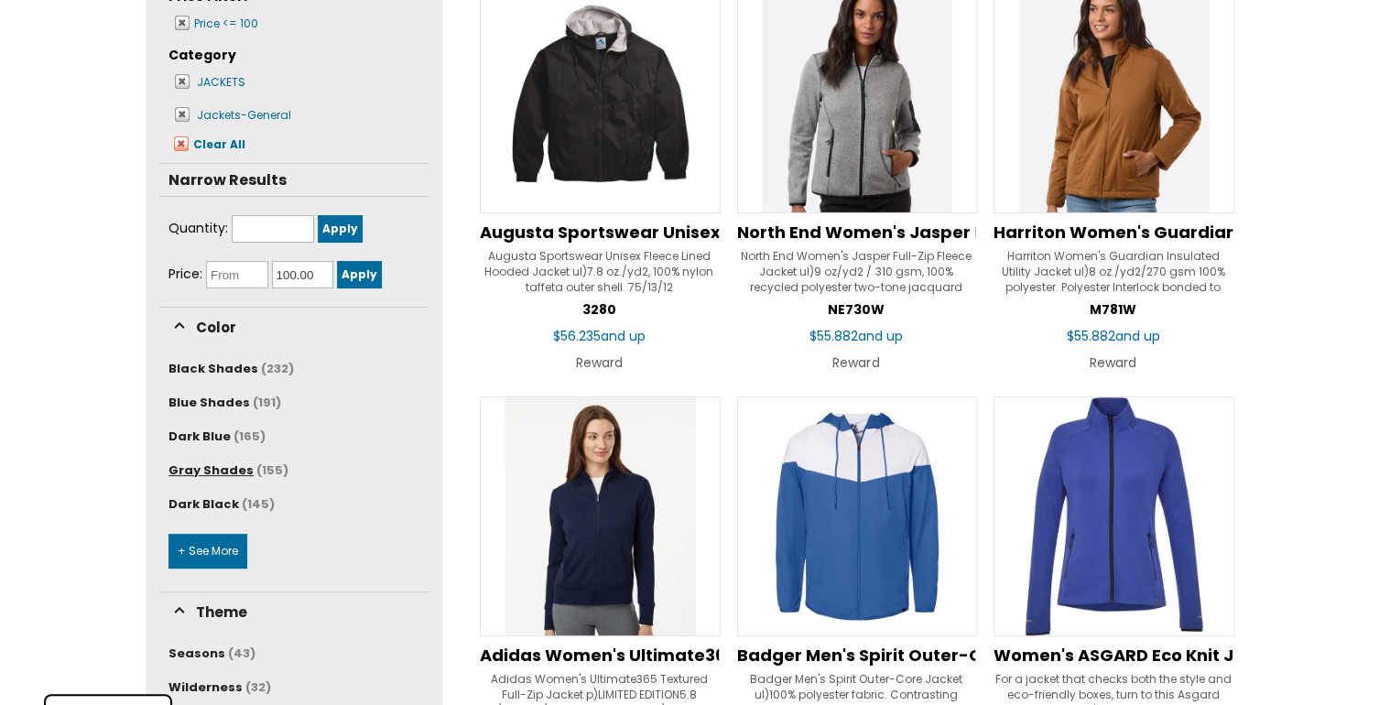
click at [223, 465] on span "Gray Shades" at bounding box center [210, 470] width 85 height 17
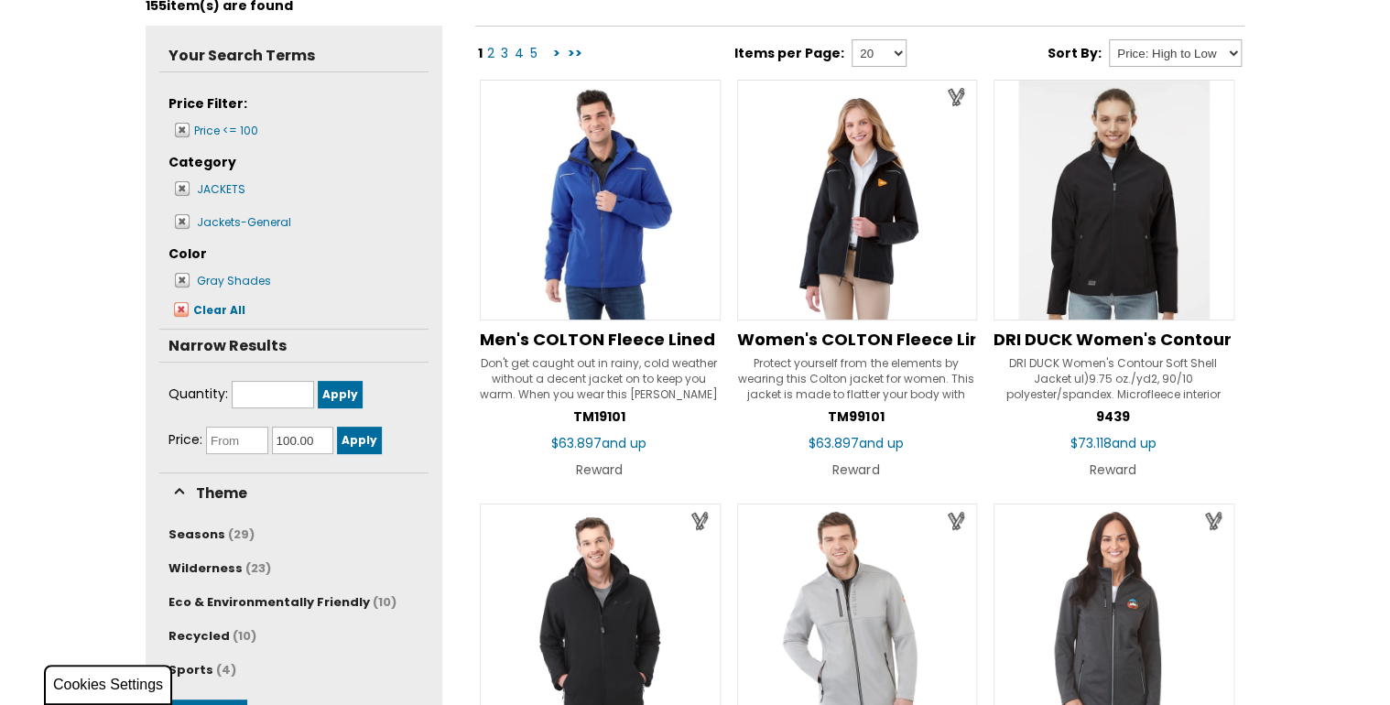
scroll to position [293, 0]
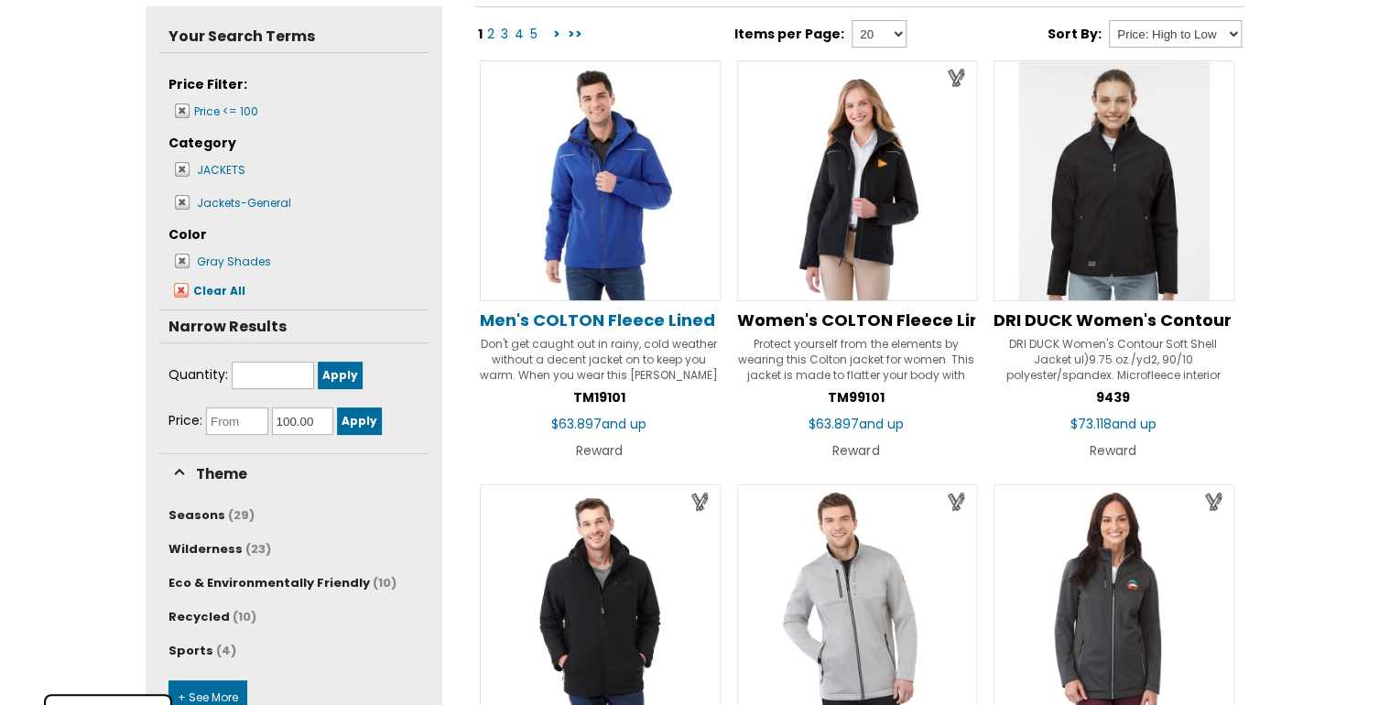
click at [609, 319] on span "Men's COLTON Fleece Lined Jacket" at bounding box center [629, 320] width 299 height 23
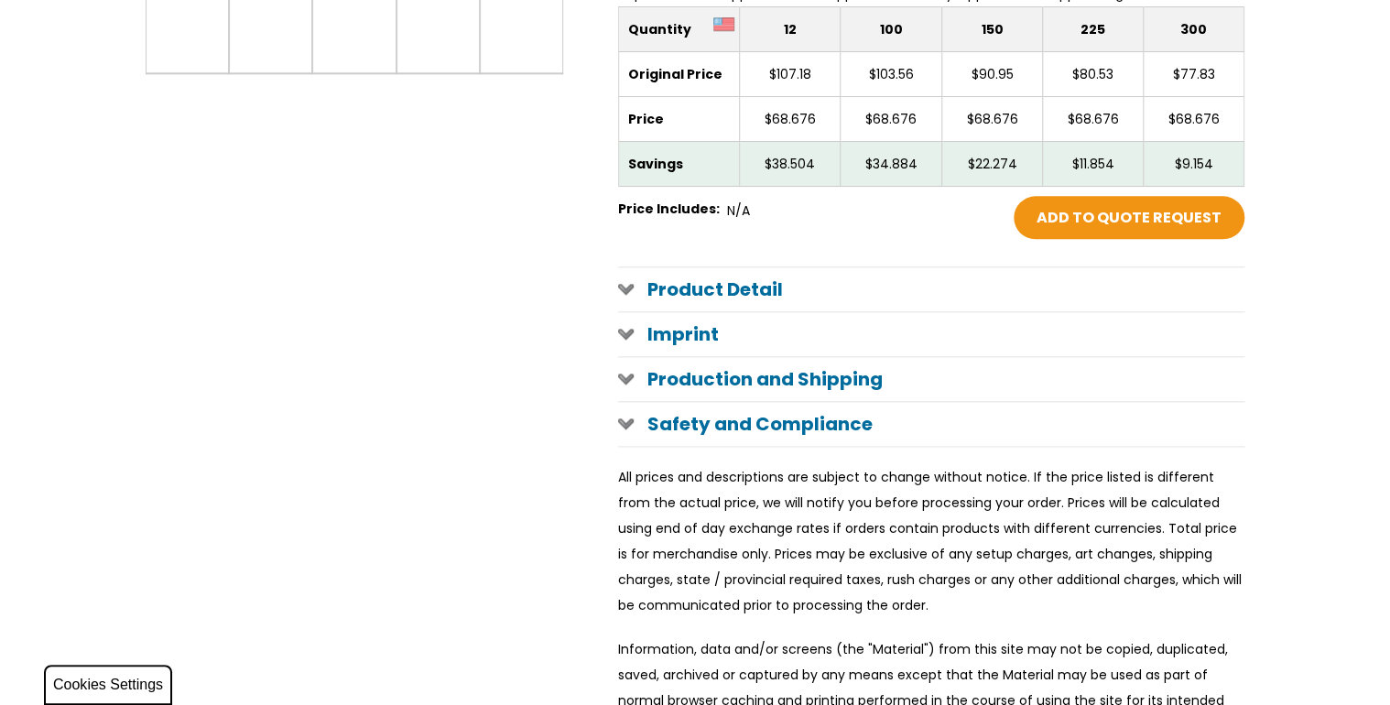
scroll to position [1044, 0]
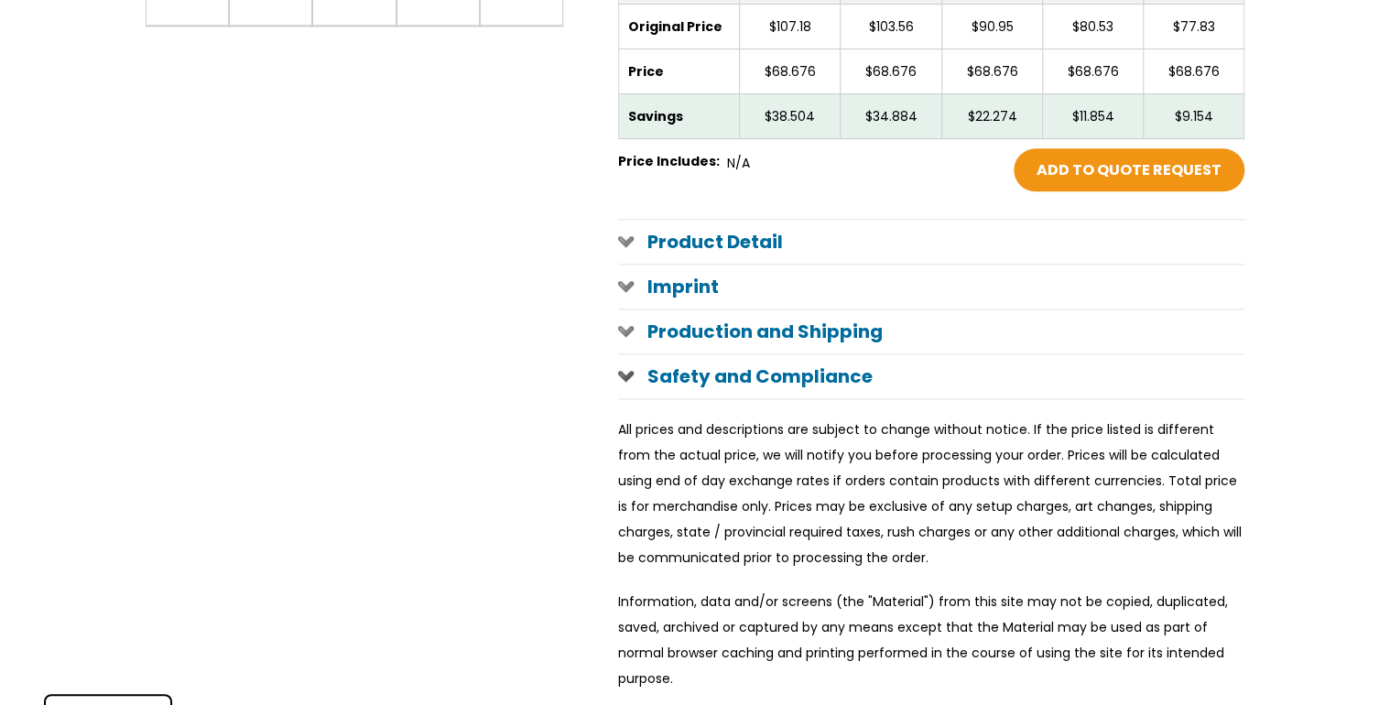
click at [628, 370] on span at bounding box center [626, 375] width 16 height 15
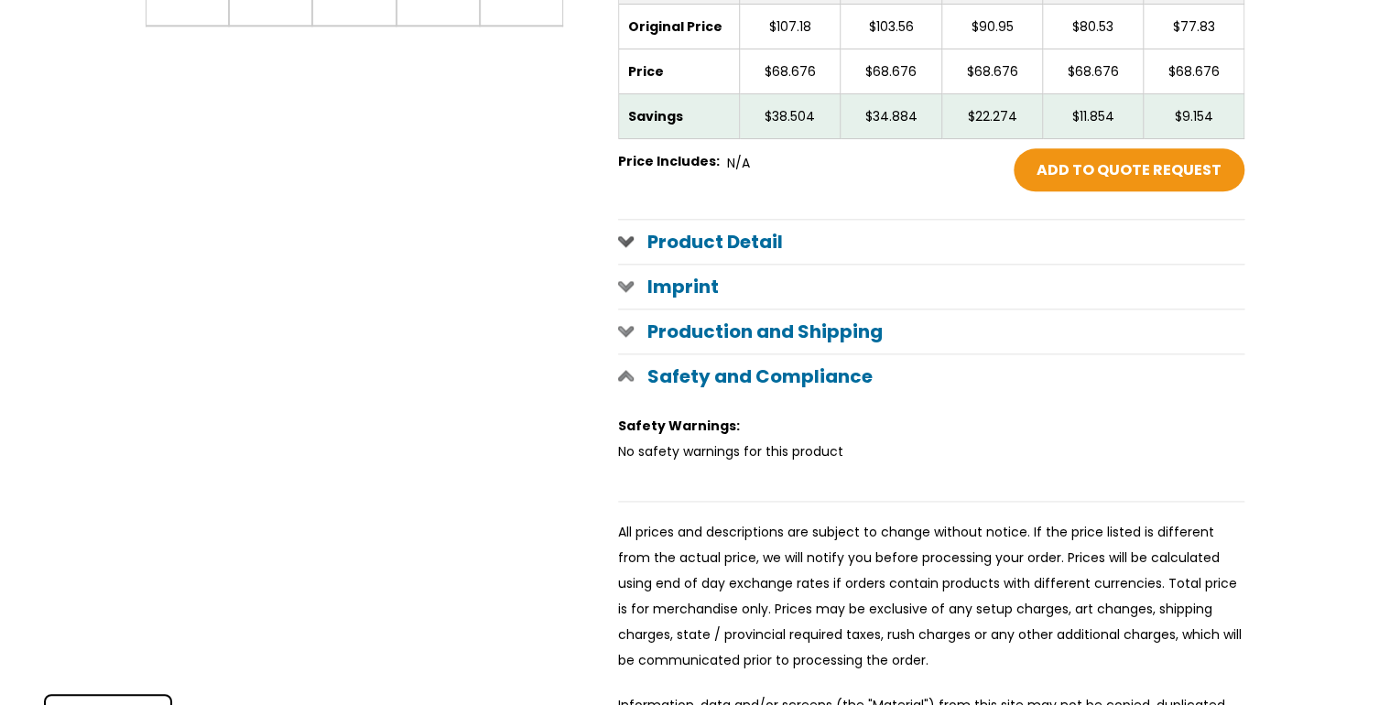
click at [630, 234] on span at bounding box center [626, 241] width 16 height 15
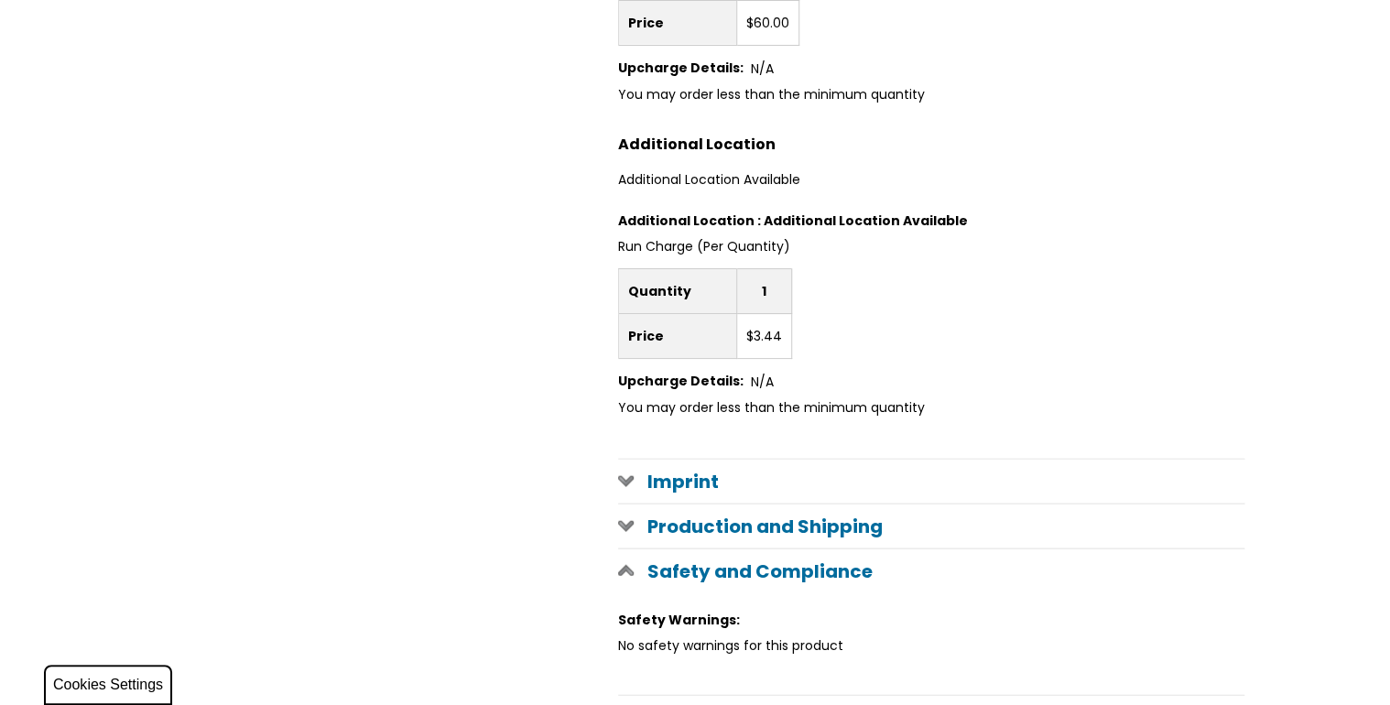
scroll to position [1894, 0]
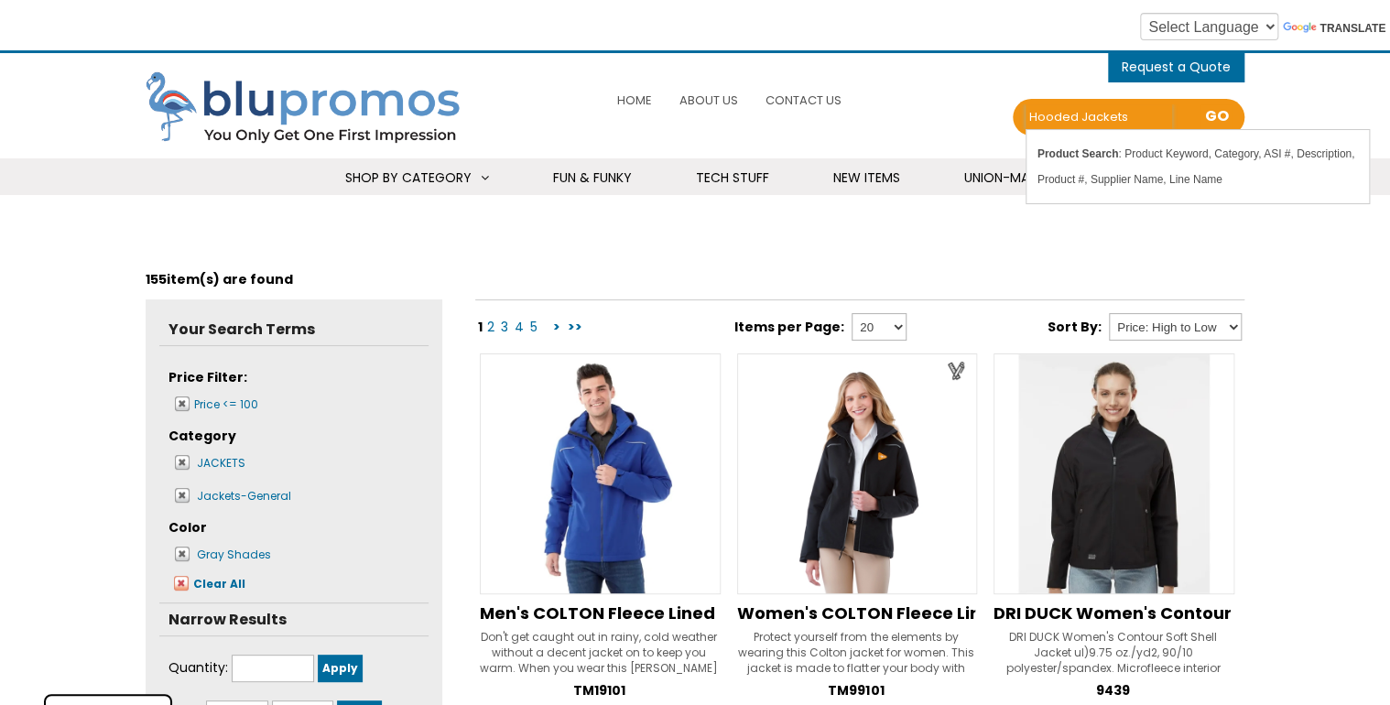
click at [1133, 112] on input "hooded jackets" at bounding box center [1099, 117] width 147 height 26
type input "h"
type input "men's soft shell jackets"
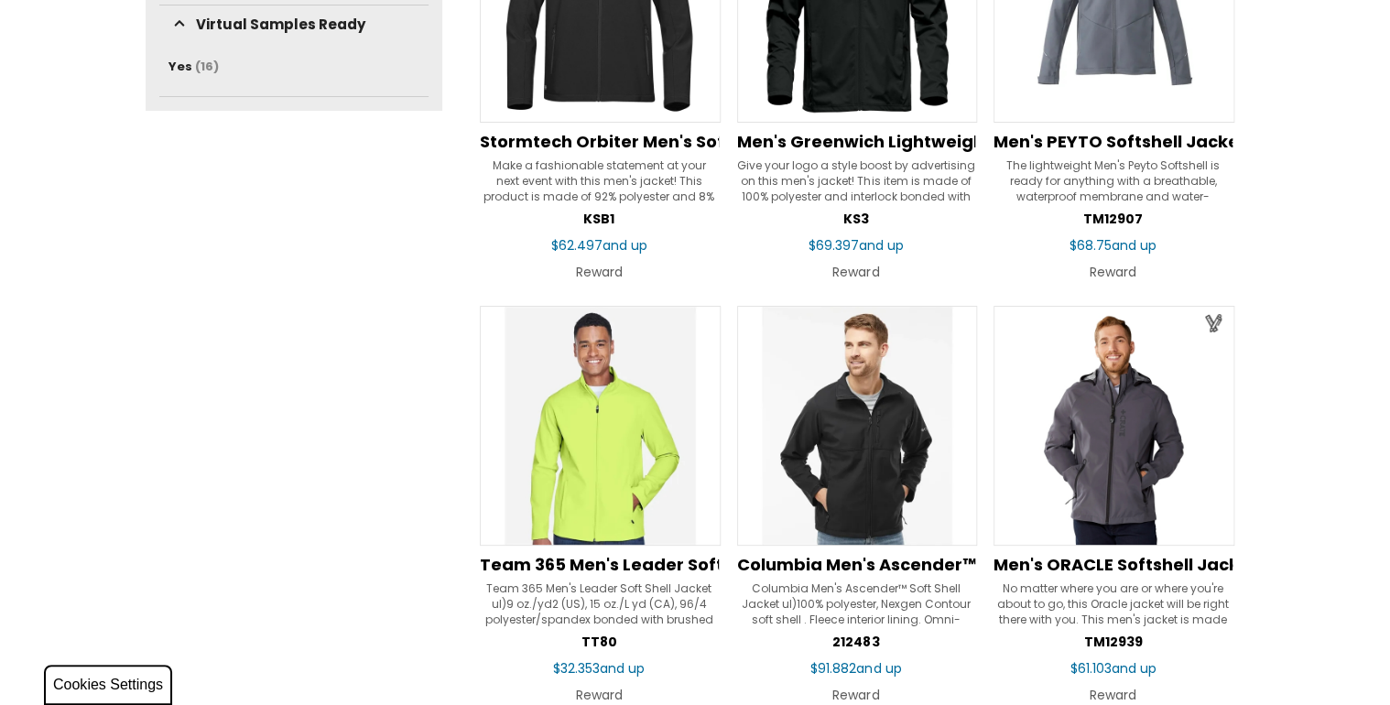
scroll to position [1348, 0]
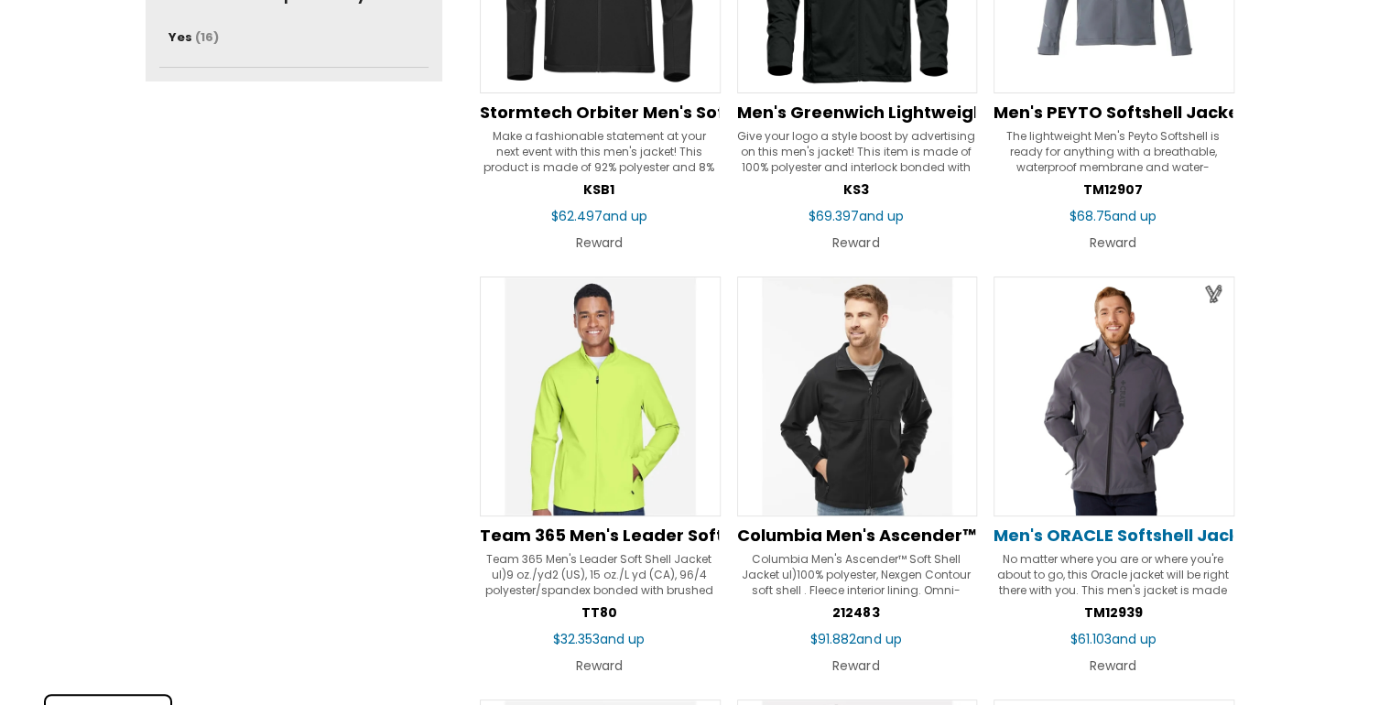
click at [1139, 535] on span "Men's ORACLE Softshell Jacket" at bounding box center [1126, 535] width 264 height 23
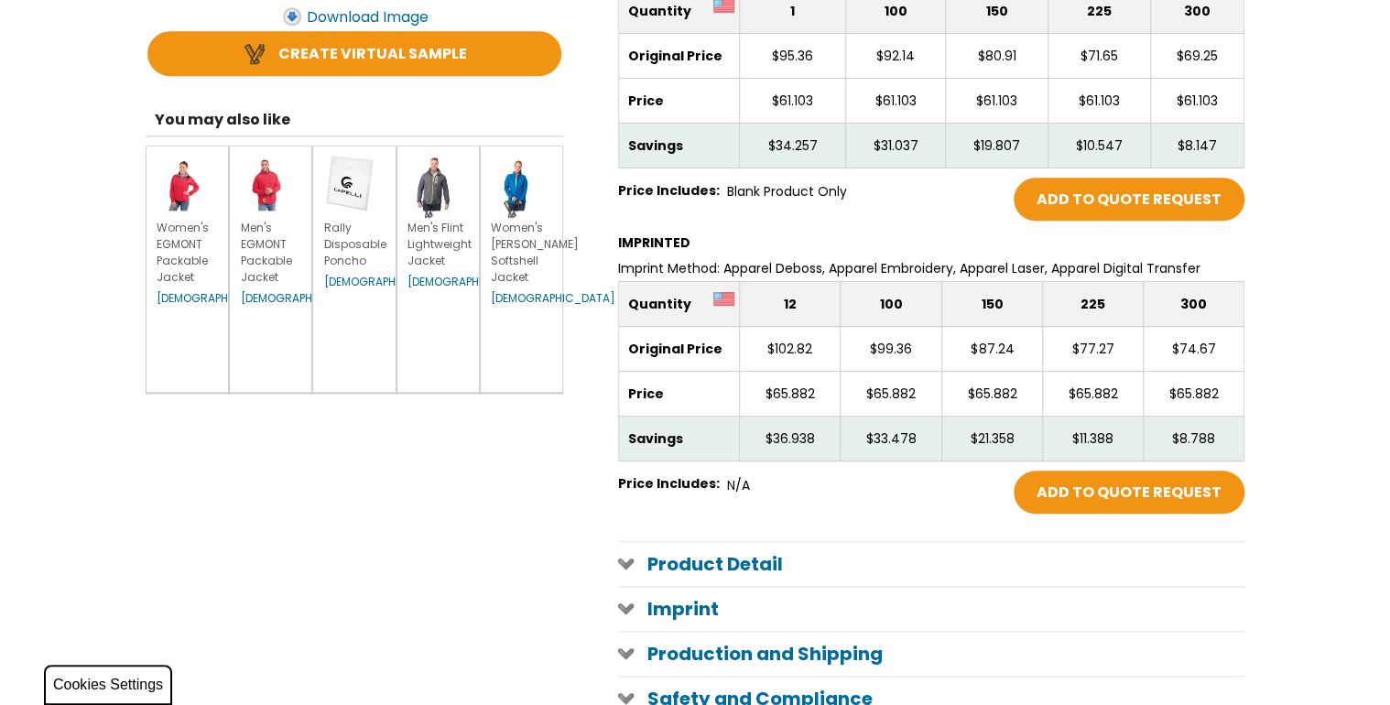
scroll to position [771, 0]
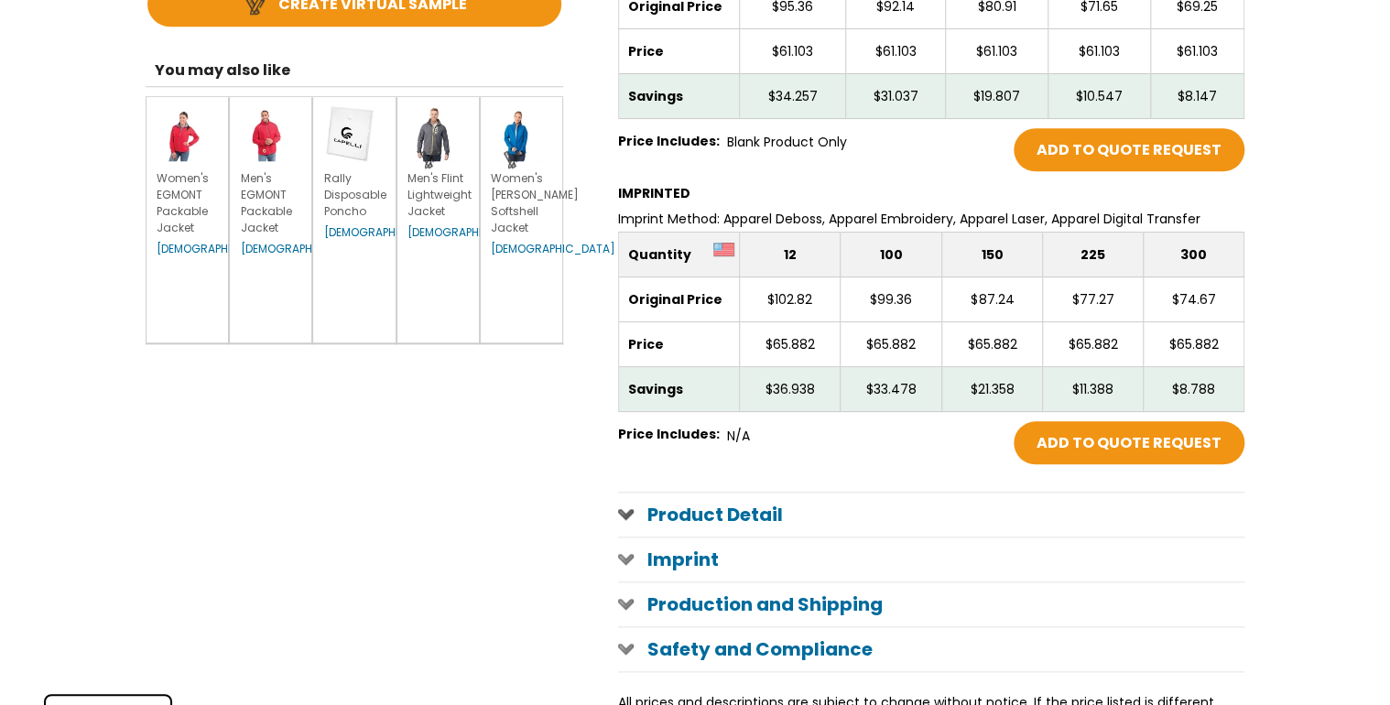
click at [628, 506] on span at bounding box center [626, 513] width 16 height 15
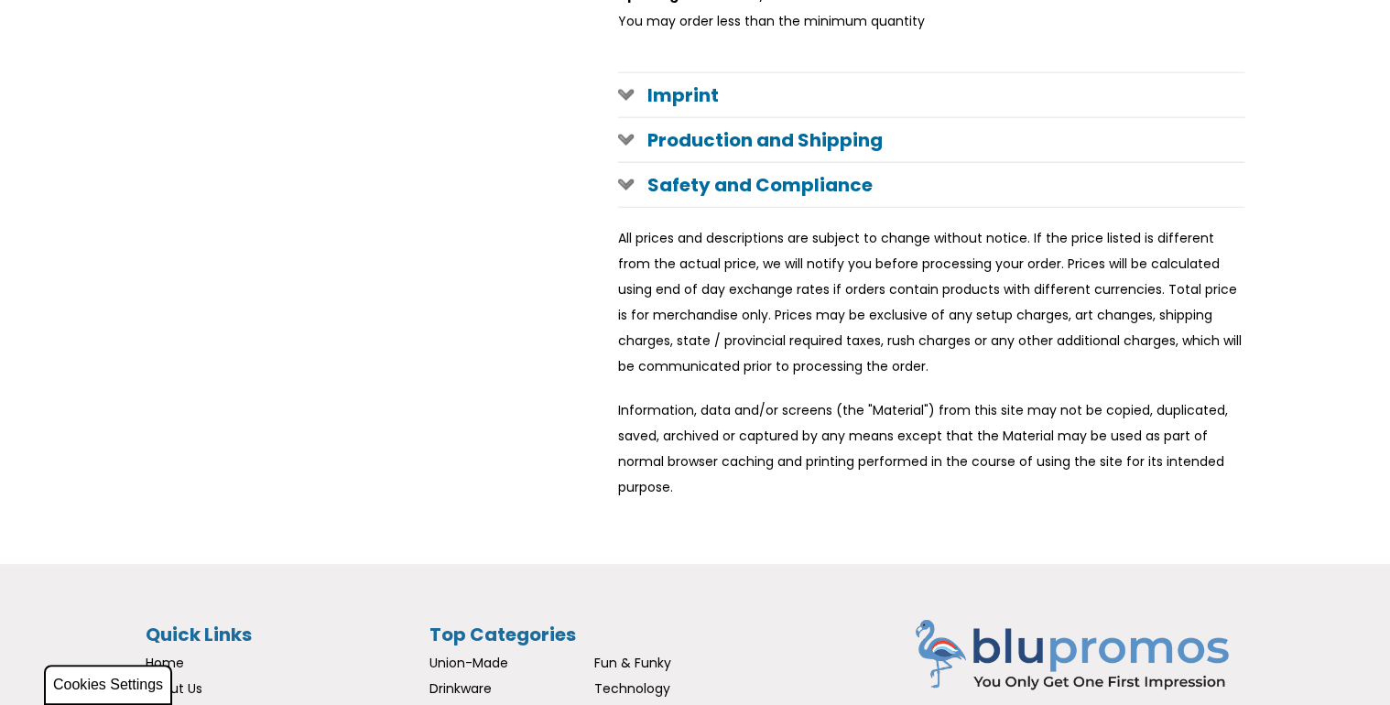
scroll to position [2324, 0]
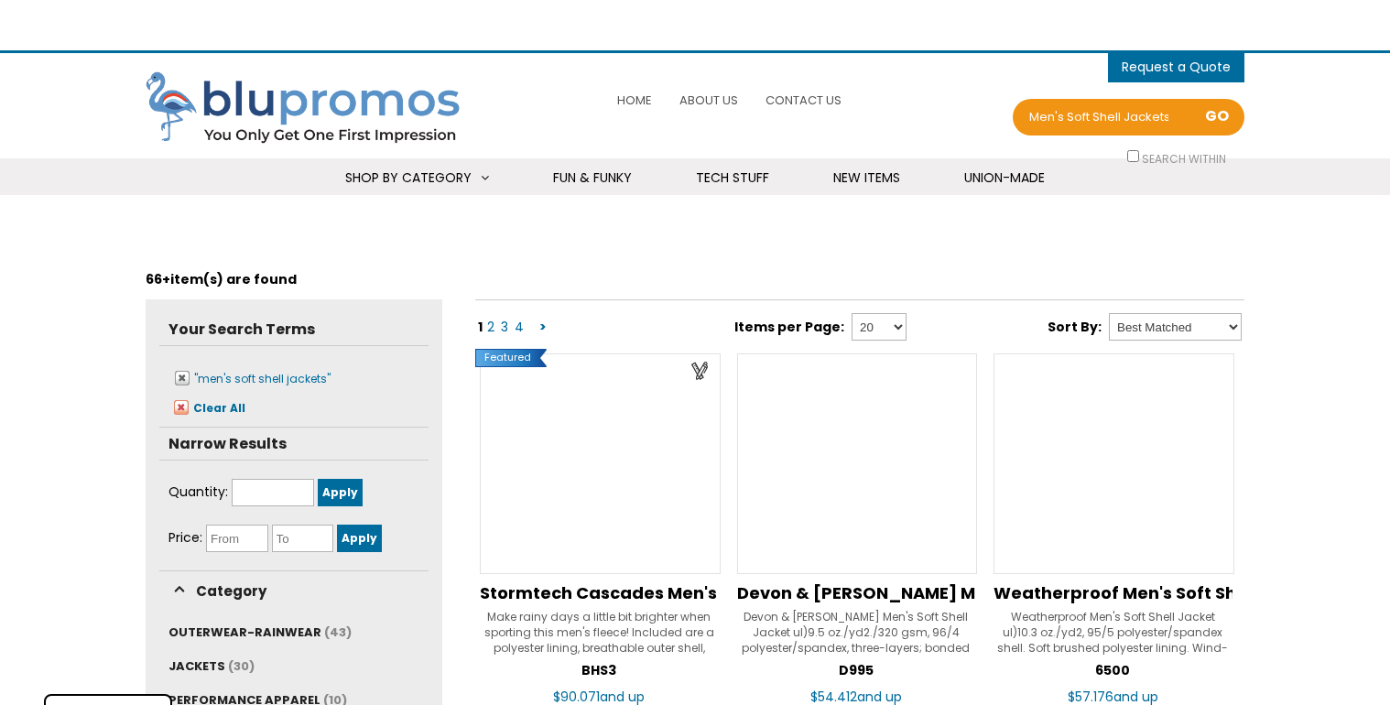
scroll to position [1348, 0]
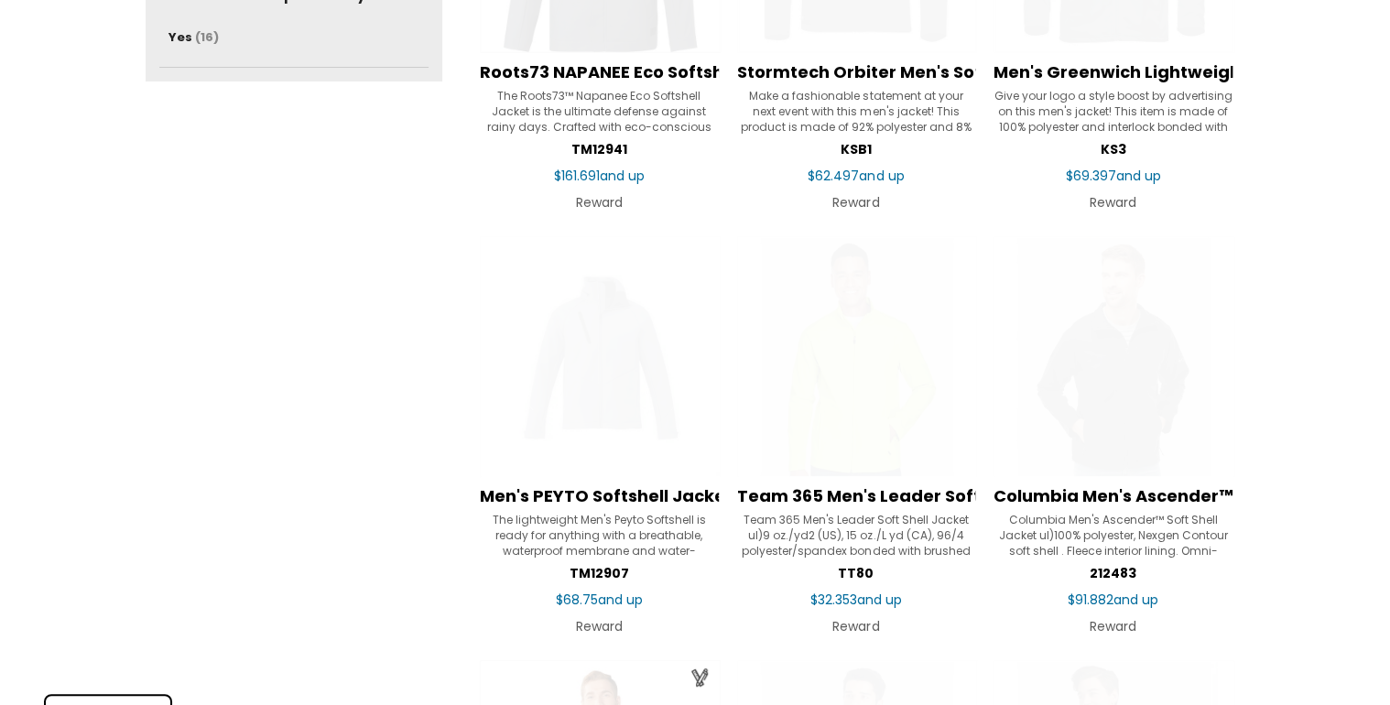
select select "Language Translate Widget"
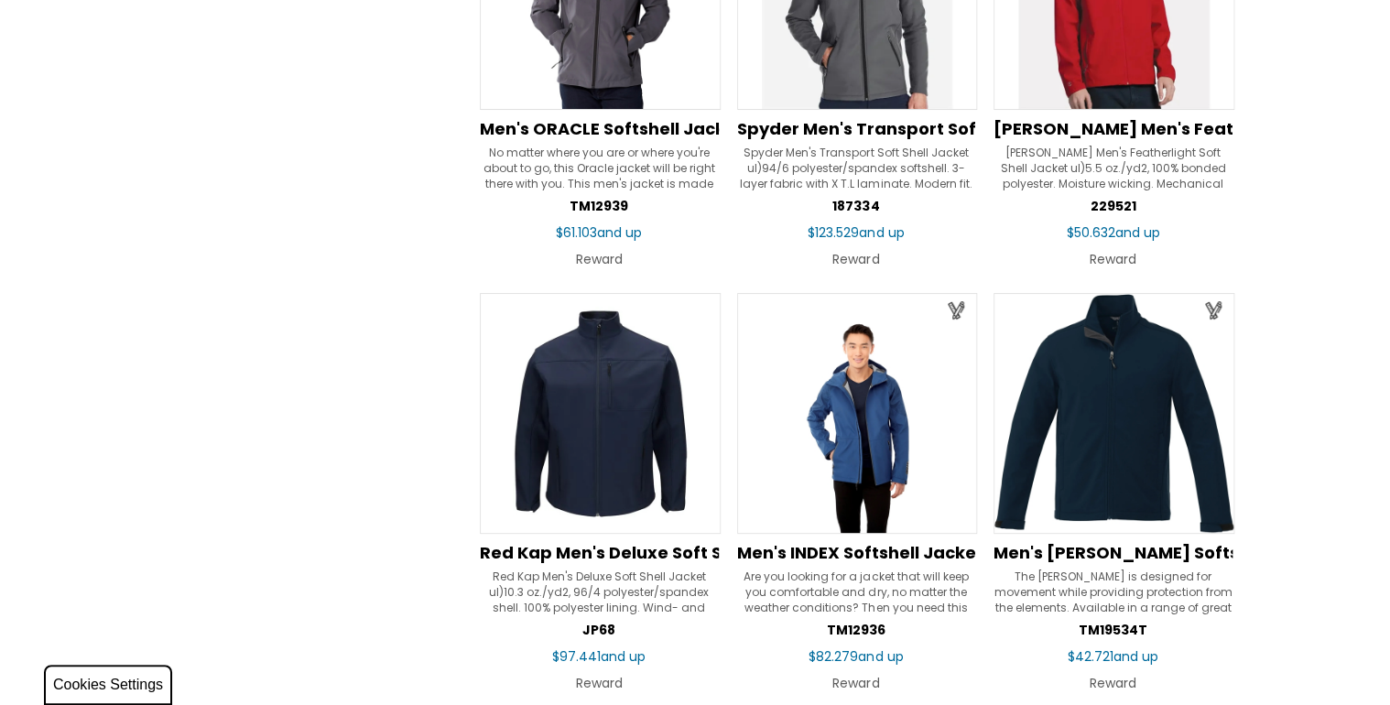
scroll to position [2168, 0]
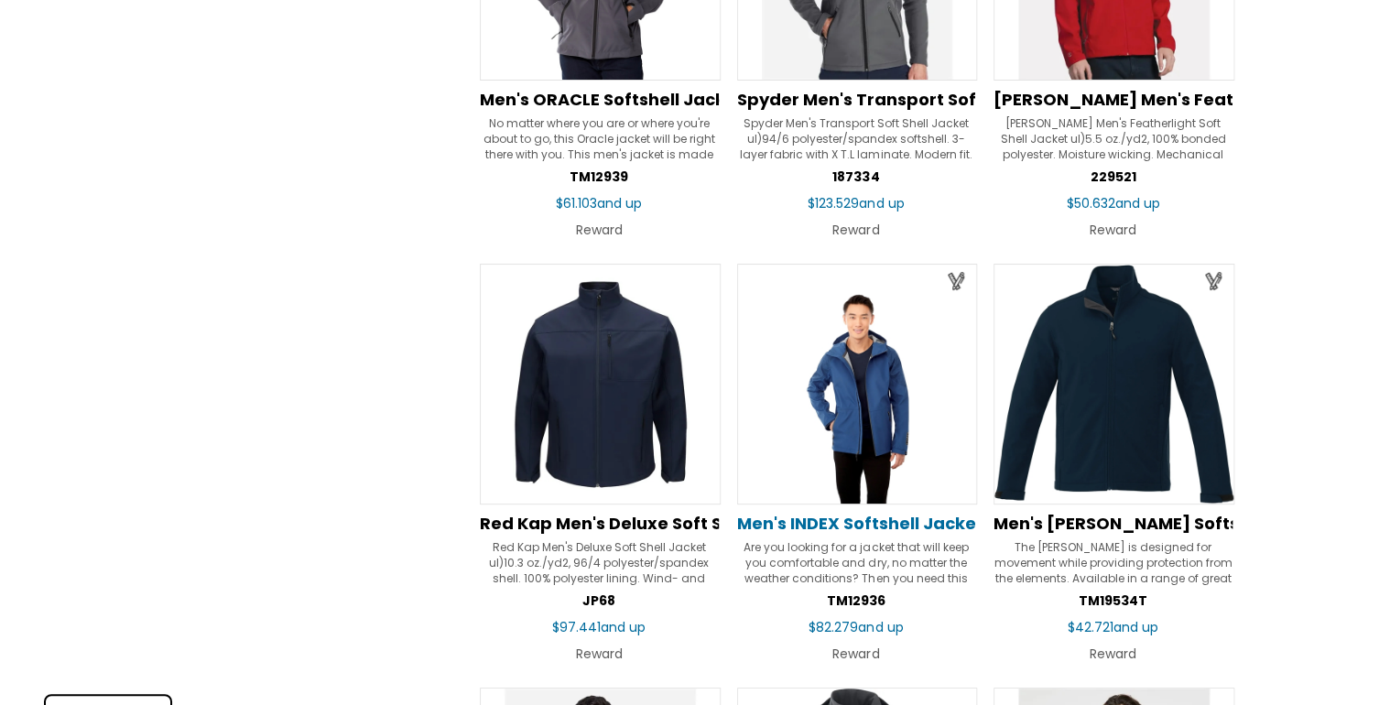
click at [845, 520] on span "Men's INDEX Softshell Jacket" at bounding box center [860, 523] width 246 height 23
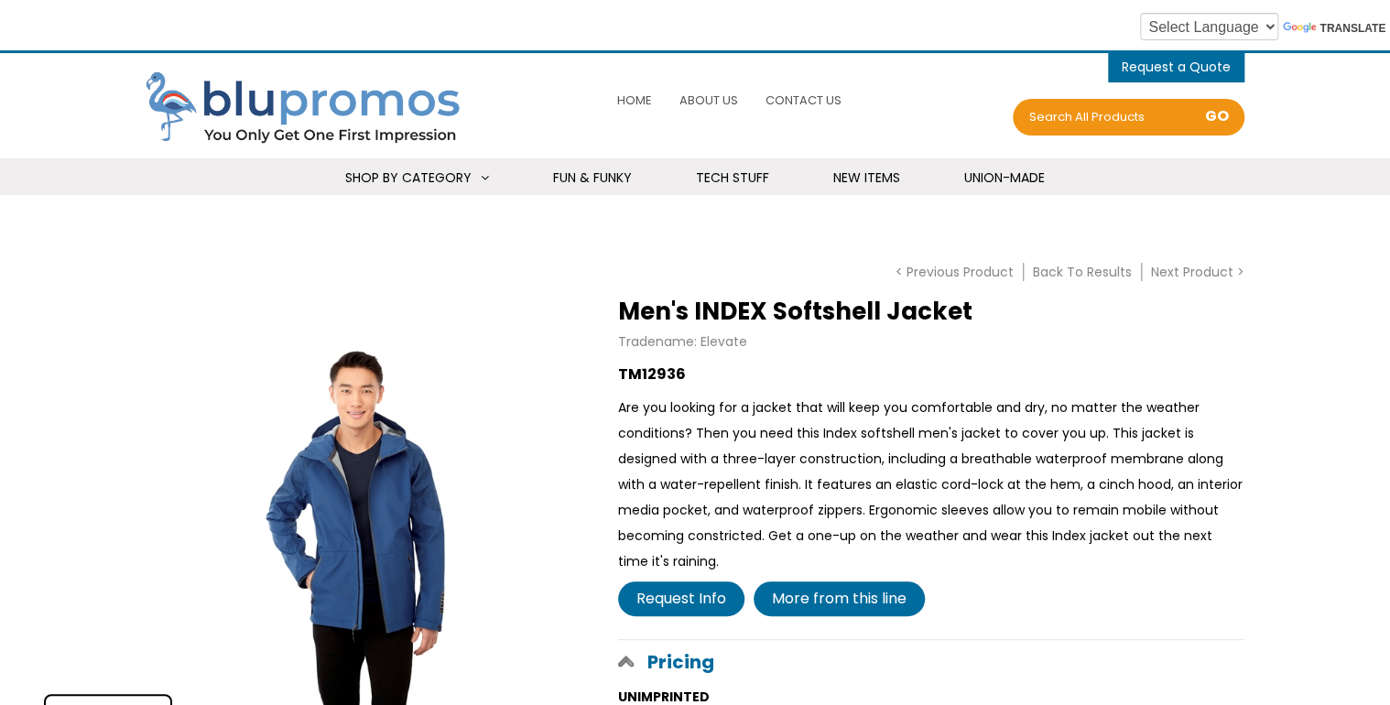
click at [1054, 560] on div "Are you looking for a jacket that will keep you comfortable and dry, no matter …" at bounding box center [931, 484] width 626 height 179
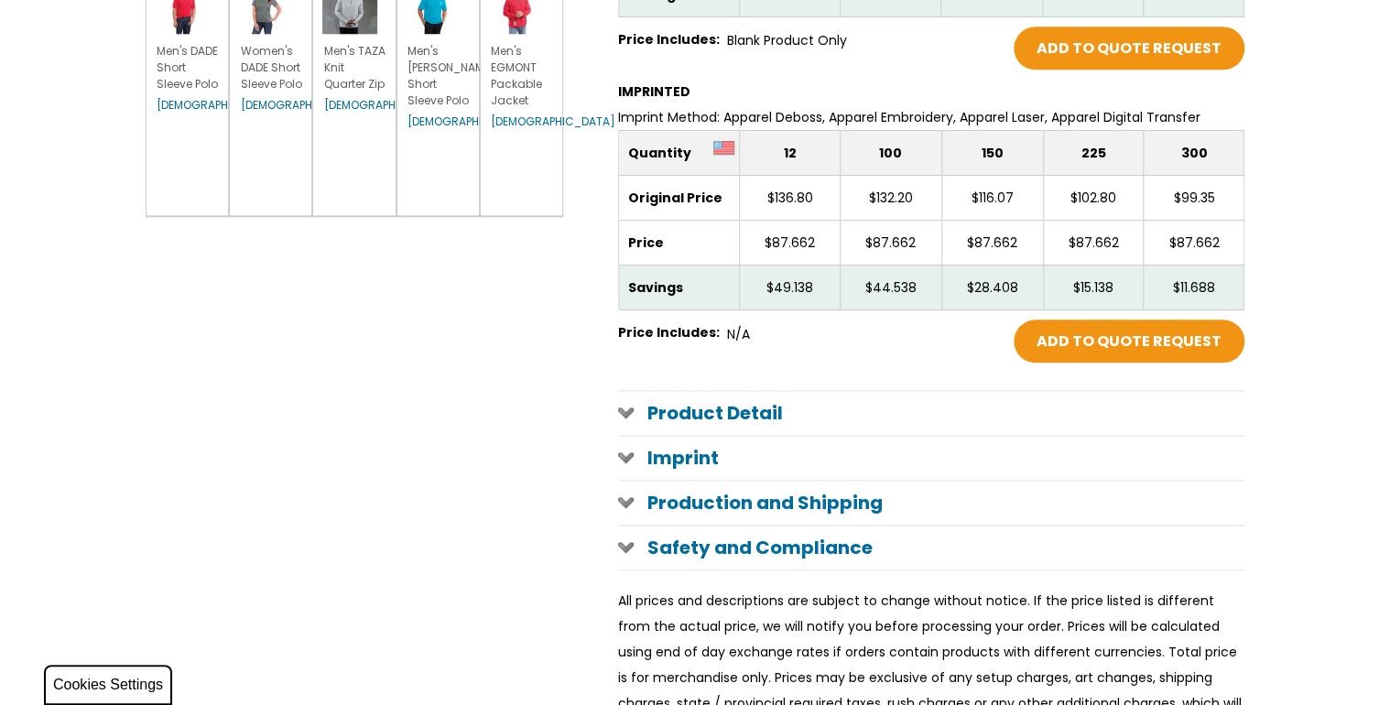
scroll to position [928, 0]
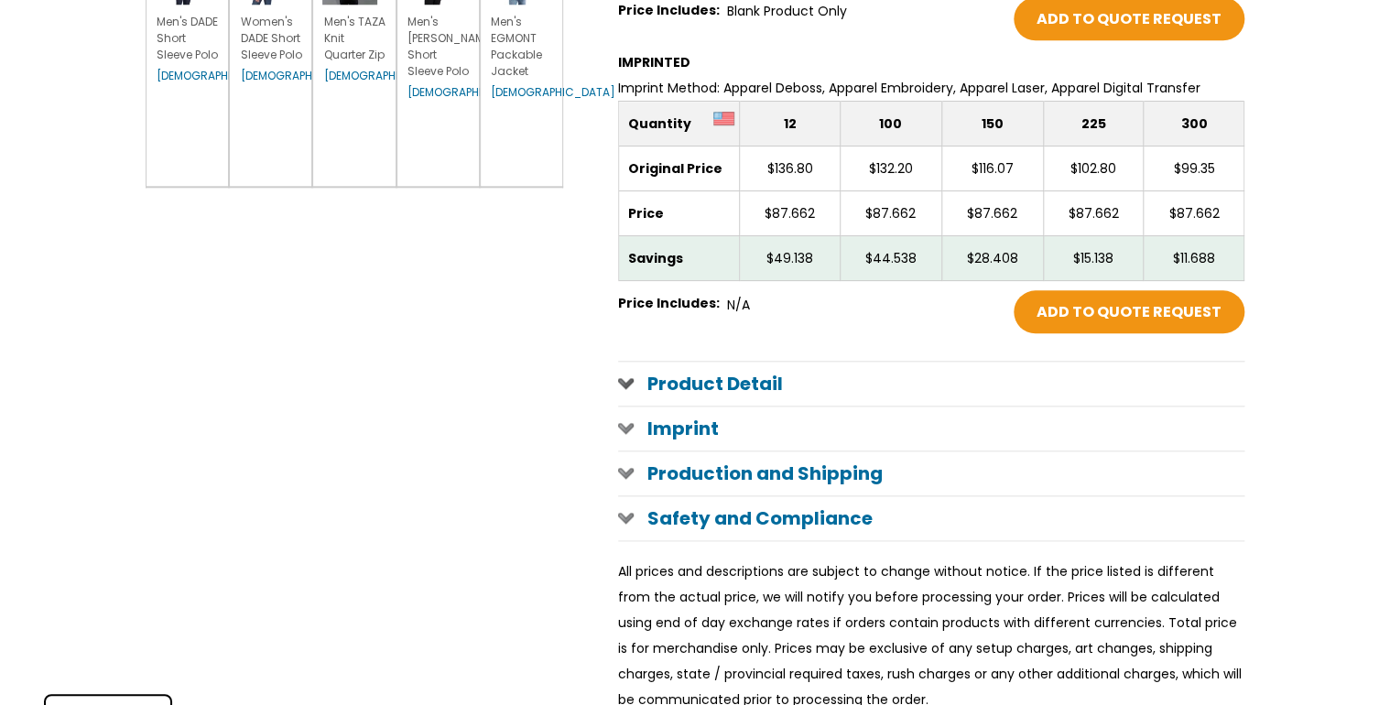
click at [626, 379] on span at bounding box center [626, 382] width 16 height 15
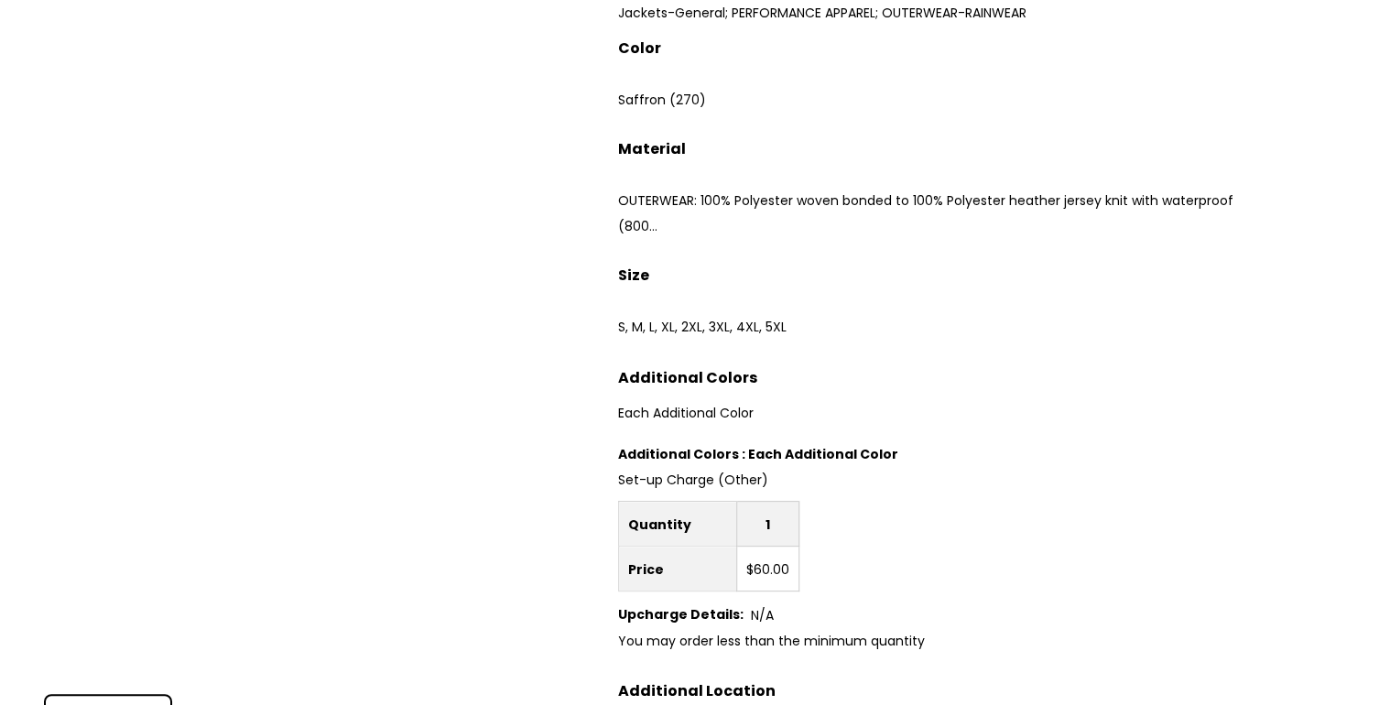
scroll to position [753, 0]
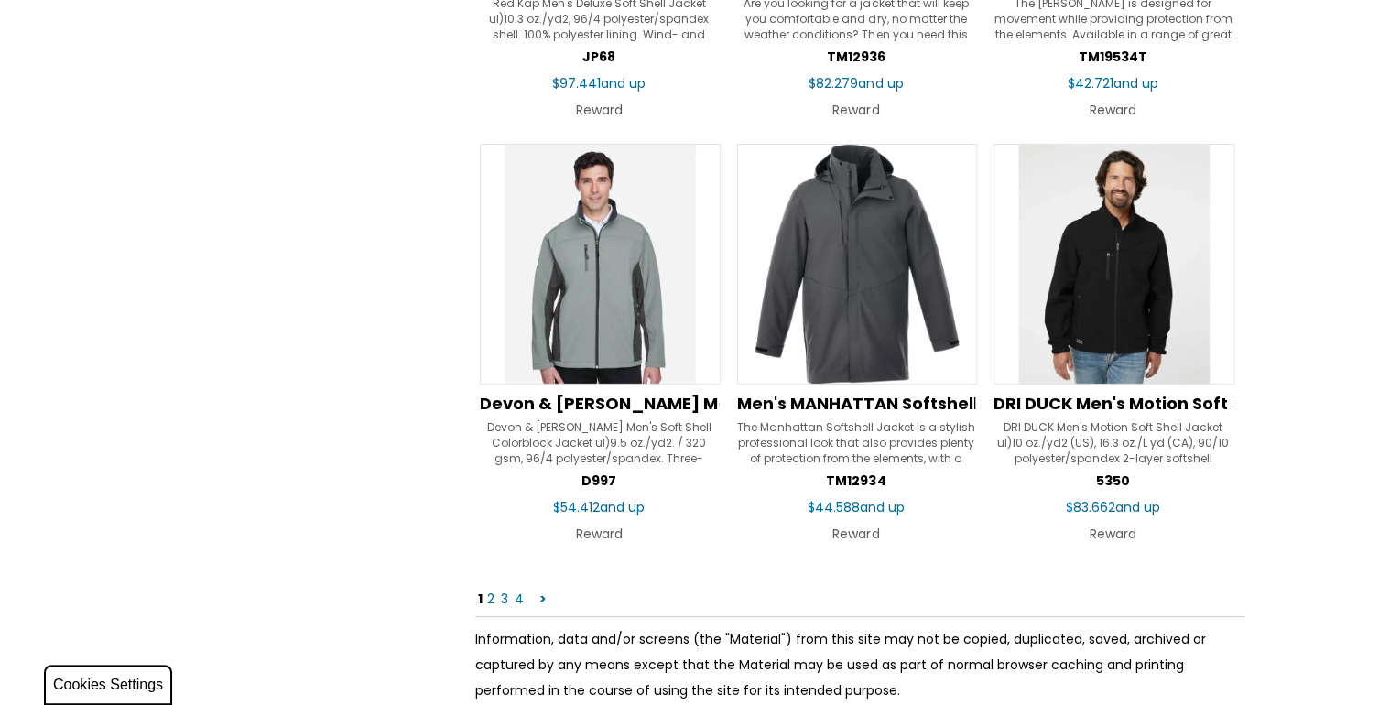
scroll to position [2685, 0]
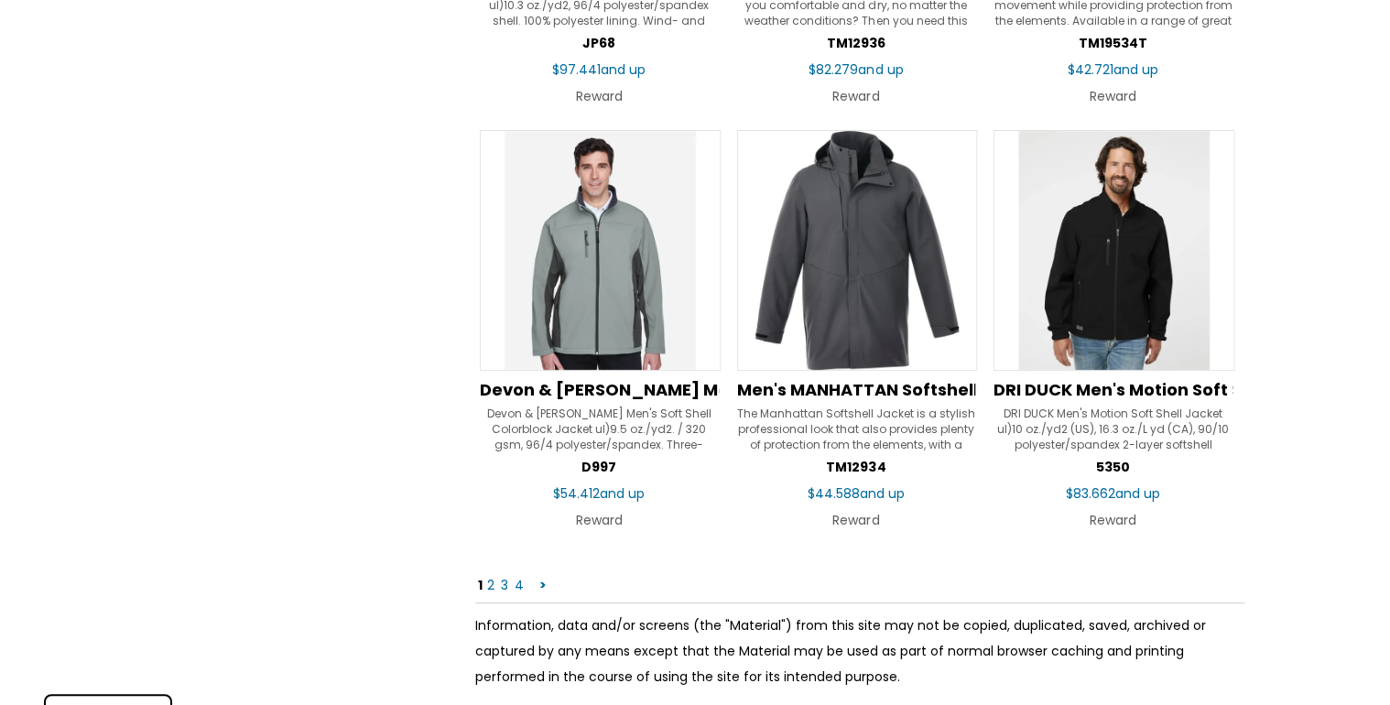
click at [490, 577] on link "2" at bounding box center [490, 585] width 11 height 18
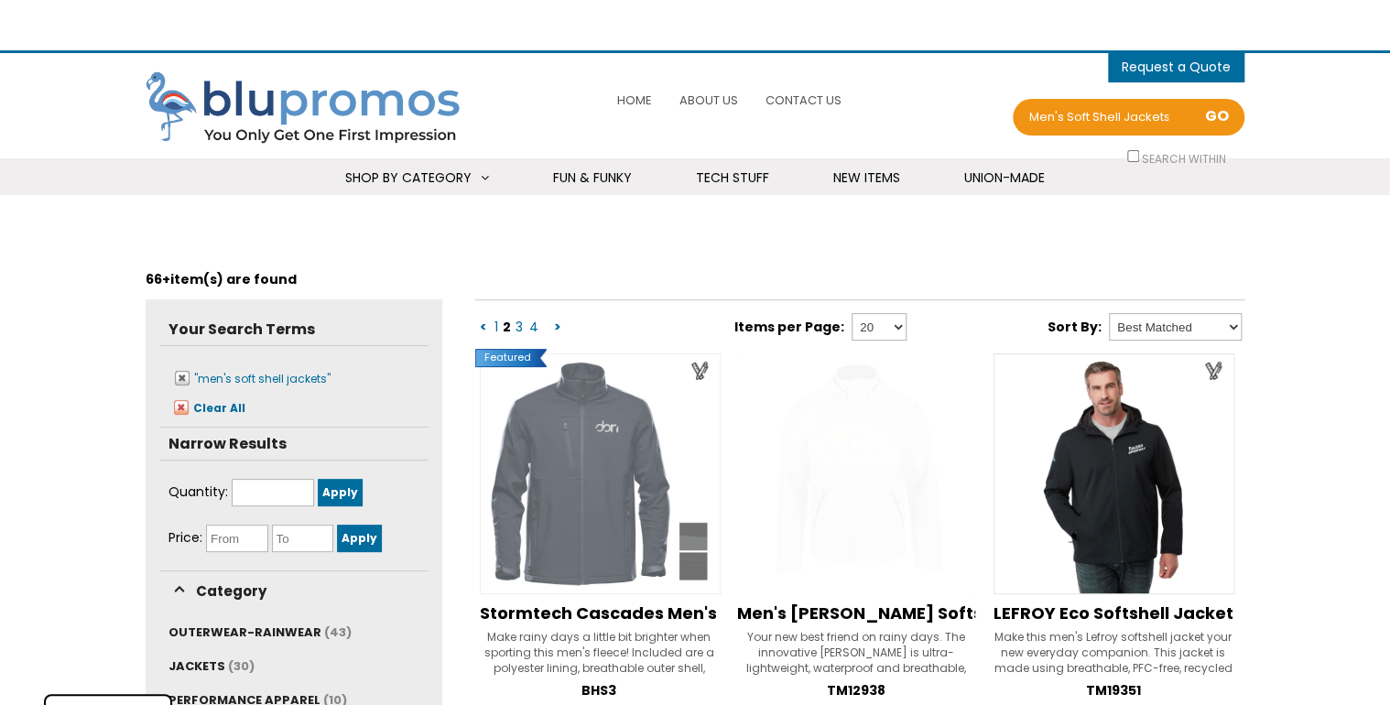
select select "Language Translate Widget"
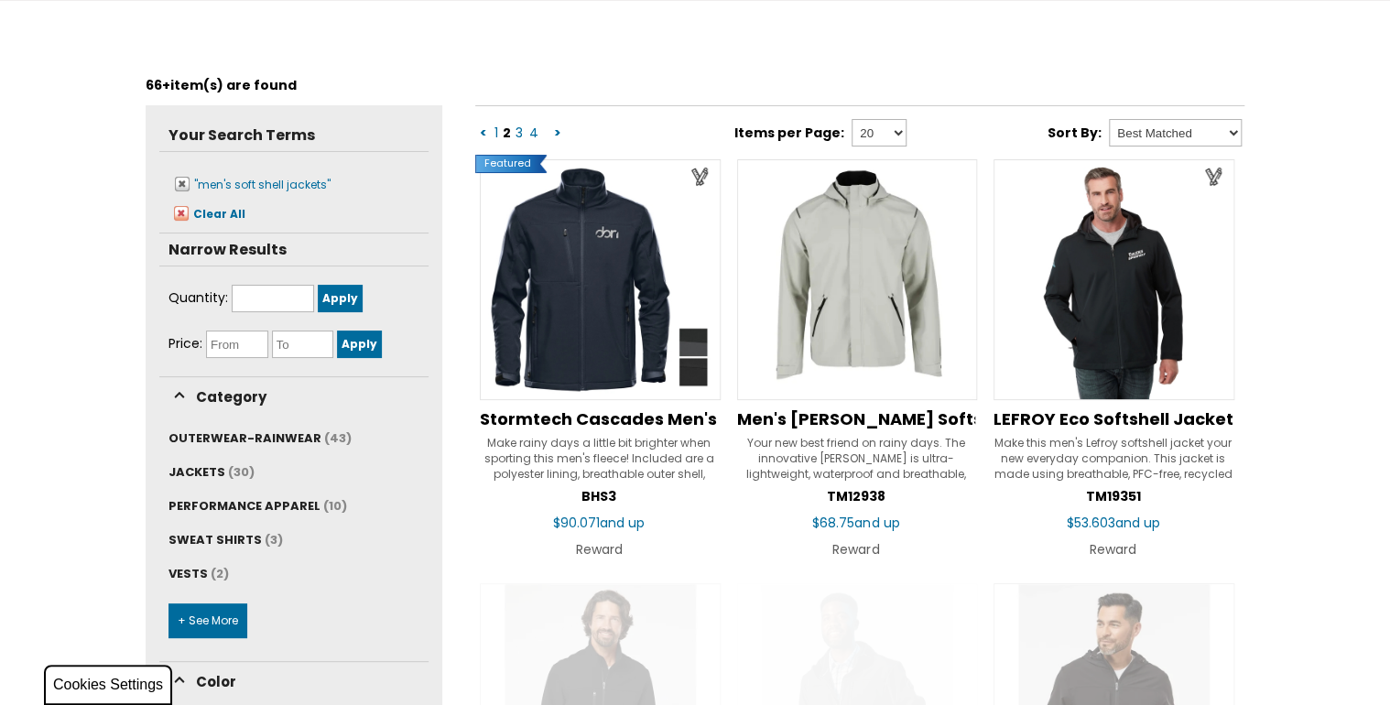
scroll to position [205, 0]
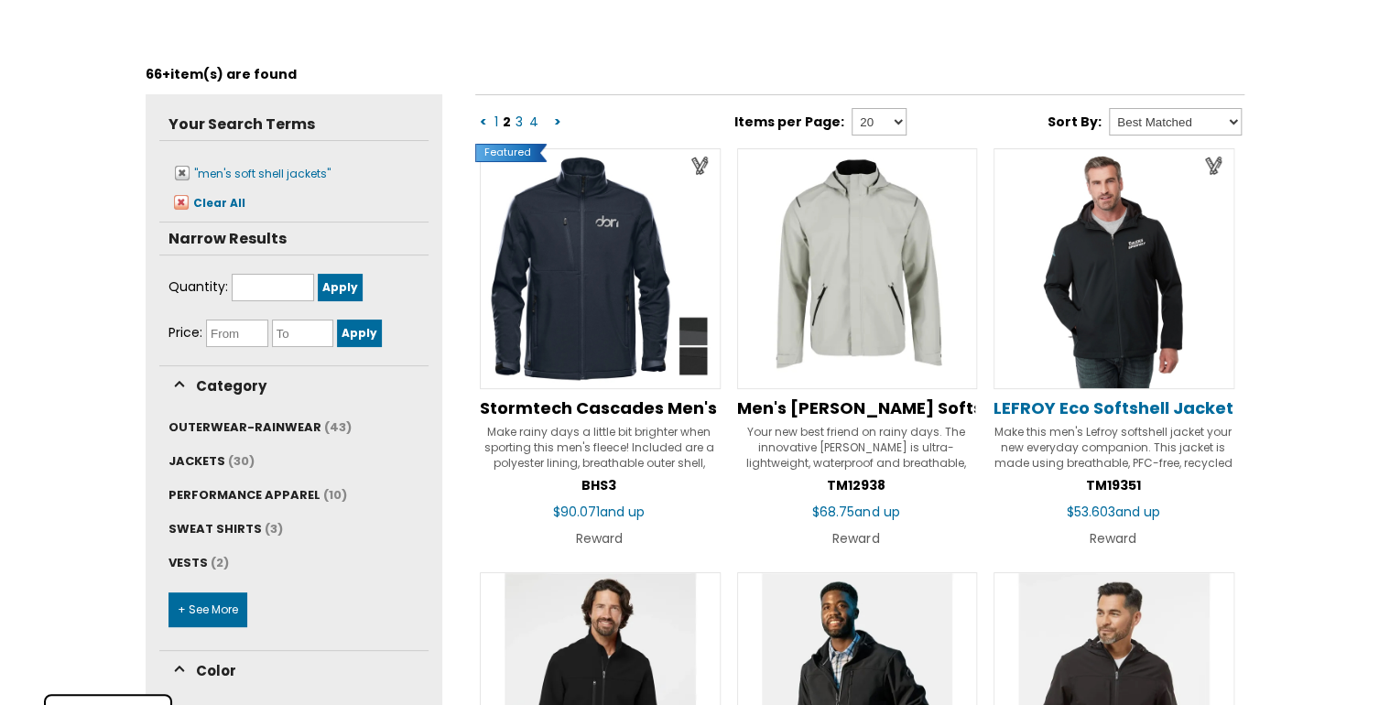
click at [1086, 408] on span "LEFROY Eco Softshell Jacket - Men's" at bounding box center [1147, 408] width 307 height 23
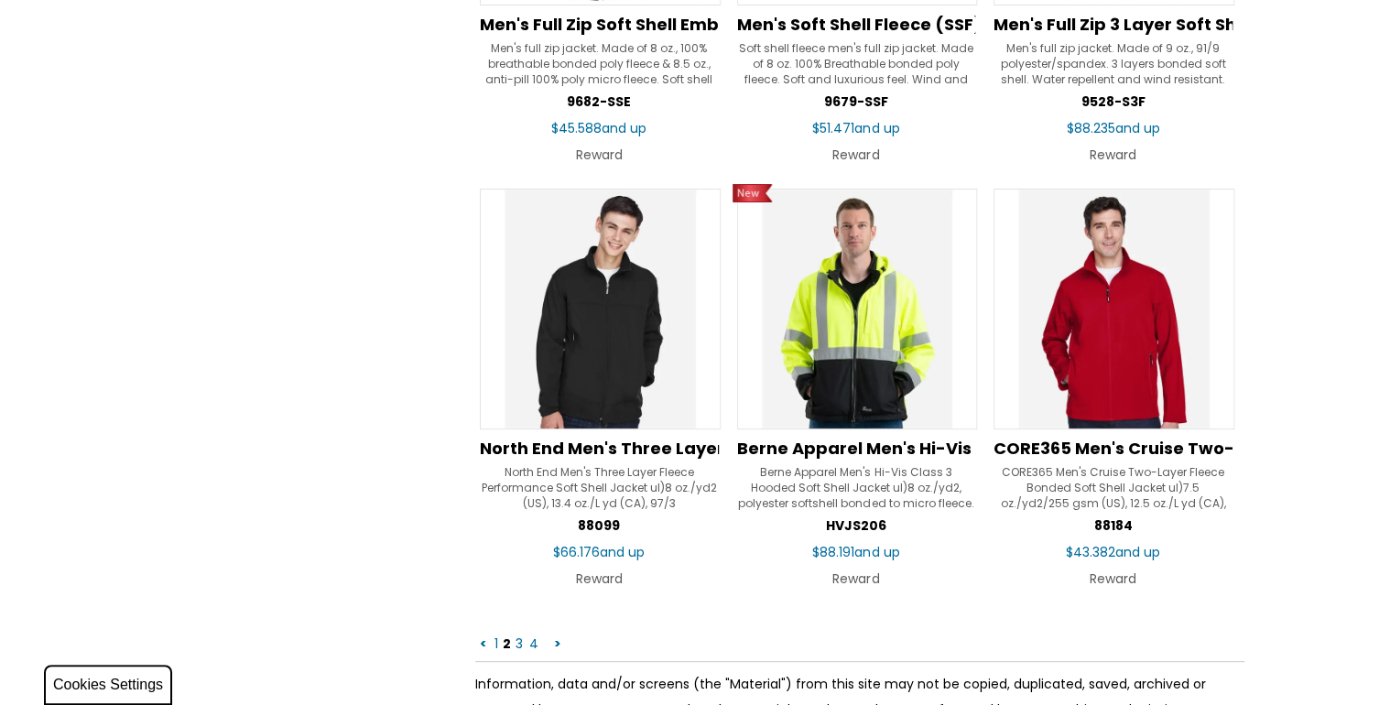
scroll to position [2735, 0]
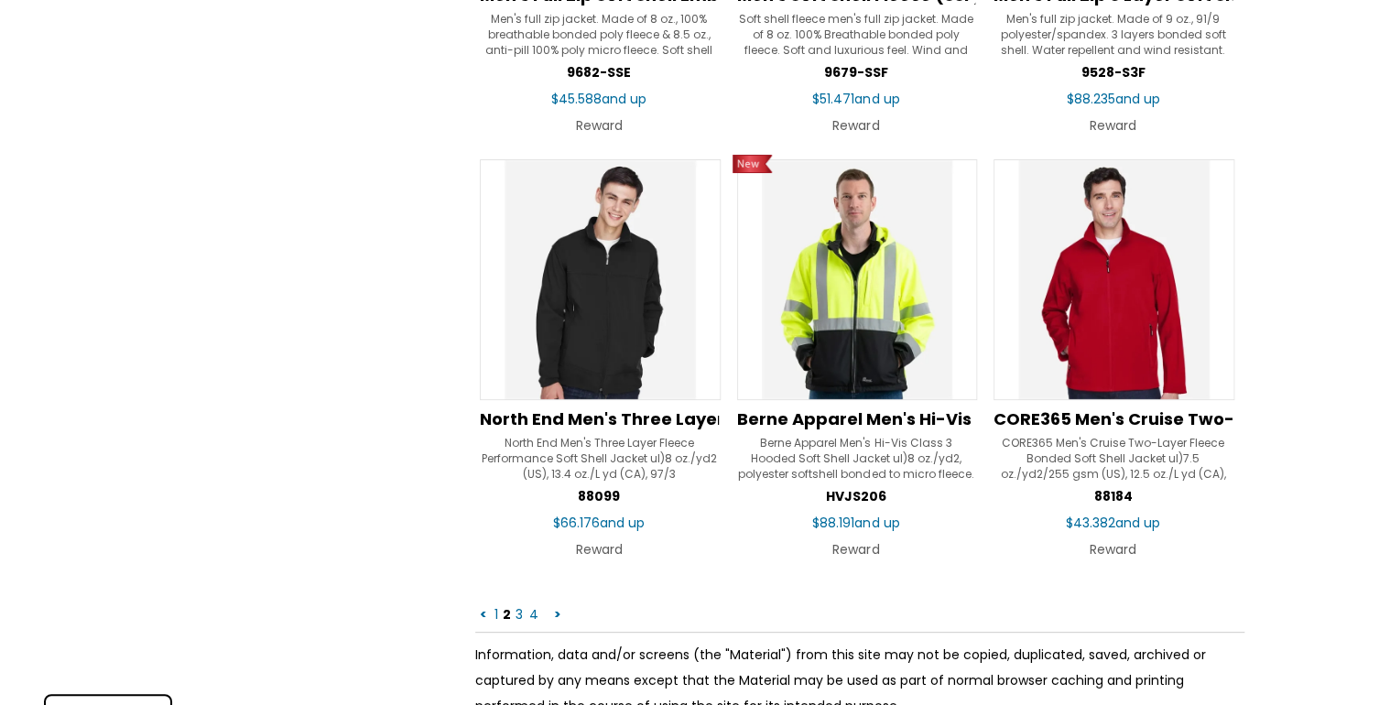
click at [516, 612] on link "3" at bounding box center [519, 614] width 11 height 18
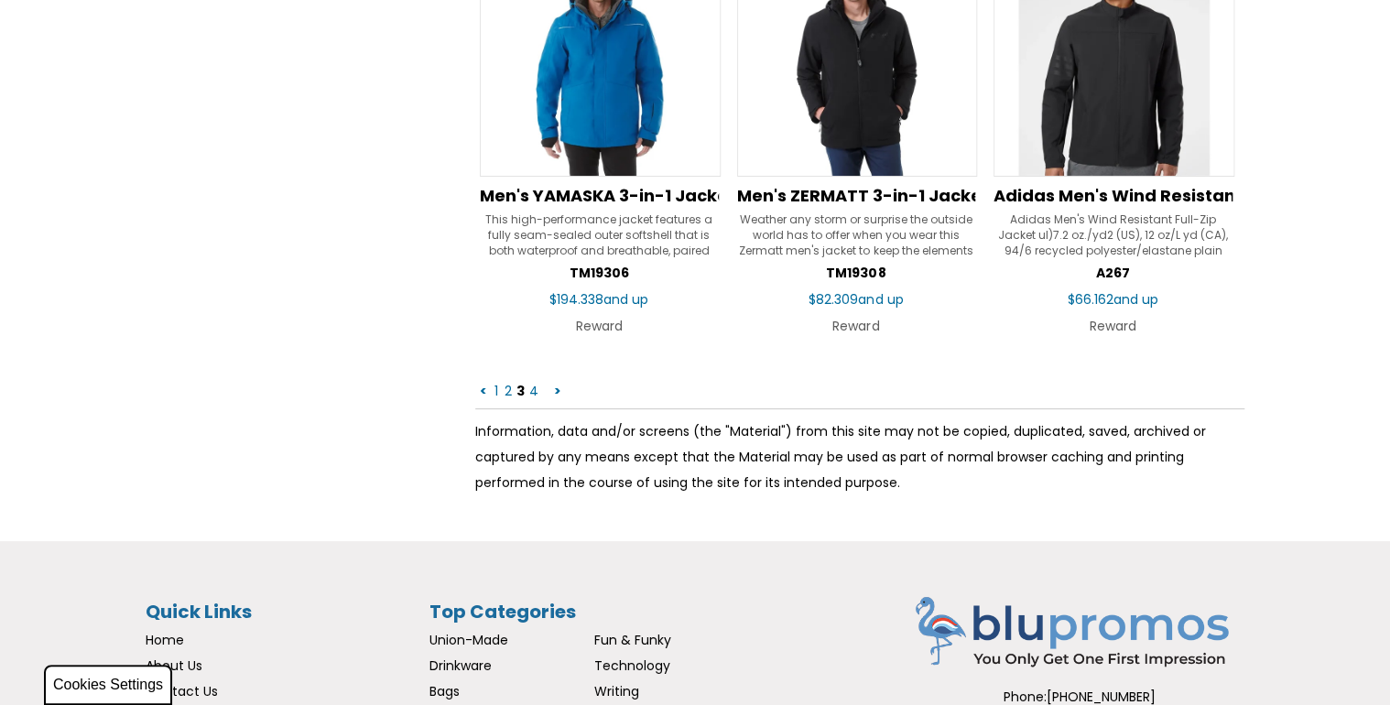
scroll to position [2968, 0]
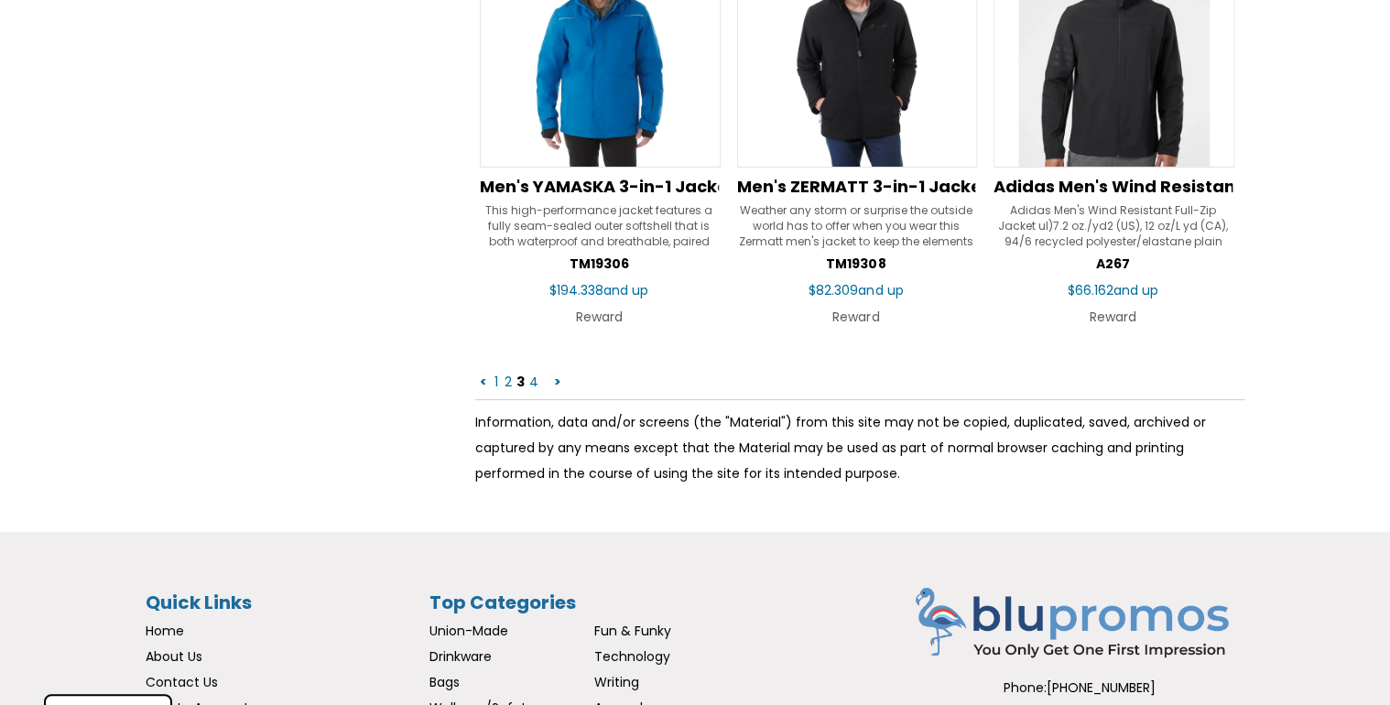
click at [530, 375] on link "4" at bounding box center [533, 382] width 13 height 18
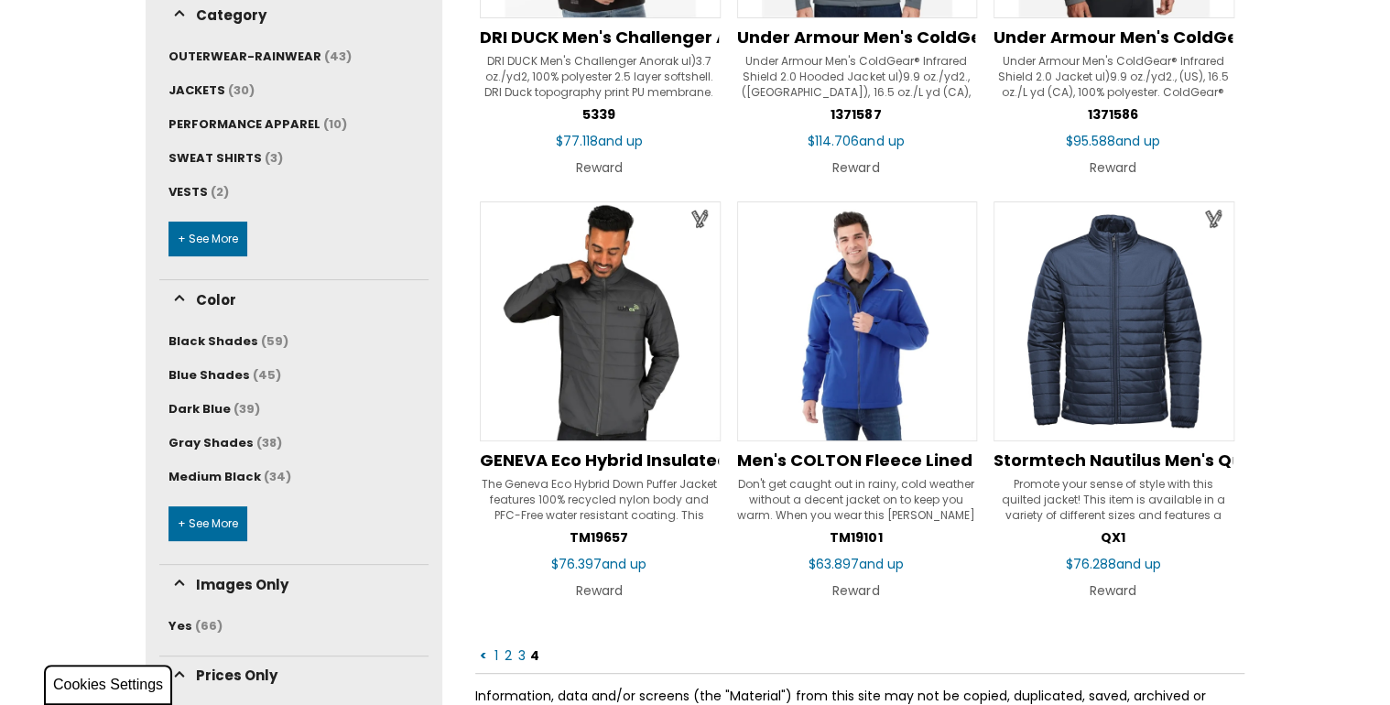
scroll to position [586, 0]
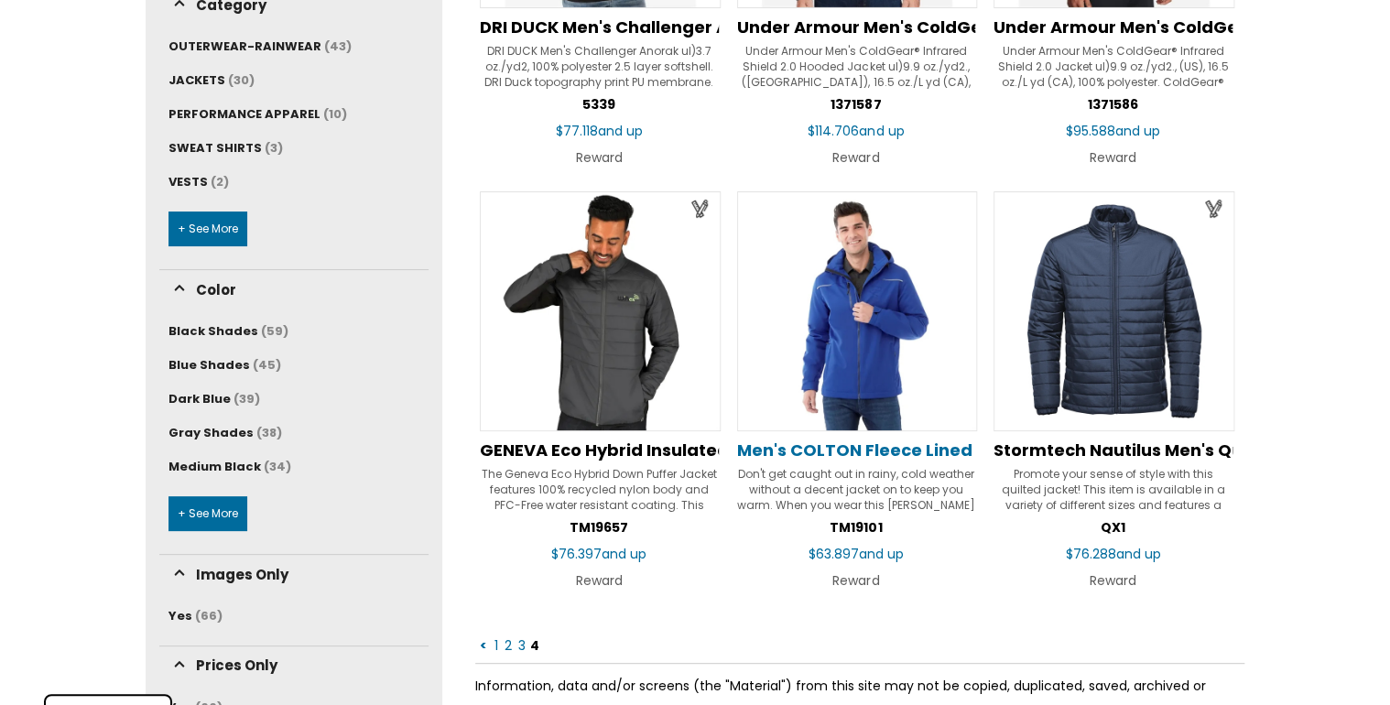
click at [871, 450] on span "Men's COLTON Fleece Lined Jacket" at bounding box center [886, 450] width 299 height 23
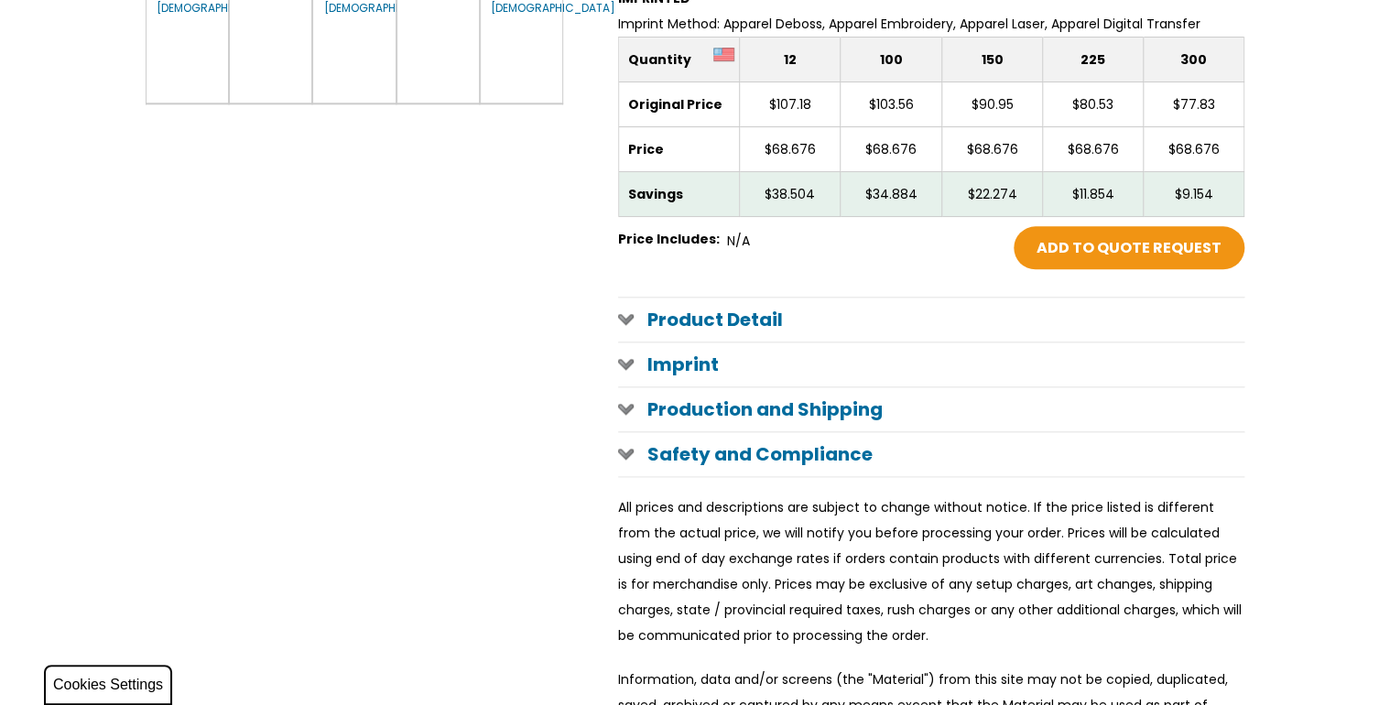
scroll to position [1025, 0]
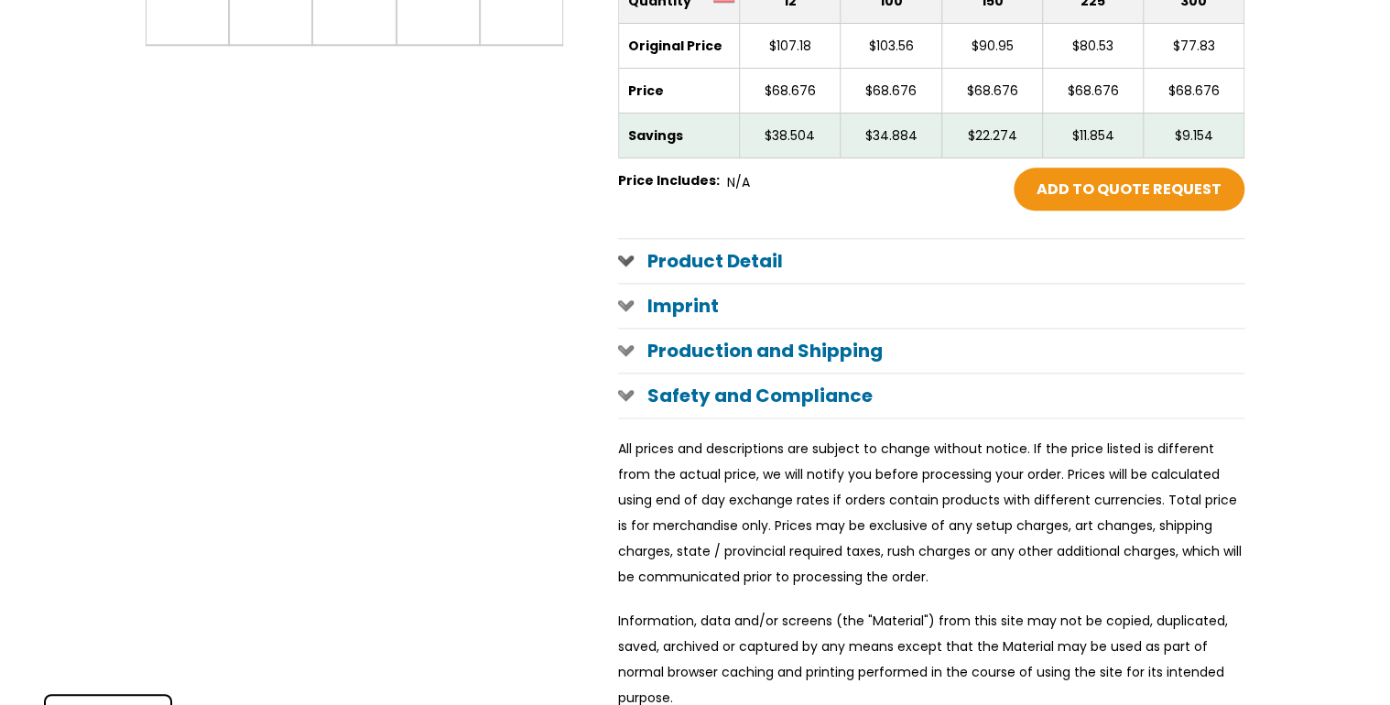
click at [623, 253] on span at bounding box center [626, 260] width 16 height 15
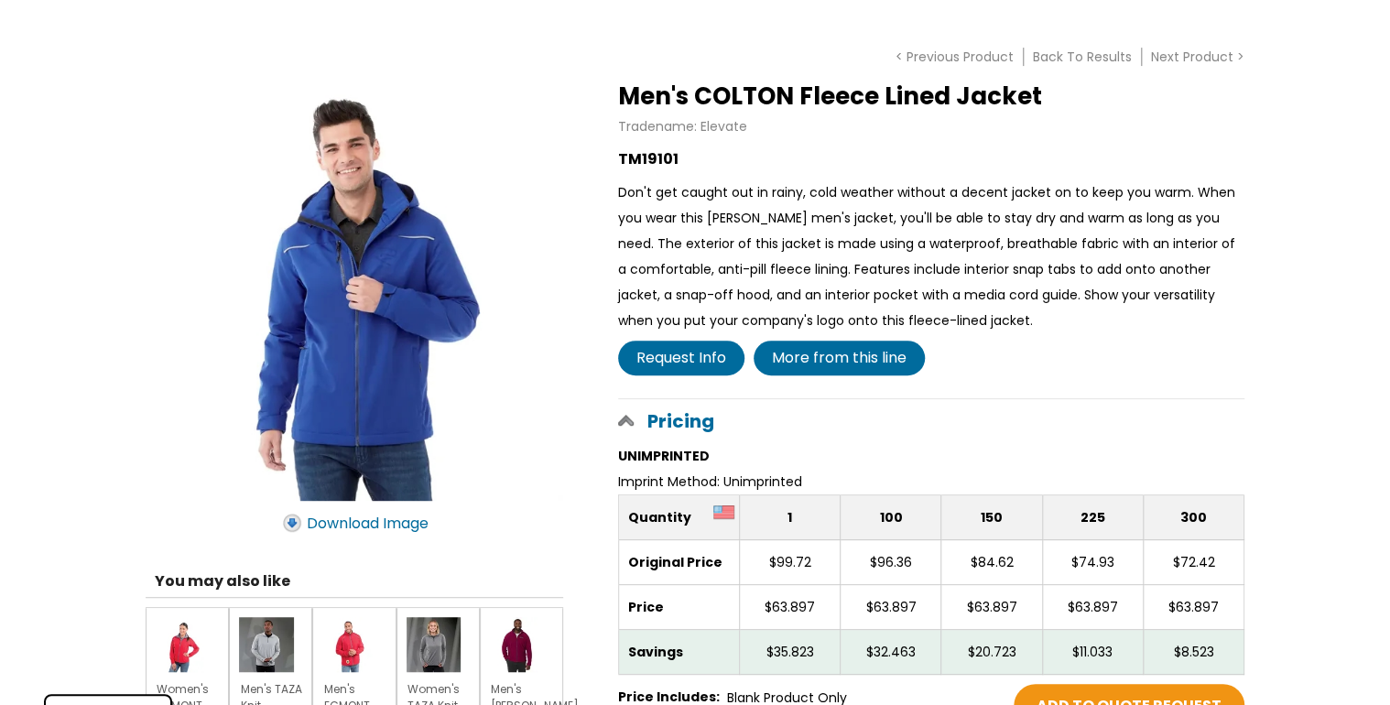
scroll to position [186, 0]
